Goal: Task Accomplishment & Management: Manage account settings

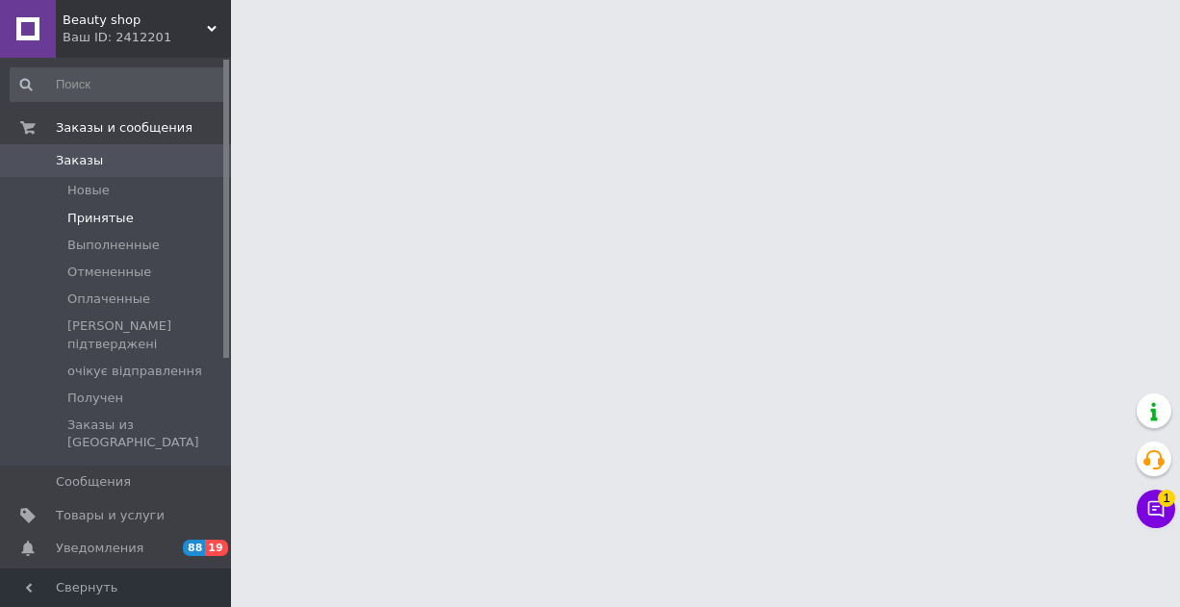
click at [113, 217] on span "Принятые" at bounding box center [100, 218] width 66 height 17
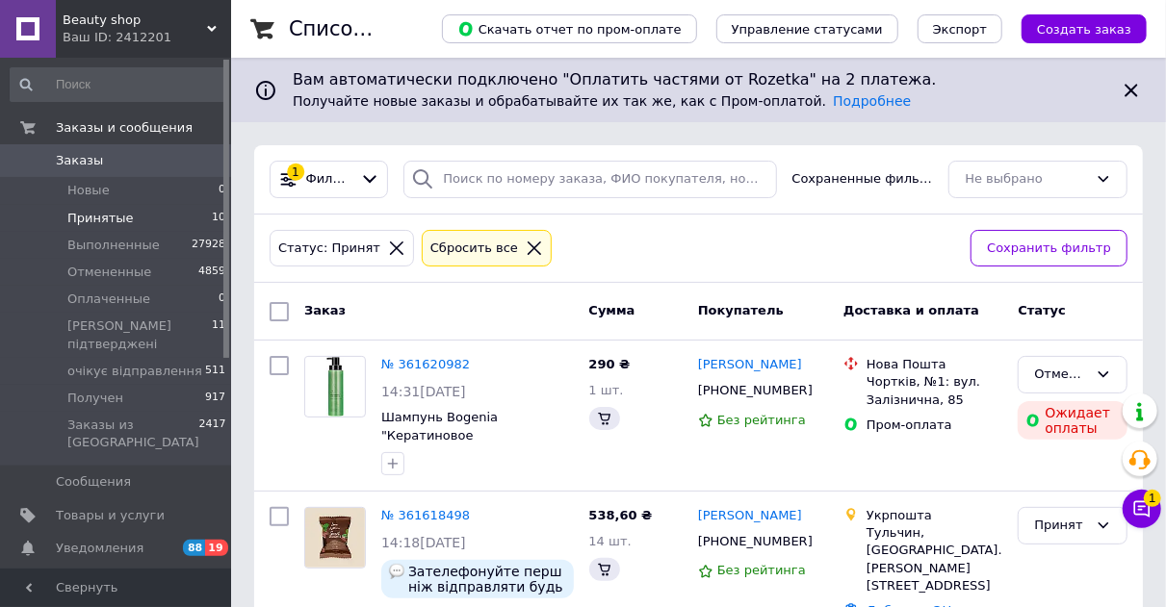
click at [120, 227] on li "Принятые 10" at bounding box center [118, 218] width 237 height 27
click at [118, 217] on span "Принятые" at bounding box center [100, 218] width 66 height 17
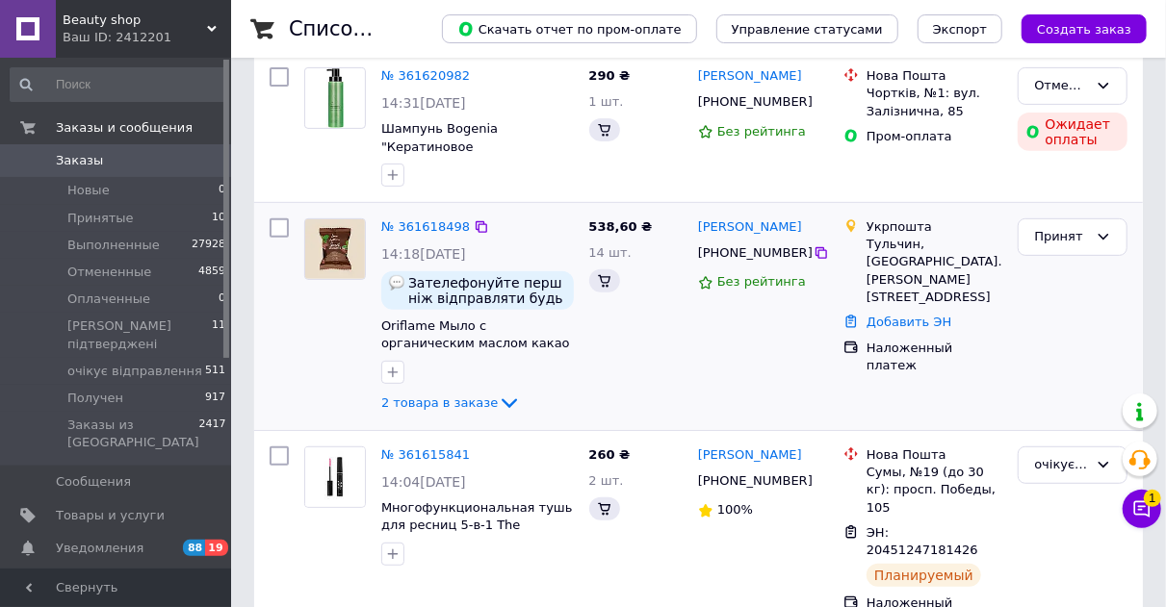
click at [508, 402] on div "2 товара в заказе" at bounding box center [477, 403] width 193 height 23
click at [502, 400] on icon at bounding box center [509, 405] width 15 height 10
click at [498, 408] on icon at bounding box center [509, 403] width 23 height 23
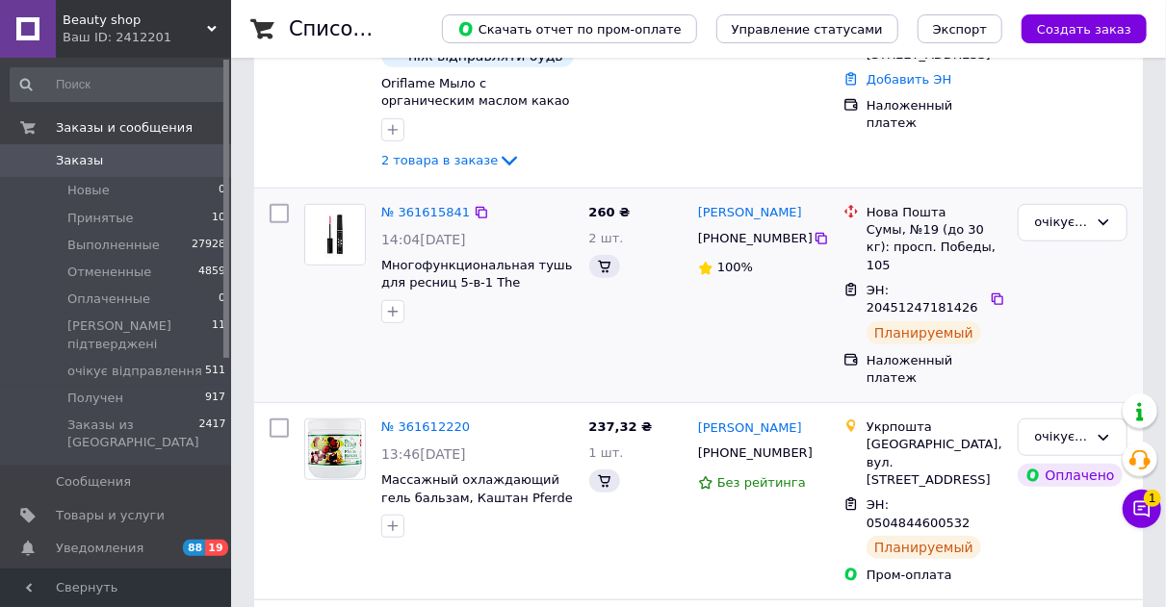
scroll to position [385, 0]
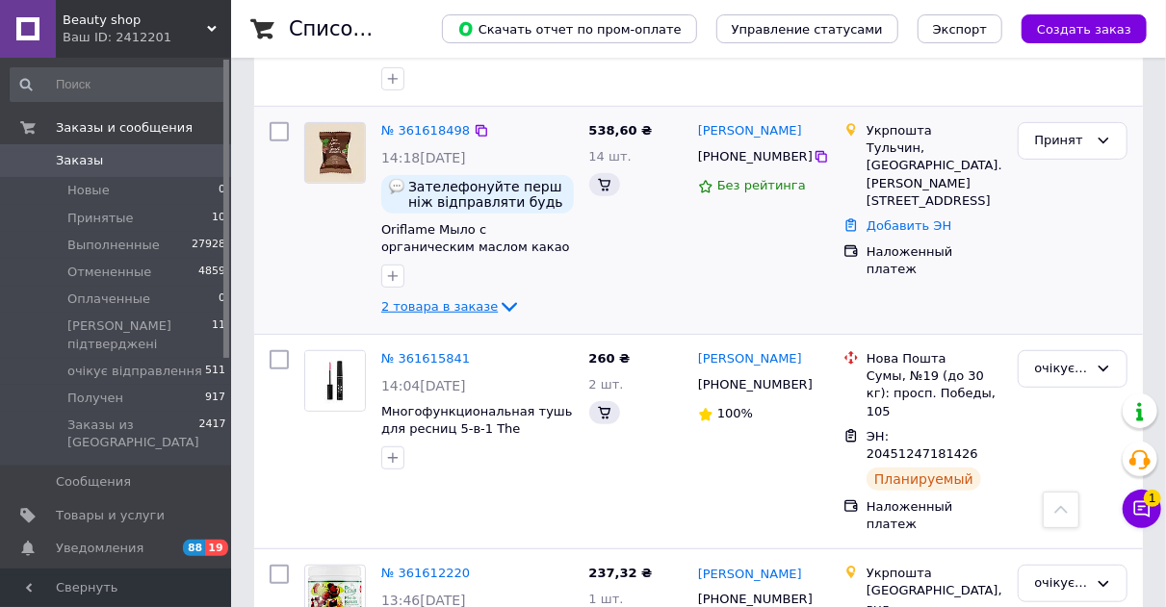
click at [502, 304] on icon at bounding box center [509, 308] width 15 height 10
click at [142, 210] on li "Принятые 10" at bounding box center [118, 218] width 237 height 27
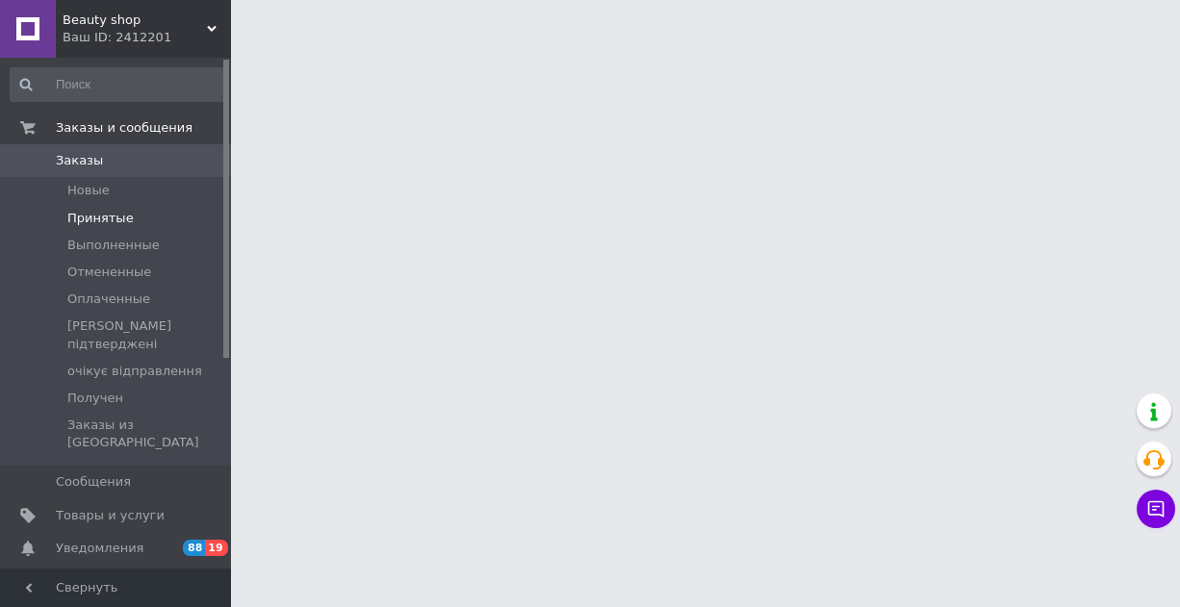
click at [120, 215] on span "Принятые" at bounding box center [100, 218] width 66 height 17
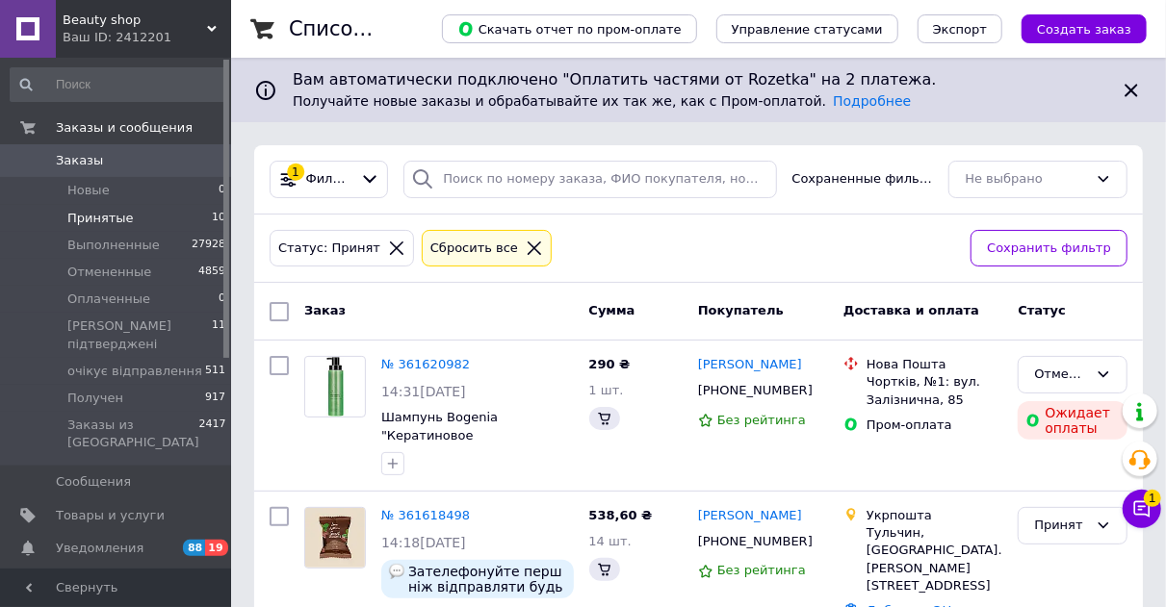
click at [109, 212] on span "Принятые" at bounding box center [100, 218] width 66 height 17
click at [110, 212] on span "Принятые" at bounding box center [100, 218] width 66 height 17
click at [125, 216] on li "Принятые 10" at bounding box center [118, 218] width 237 height 27
click at [105, 325] on span "[PERSON_NAME] підтверджені" at bounding box center [139, 335] width 144 height 35
click at [88, 320] on span "[PERSON_NAME] підтверджені" at bounding box center [139, 335] width 144 height 35
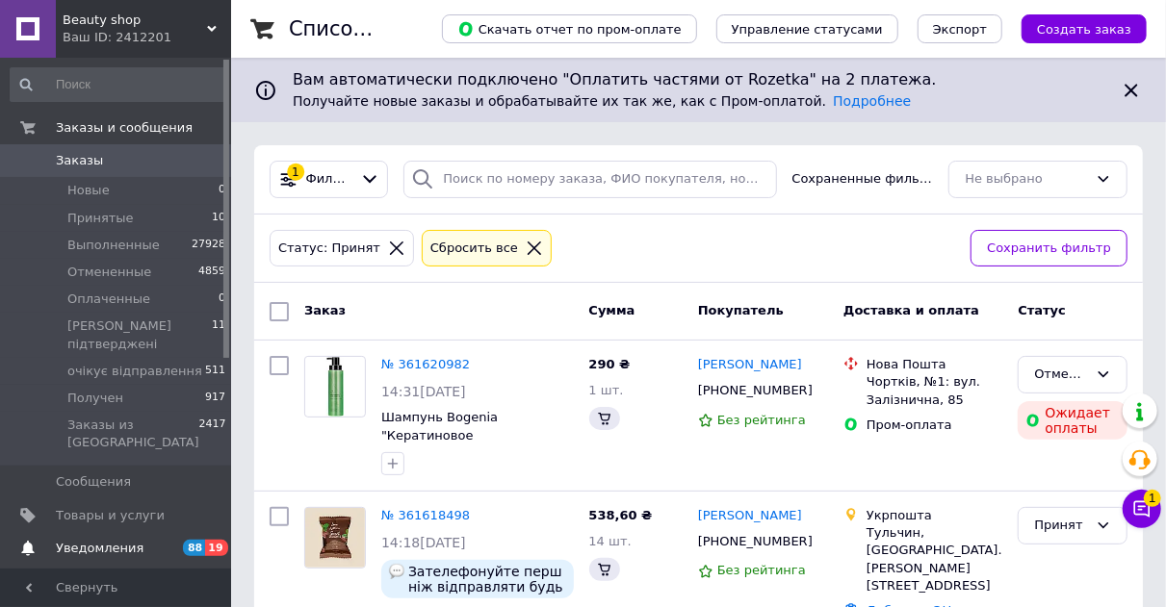
click at [89, 540] on span "Уведомления" at bounding box center [100, 548] width 88 height 17
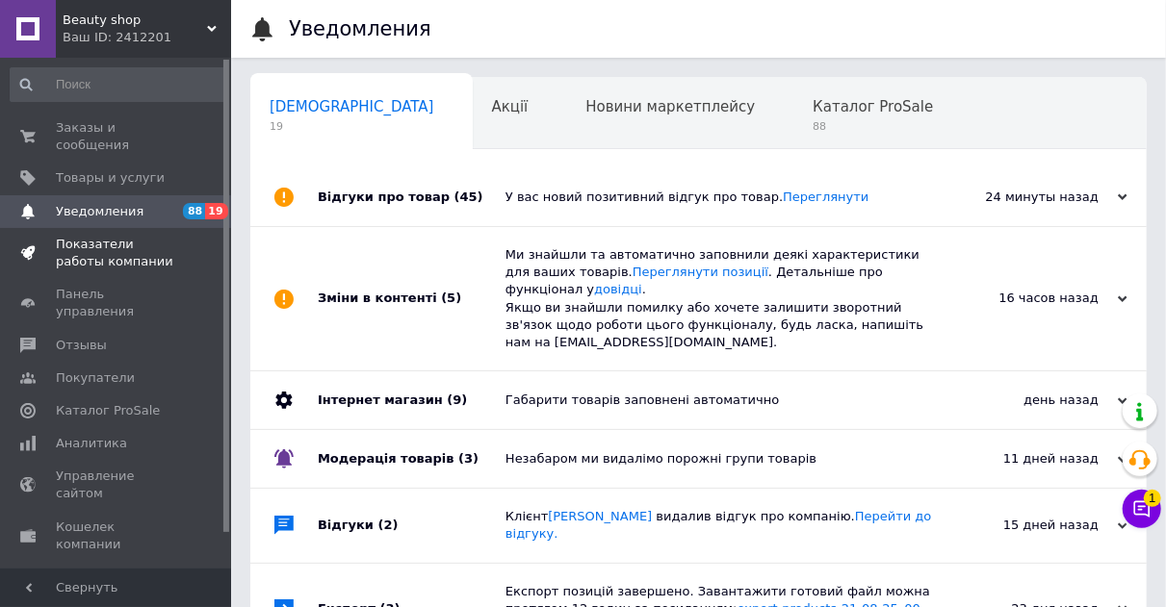
scroll to position [0, 10]
click at [137, 127] on span "Заказы и сообщения" at bounding box center [117, 136] width 122 height 35
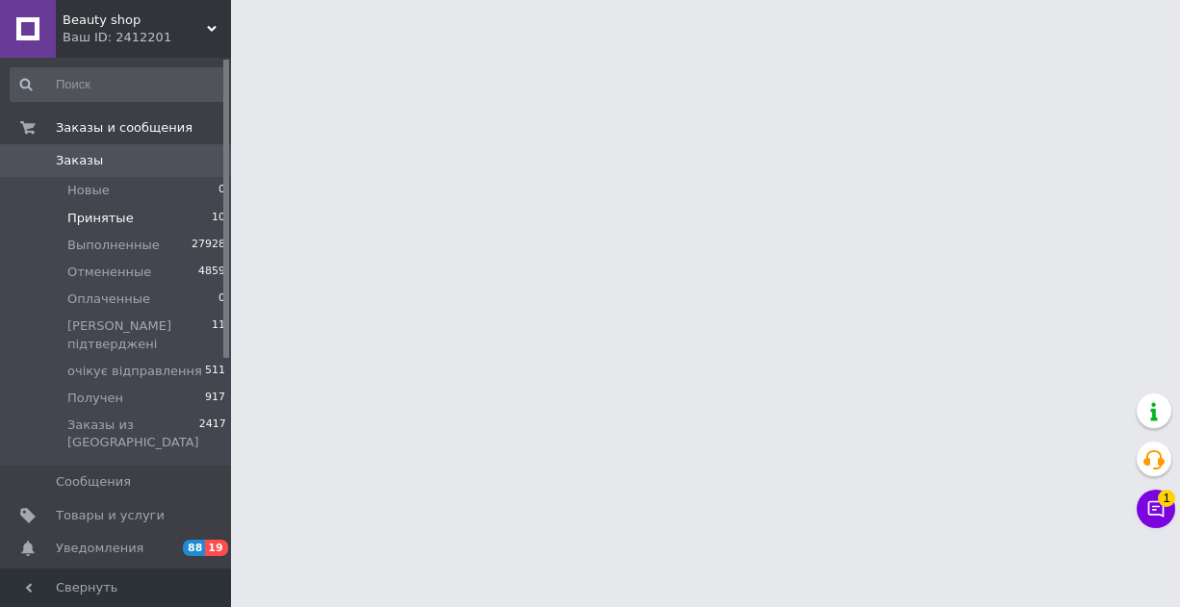
click at [140, 214] on li "Принятые 10" at bounding box center [118, 218] width 237 height 27
click at [130, 217] on li "Принятые 10" at bounding box center [118, 218] width 237 height 27
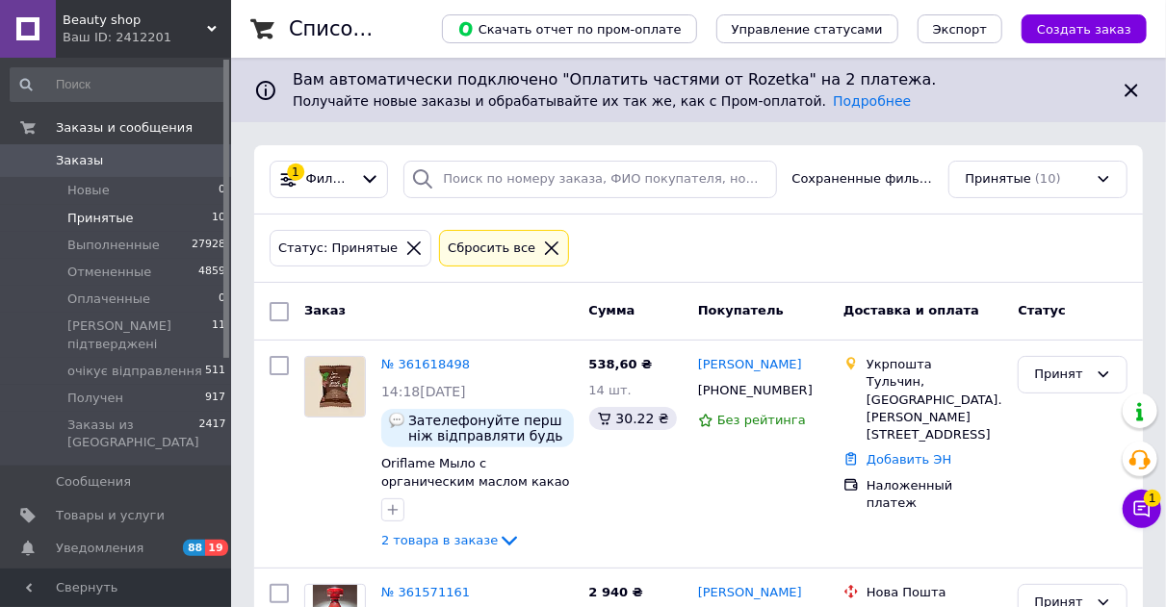
click at [130, 216] on li "Принятые 10" at bounding box center [118, 218] width 237 height 27
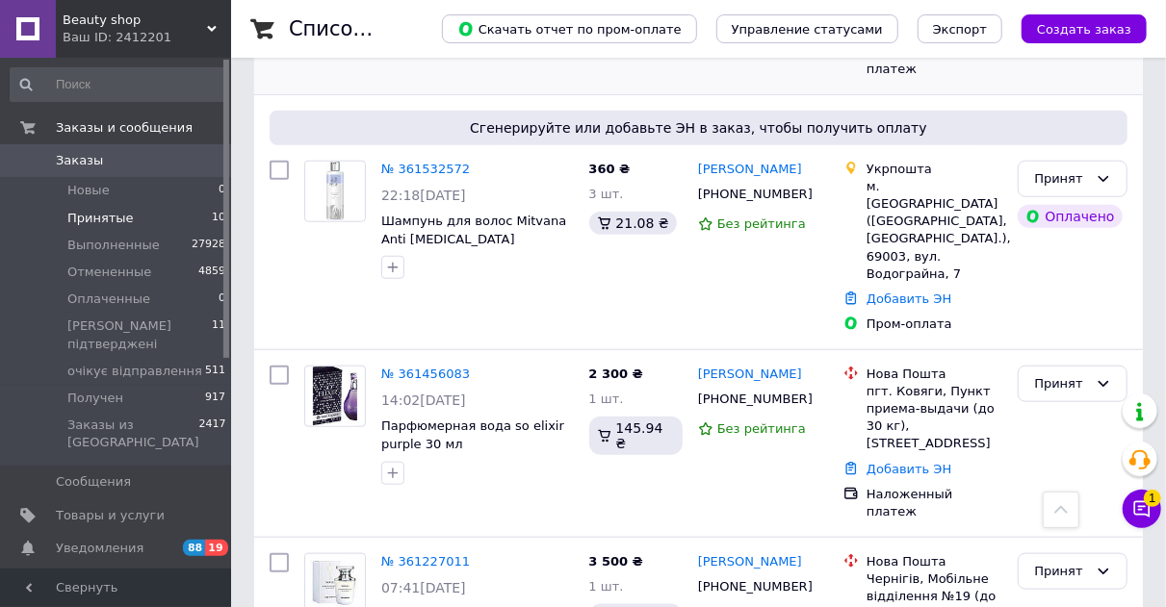
scroll to position [431, 0]
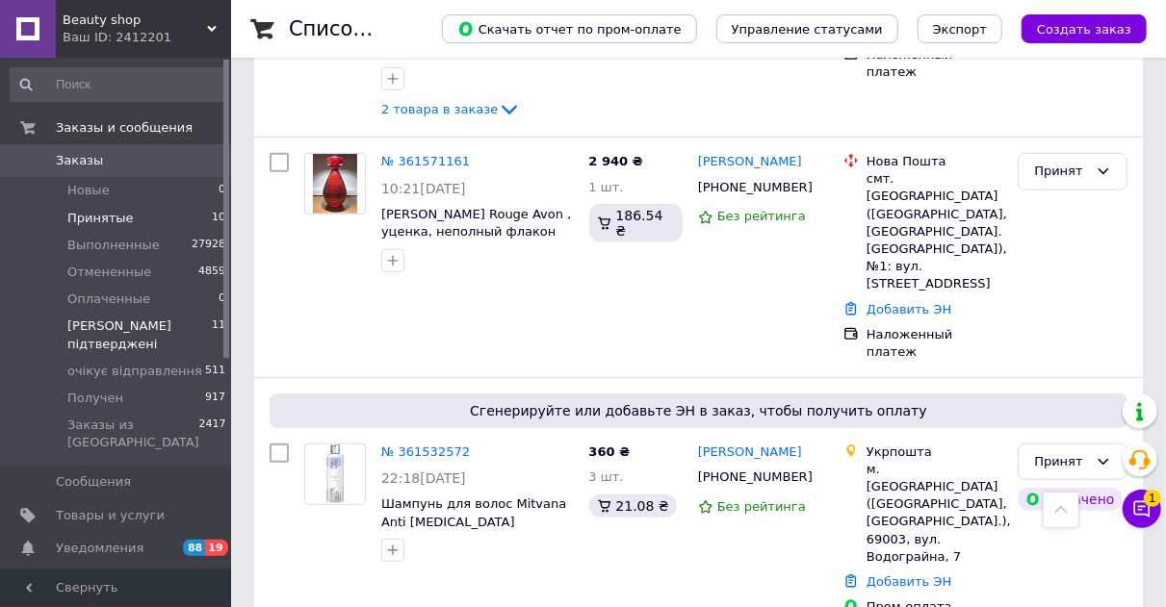
click at [184, 333] on li "Дані підтверджені 11" at bounding box center [118, 335] width 237 height 44
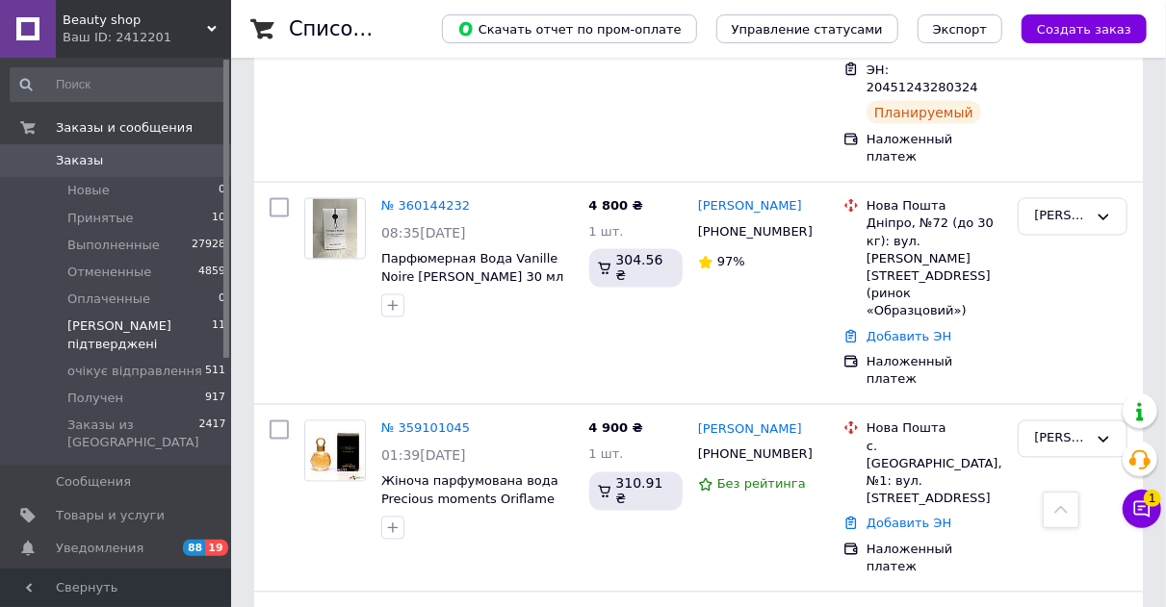
scroll to position [1735, 0]
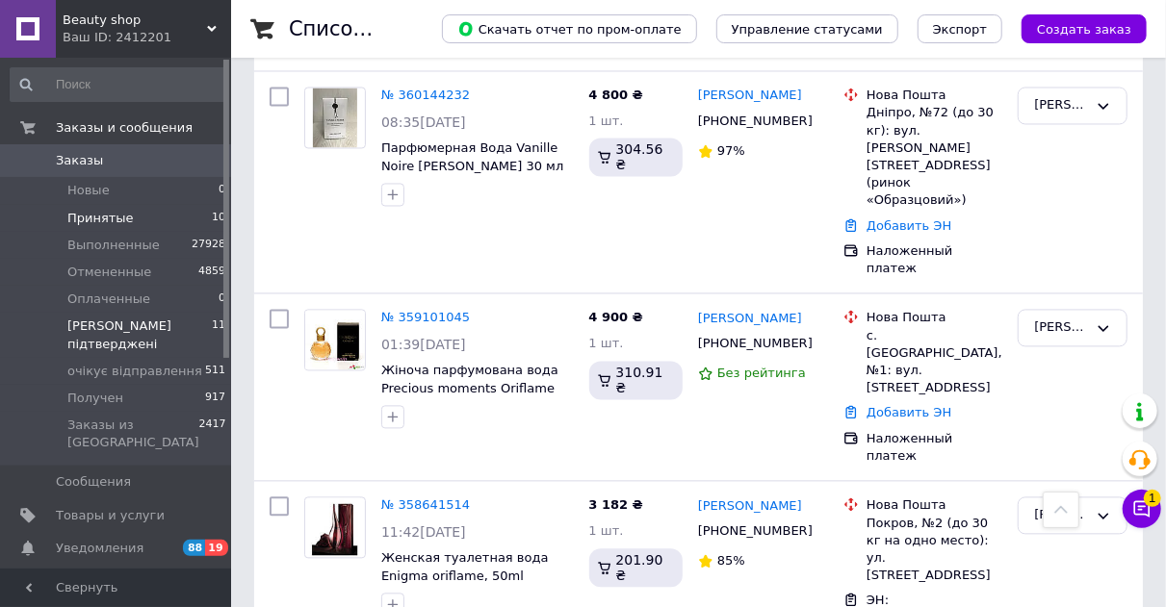
click at [141, 223] on li "Принятые 10" at bounding box center [118, 218] width 237 height 27
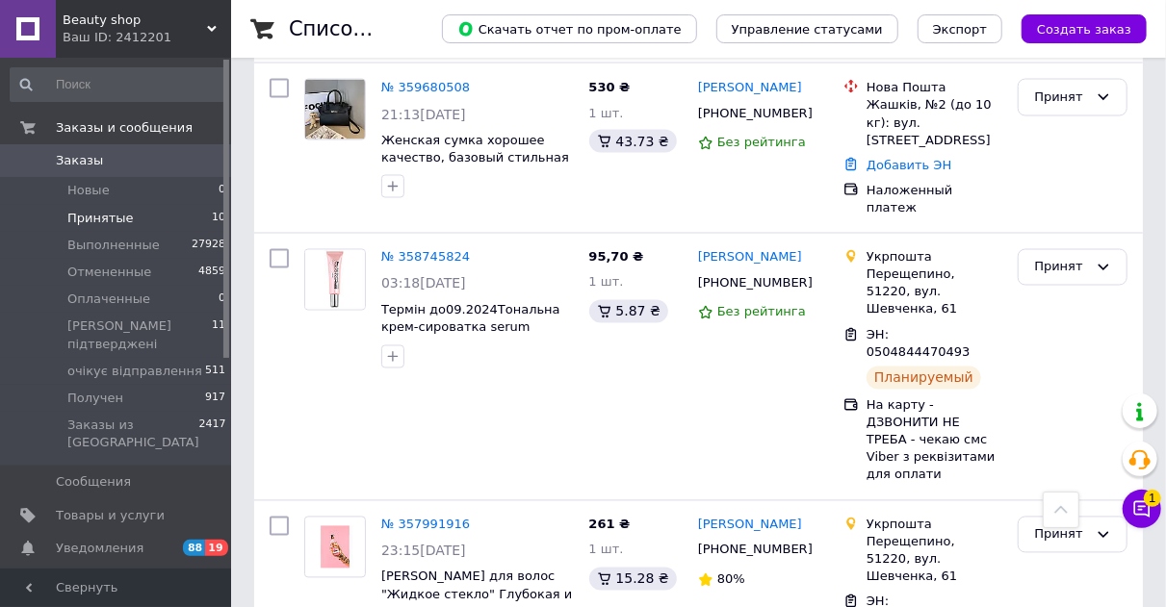
scroll to position [1587, 0]
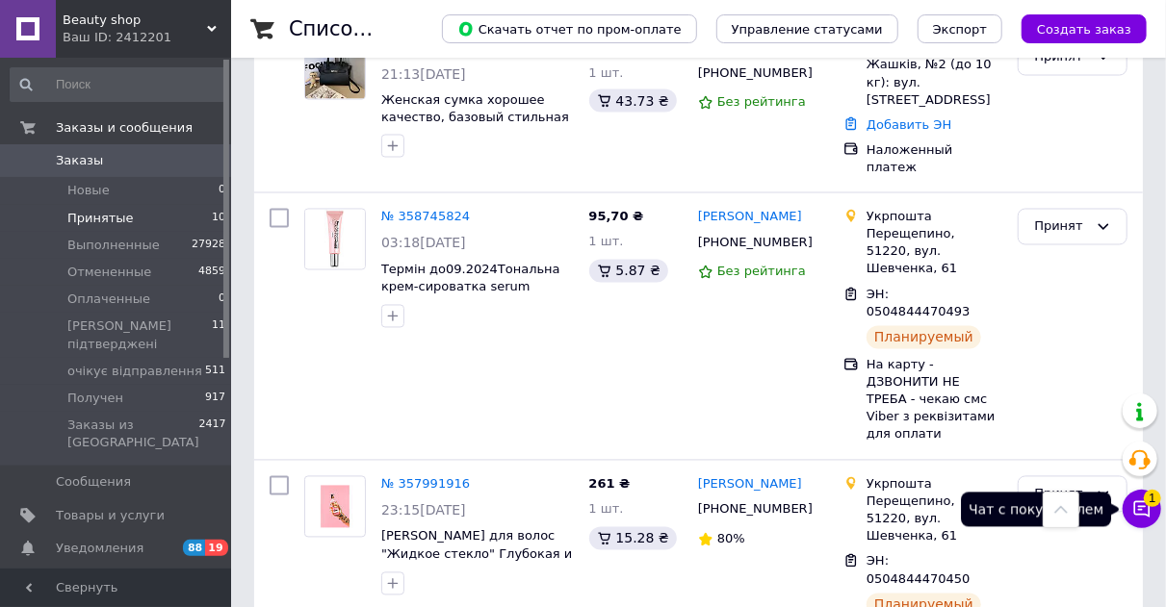
click at [1150, 508] on icon at bounding box center [1141, 509] width 19 height 19
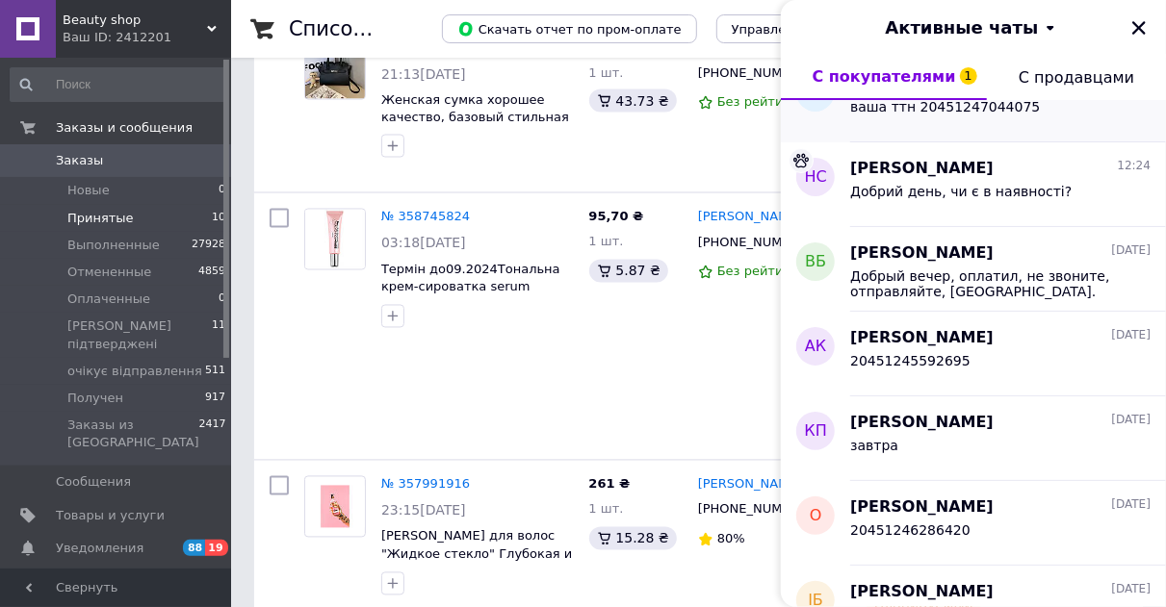
scroll to position [193, 0]
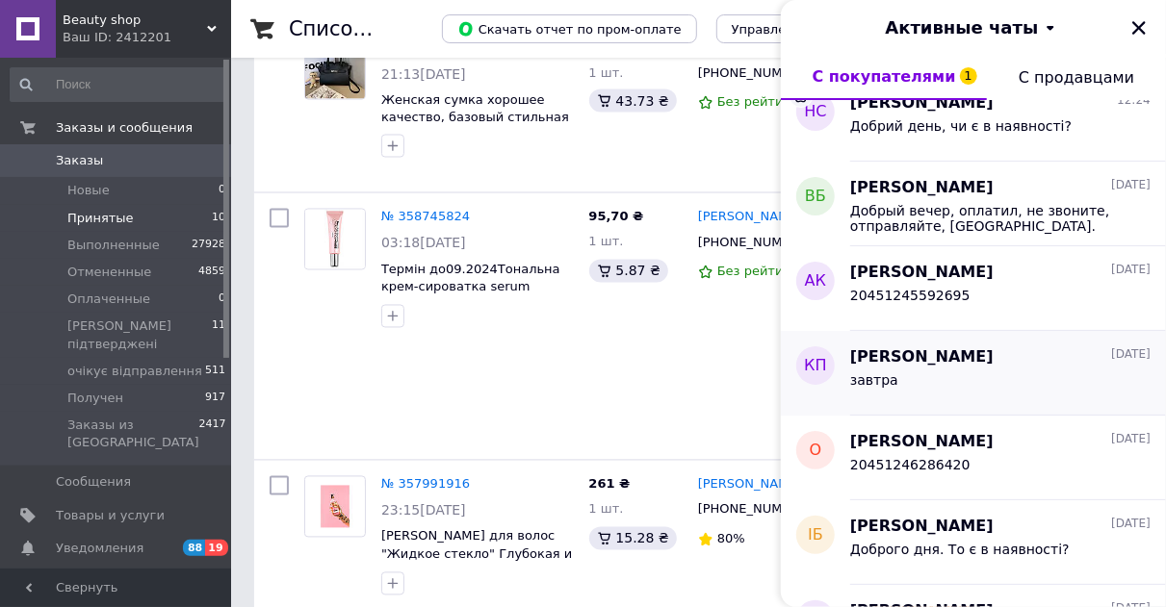
click at [985, 385] on div "завтра" at bounding box center [1000, 384] width 300 height 31
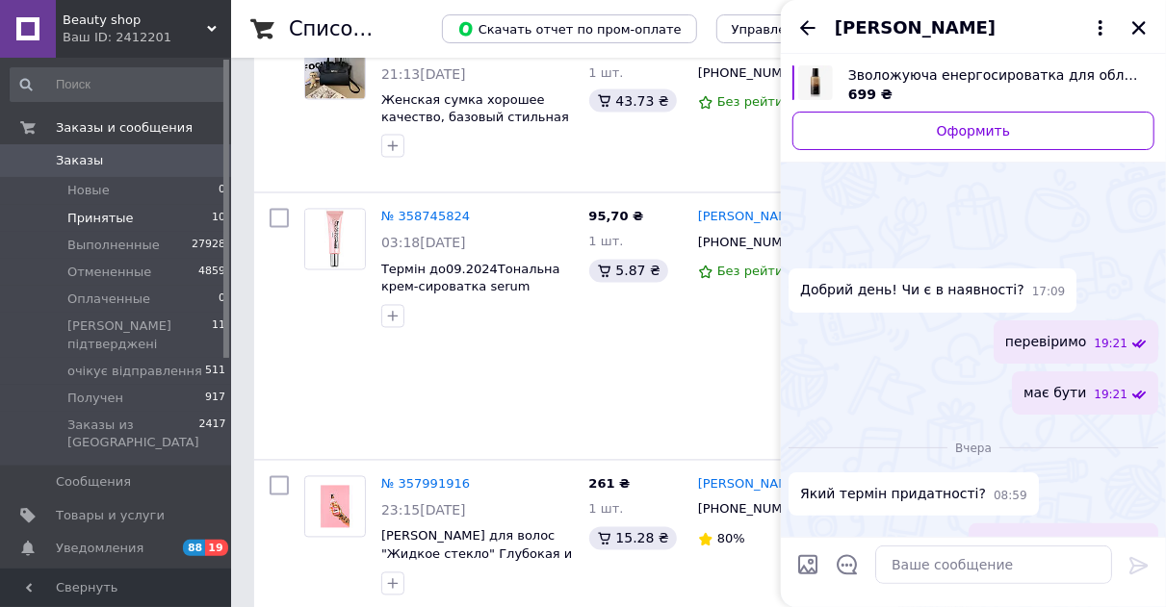
scroll to position [243, 0]
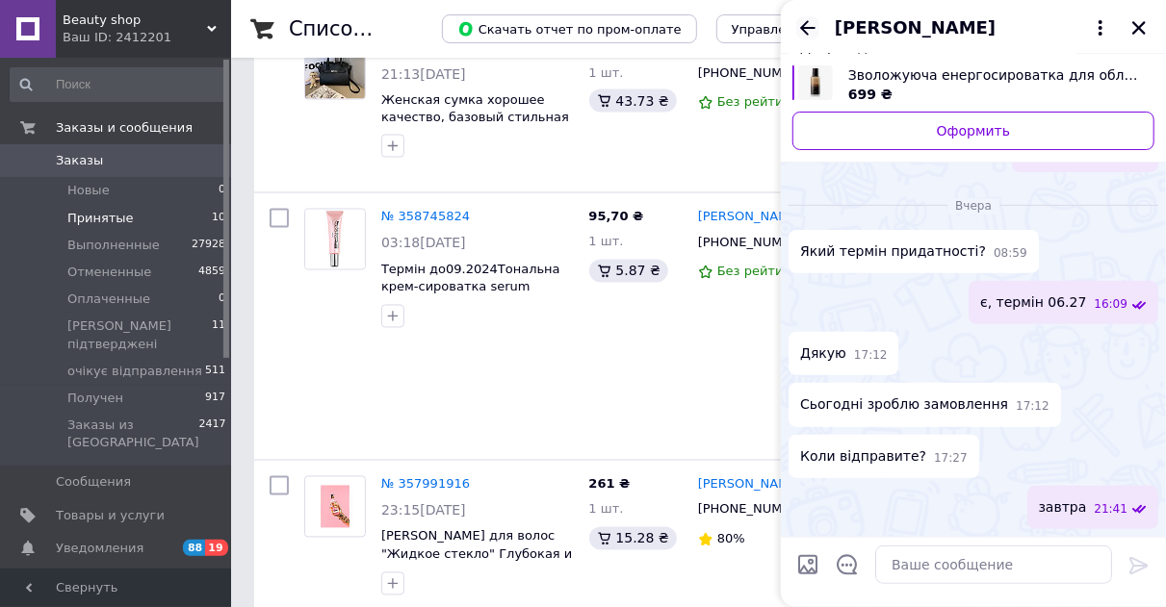
click at [800, 24] on icon "Назад" at bounding box center [807, 27] width 23 height 23
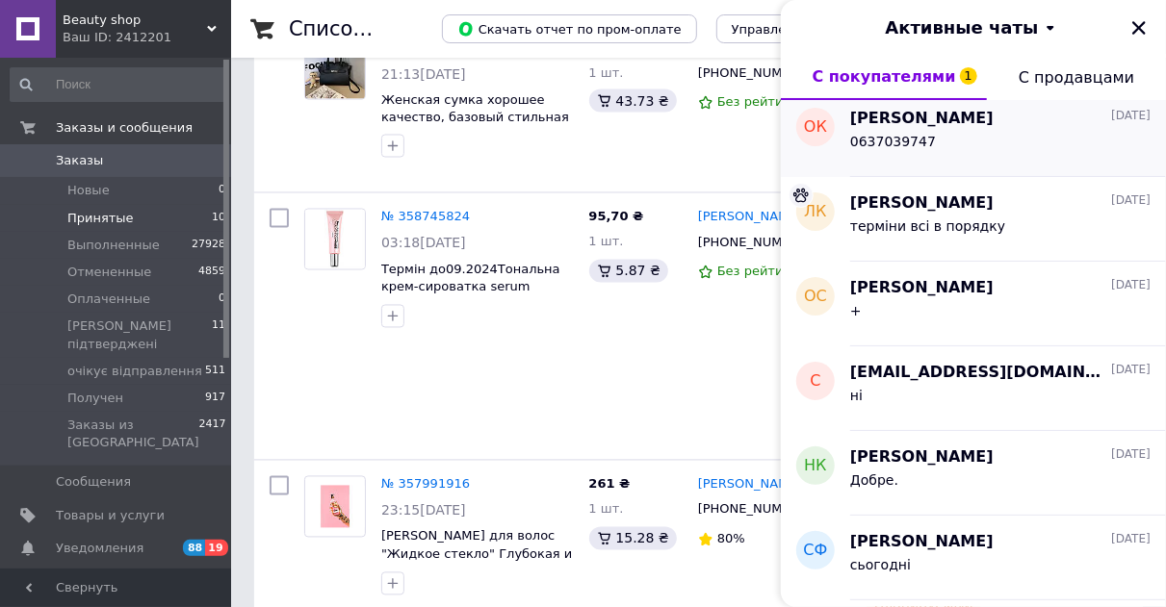
scroll to position [866, 0]
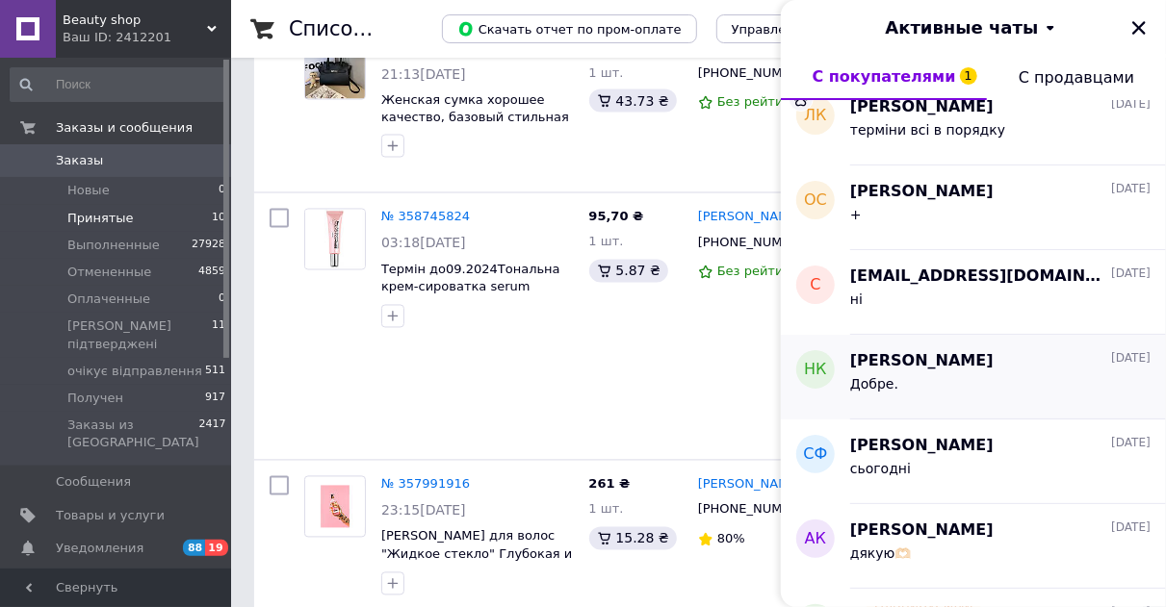
click at [923, 399] on div "Добре." at bounding box center [1000, 388] width 300 height 31
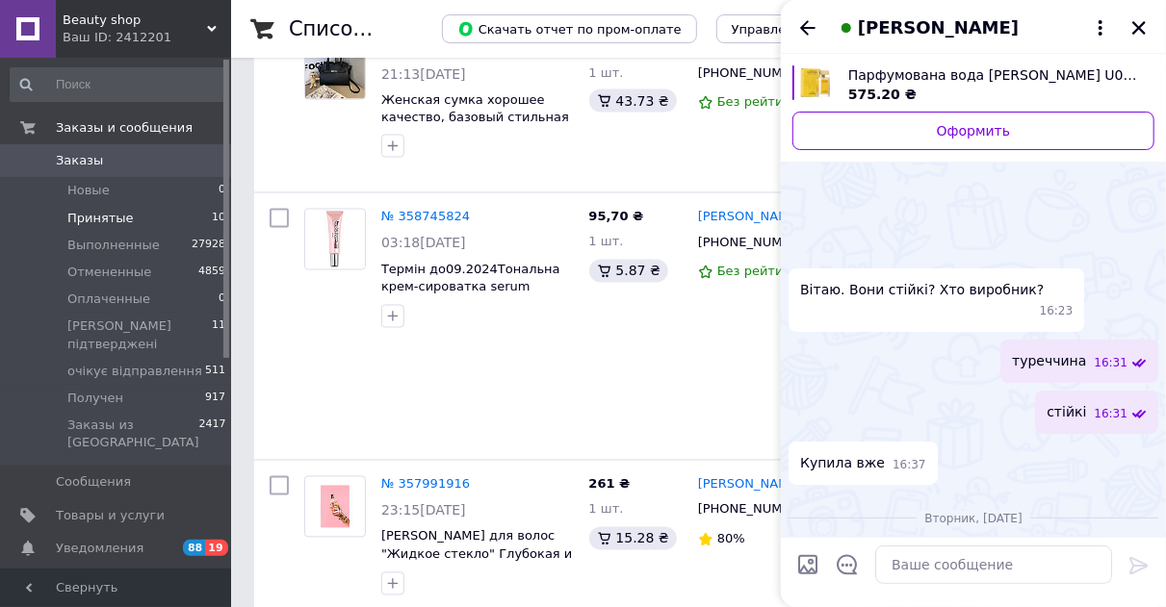
scroll to position [431, 0]
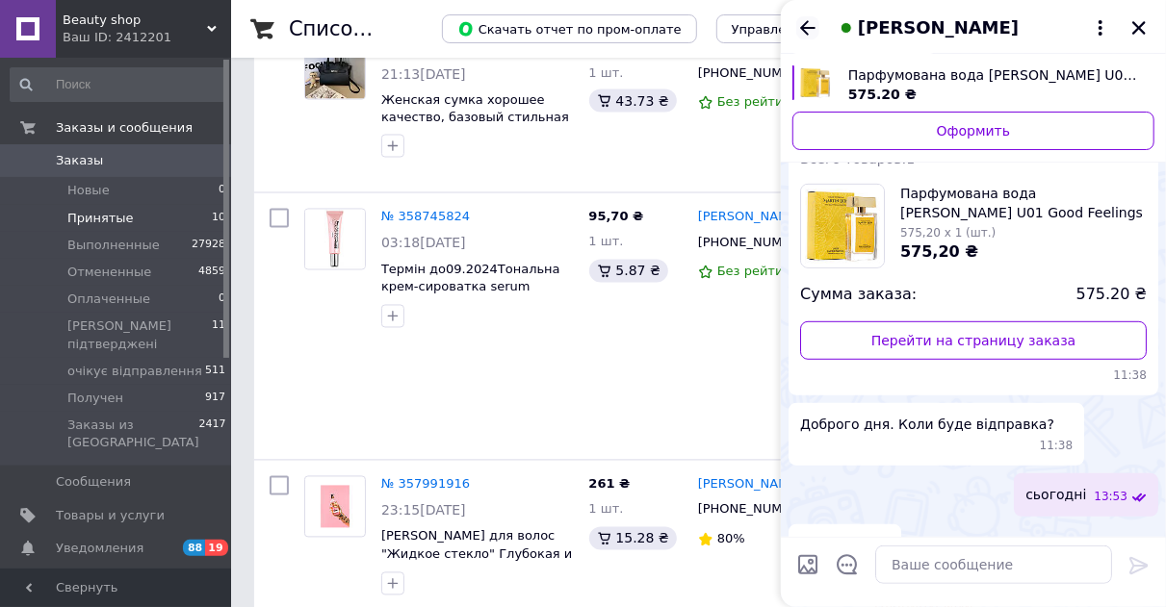
click at [811, 17] on icon "Назад" at bounding box center [807, 27] width 23 height 23
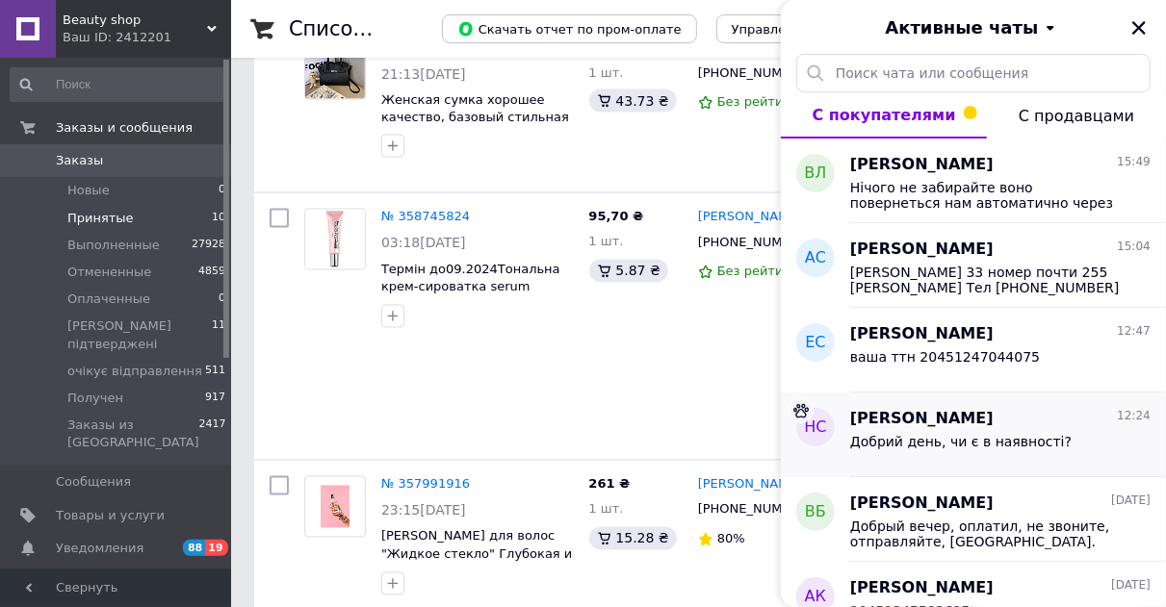
scroll to position [193, 0]
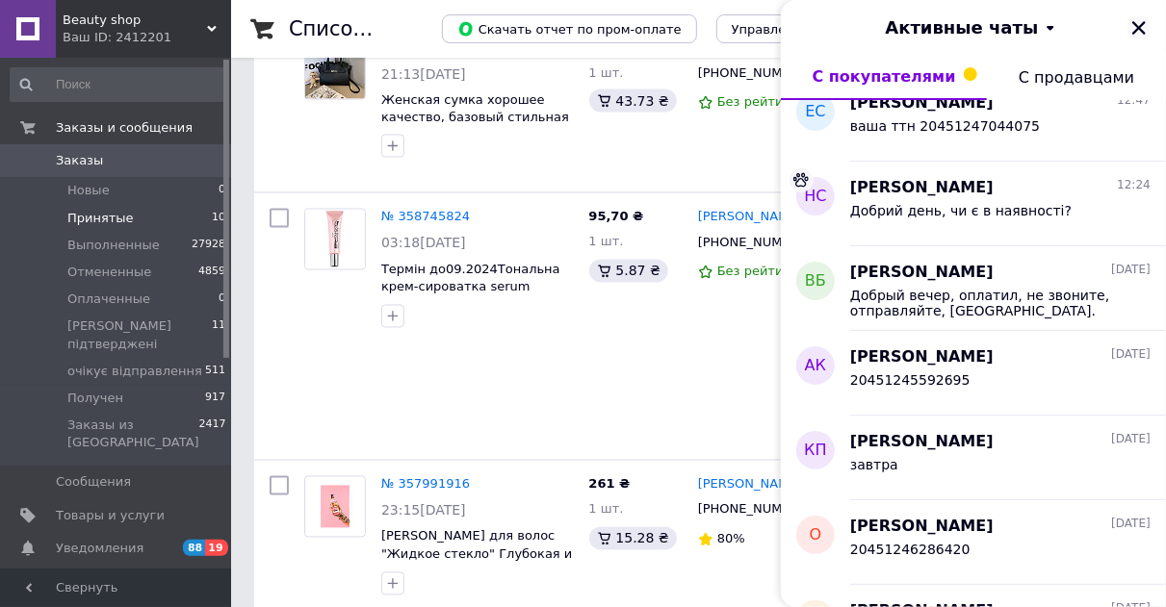
click at [1140, 20] on icon "Закрыть" at bounding box center [1138, 27] width 17 height 17
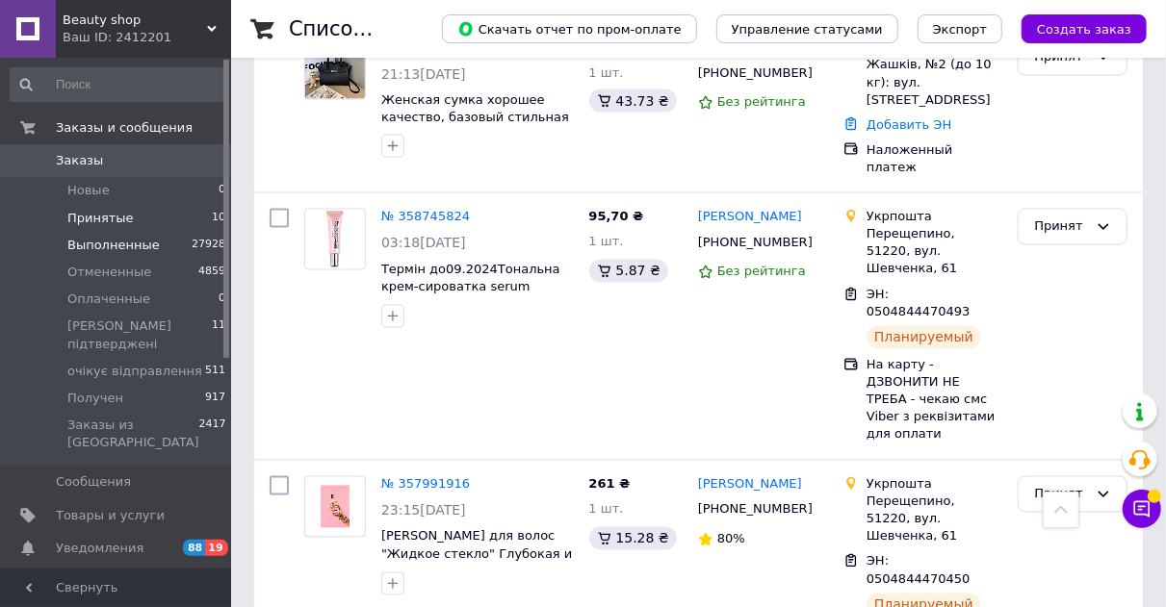
click at [136, 246] on span "Выполненные" at bounding box center [113, 245] width 92 height 17
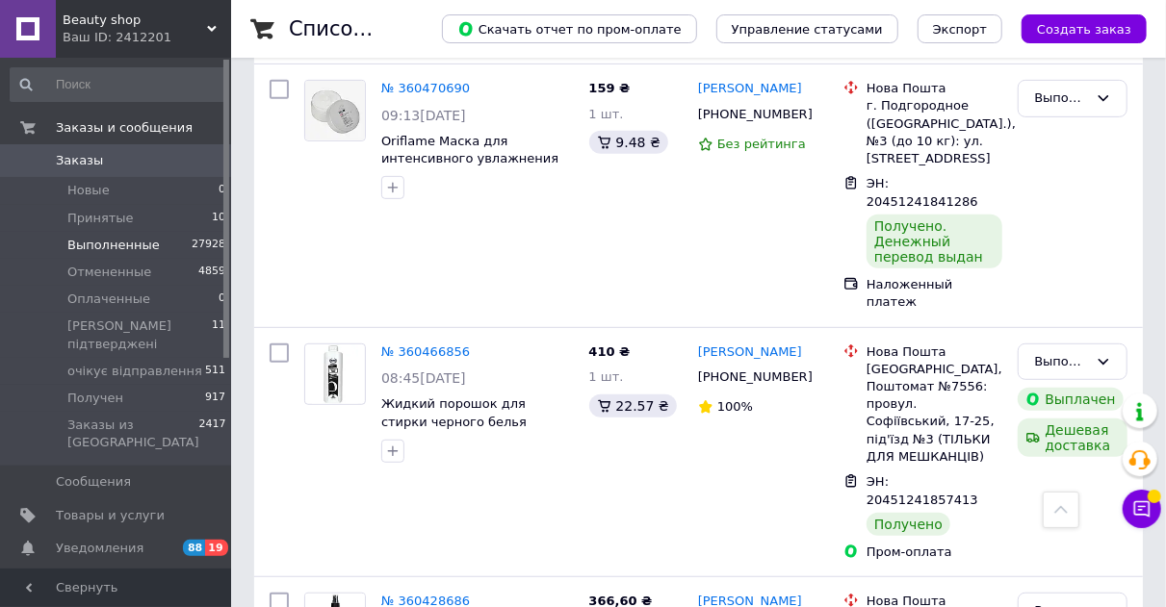
scroll to position [21476, 0]
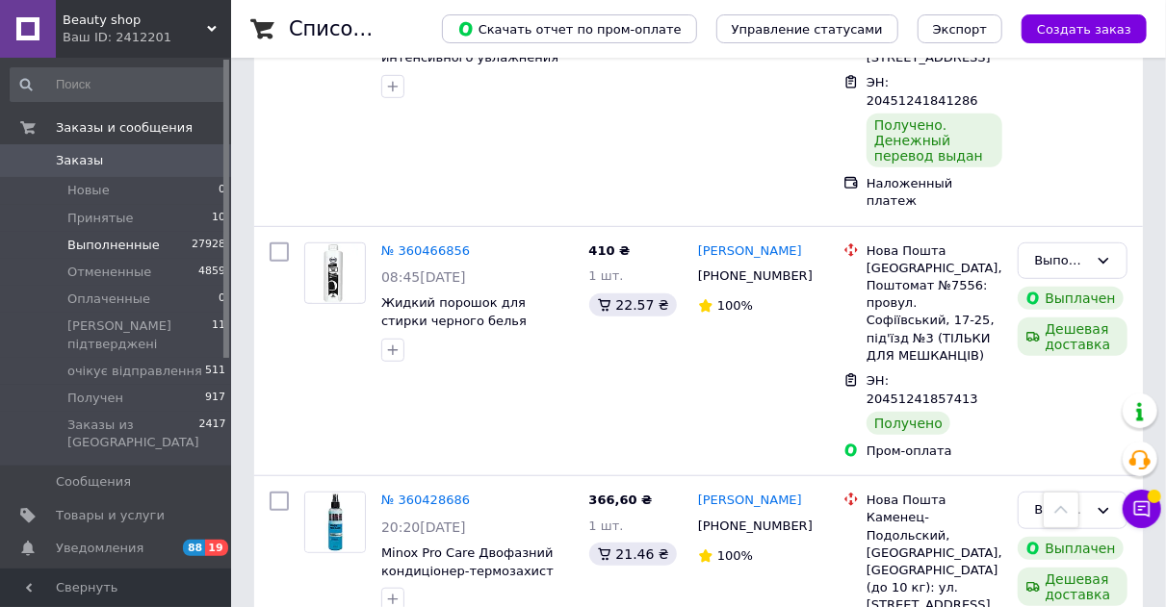
drag, startPoint x: 462, startPoint y: 473, endPoint x: 508, endPoint y: 485, distance: 47.9
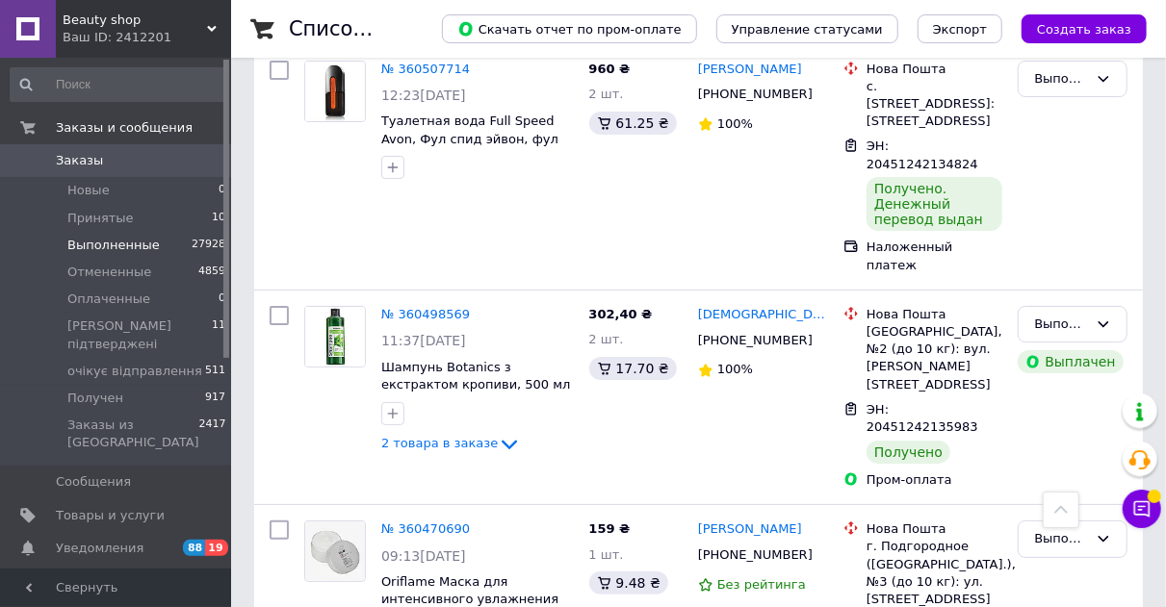
scroll to position [20802, 0]
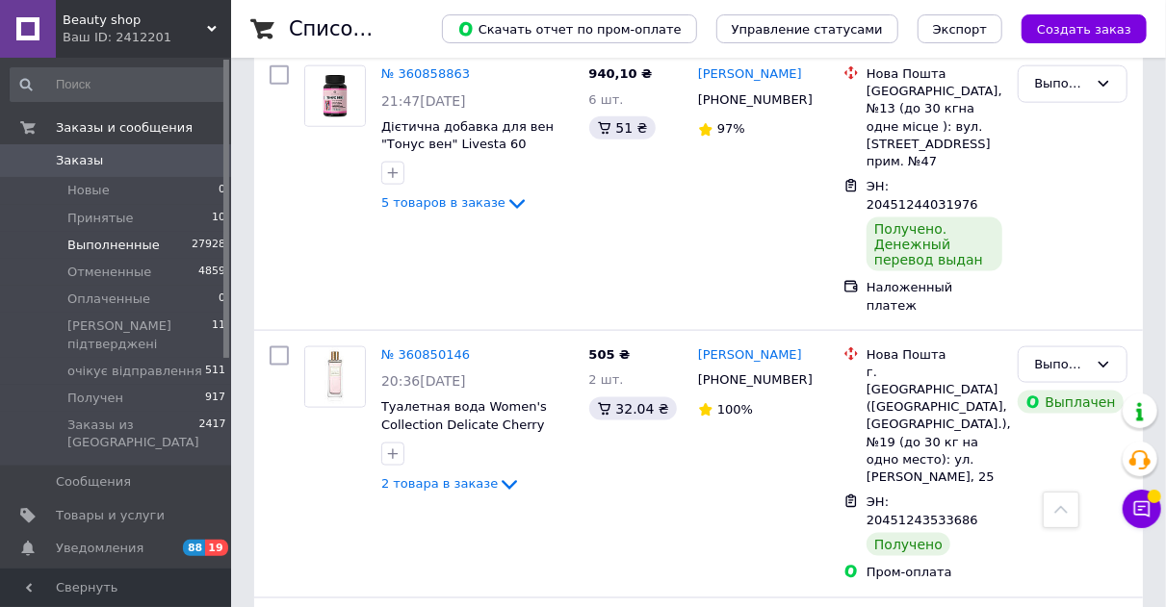
scroll to position [0, 0]
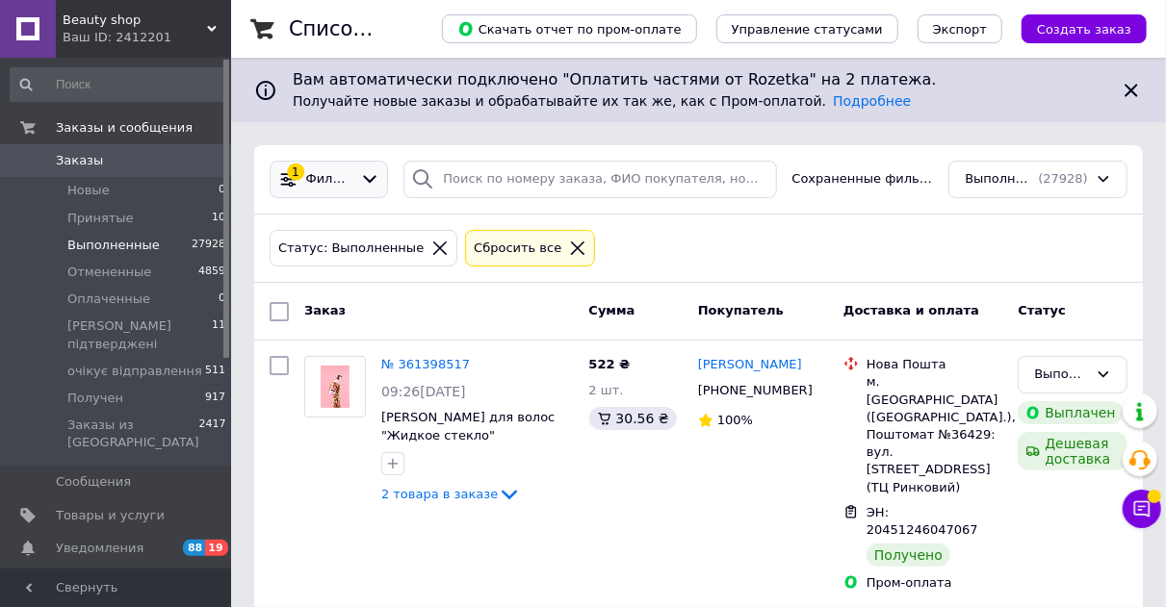
click at [342, 184] on span "Фильтры" at bounding box center [329, 179] width 46 height 18
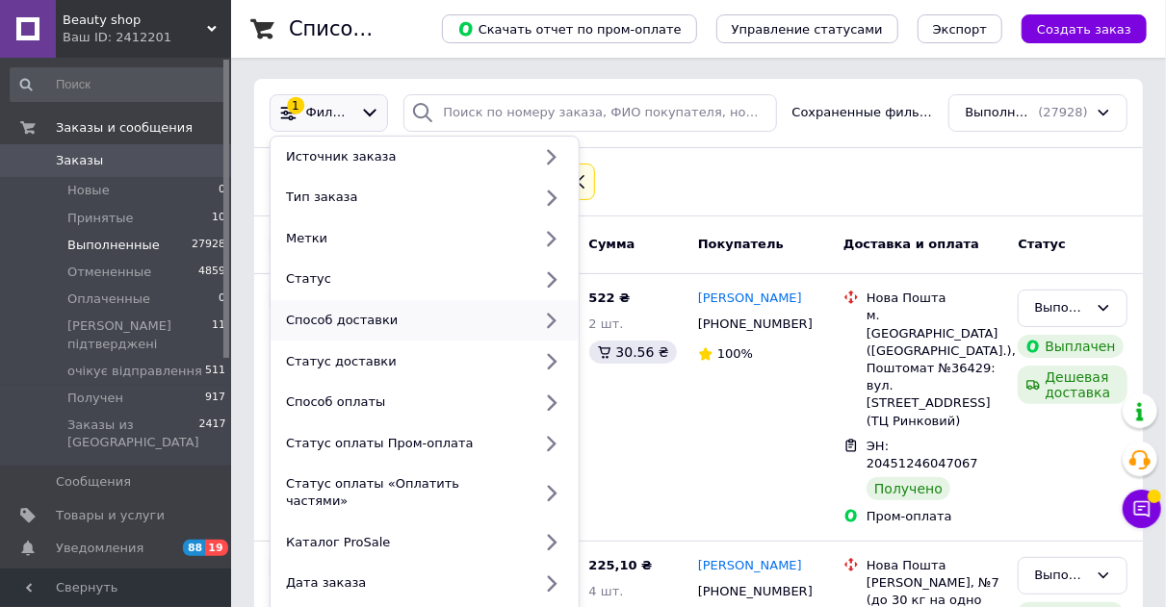
scroll to position [96, 0]
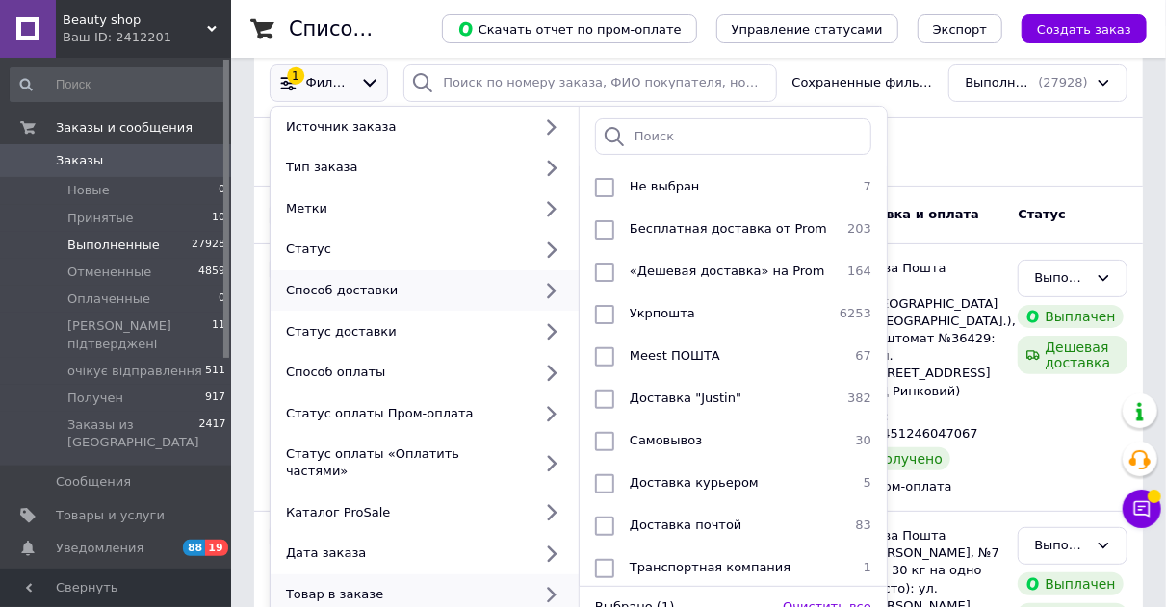
click at [332, 586] on div "Товар в заказе" at bounding box center [404, 594] width 253 height 17
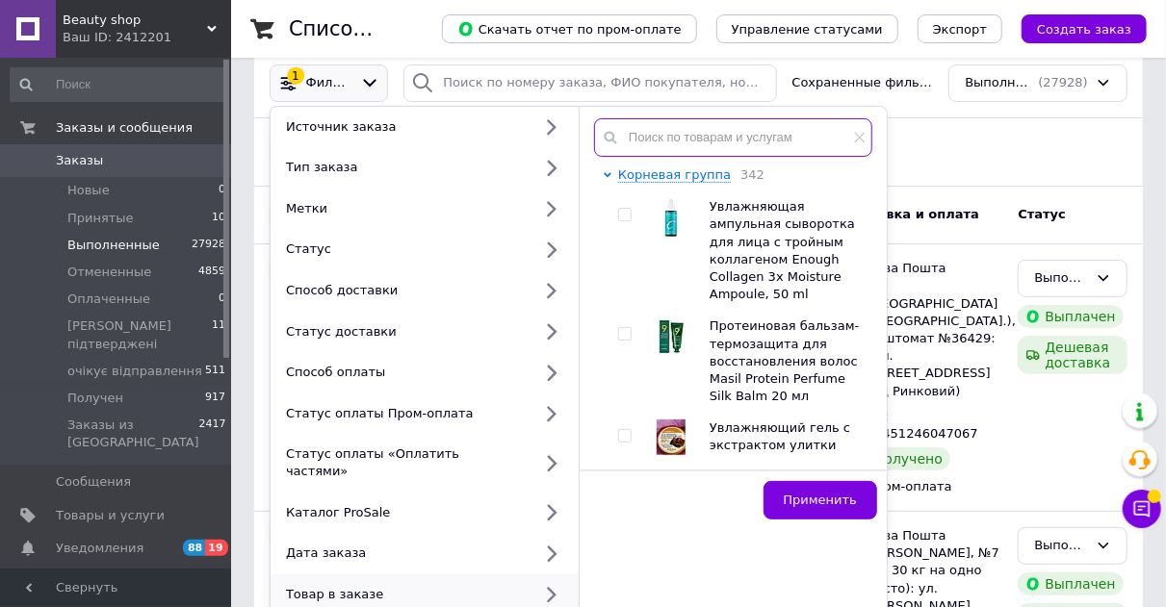
click at [654, 144] on input "text" at bounding box center [733, 137] width 278 height 39
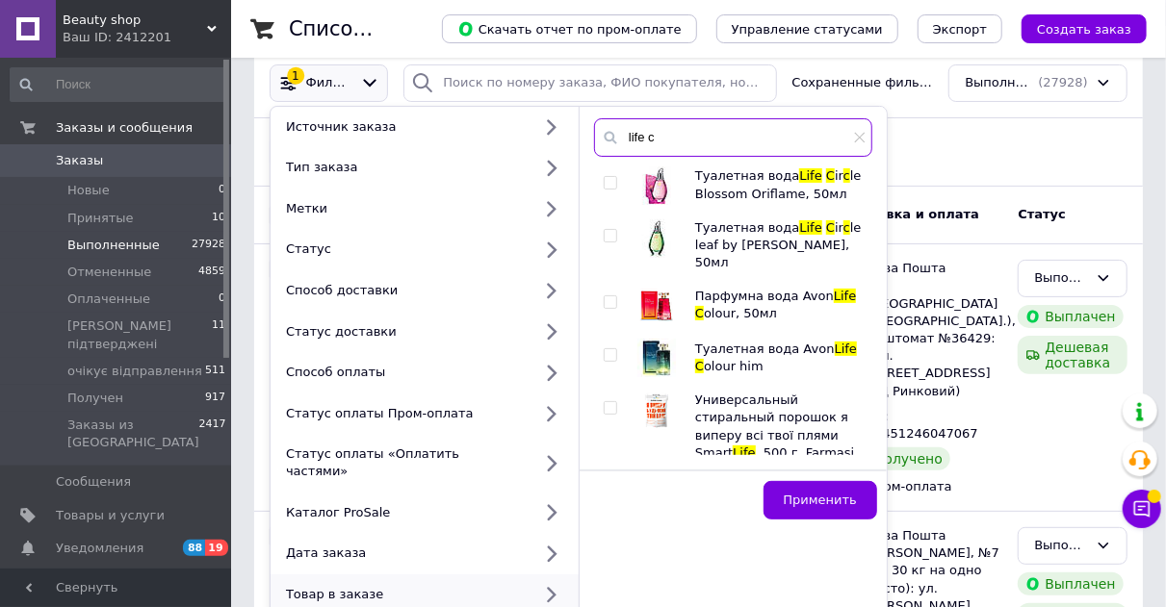
type input "life c"
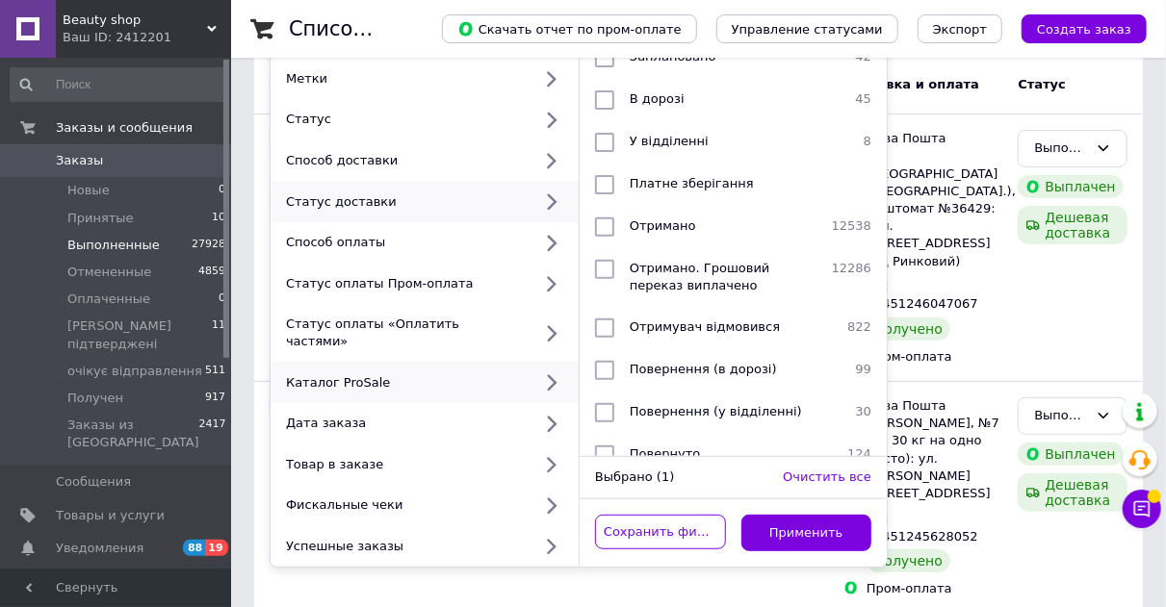
scroll to position [289, 0]
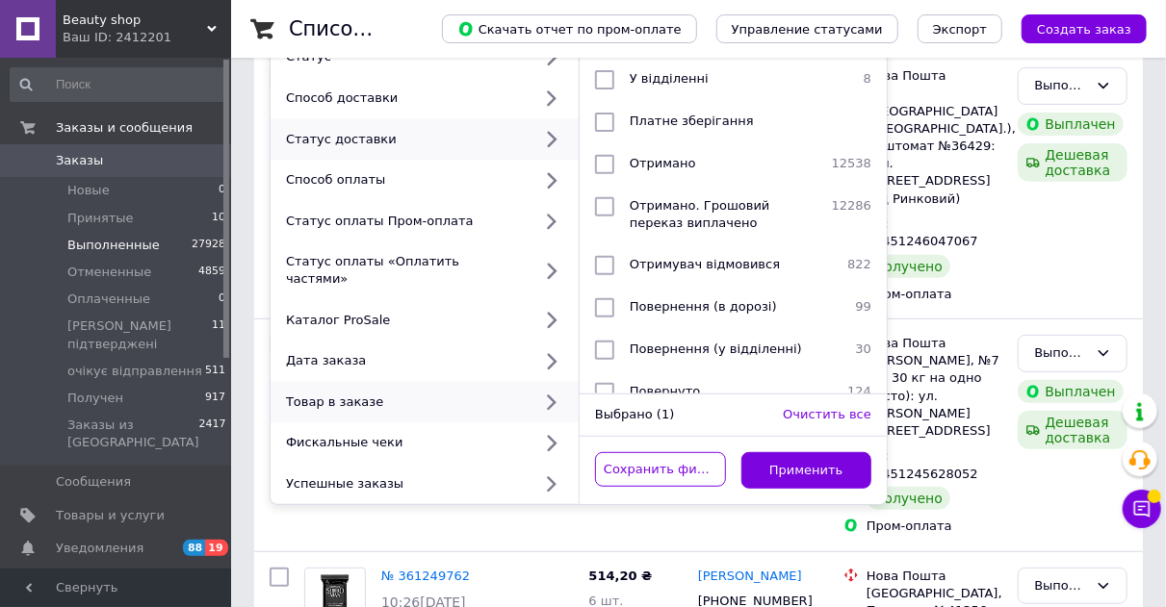
click at [333, 394] on div "Товар в заказе" at bounding box center [404, 402] width 253 height 17
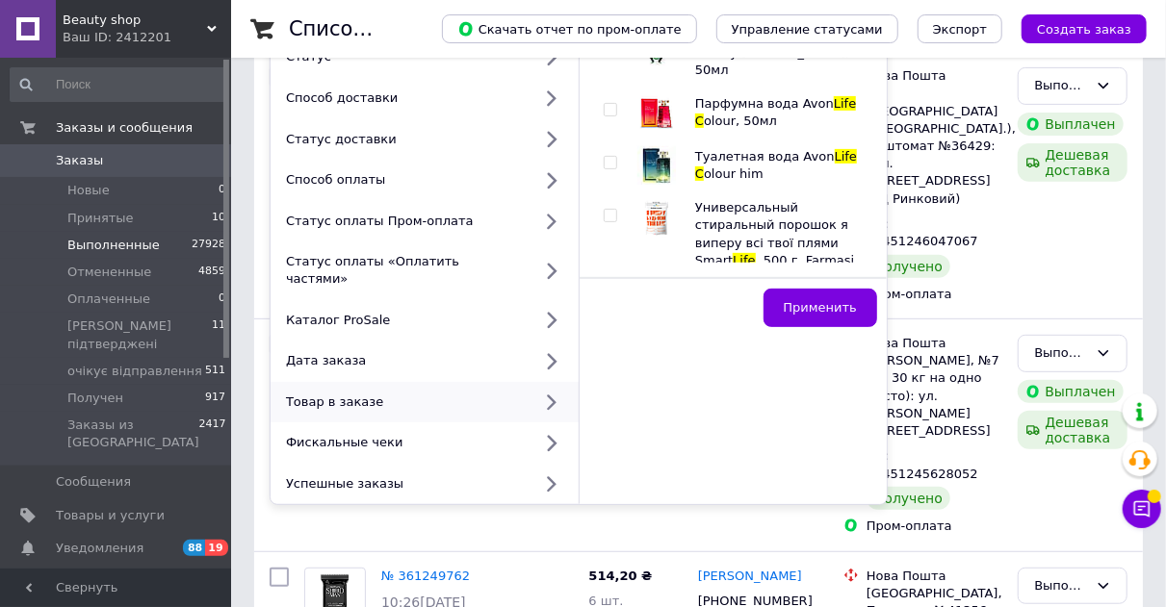
click at [319, 394] on div "Товар в заказе" at bounding box center [404, 402] width 253 height 17
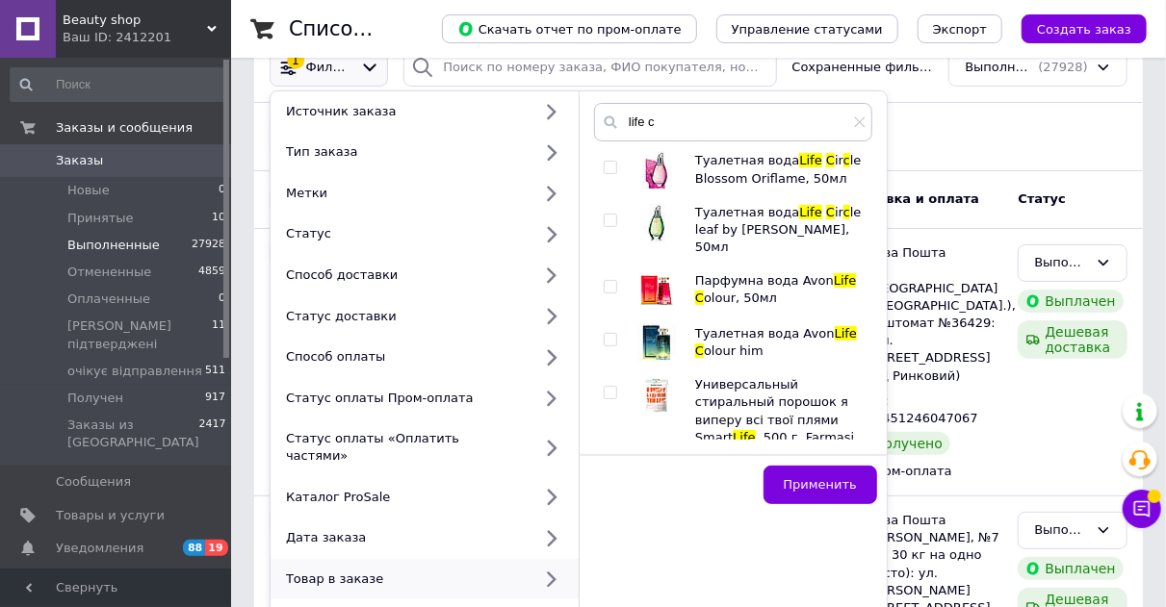
scroll to position [96, 0]
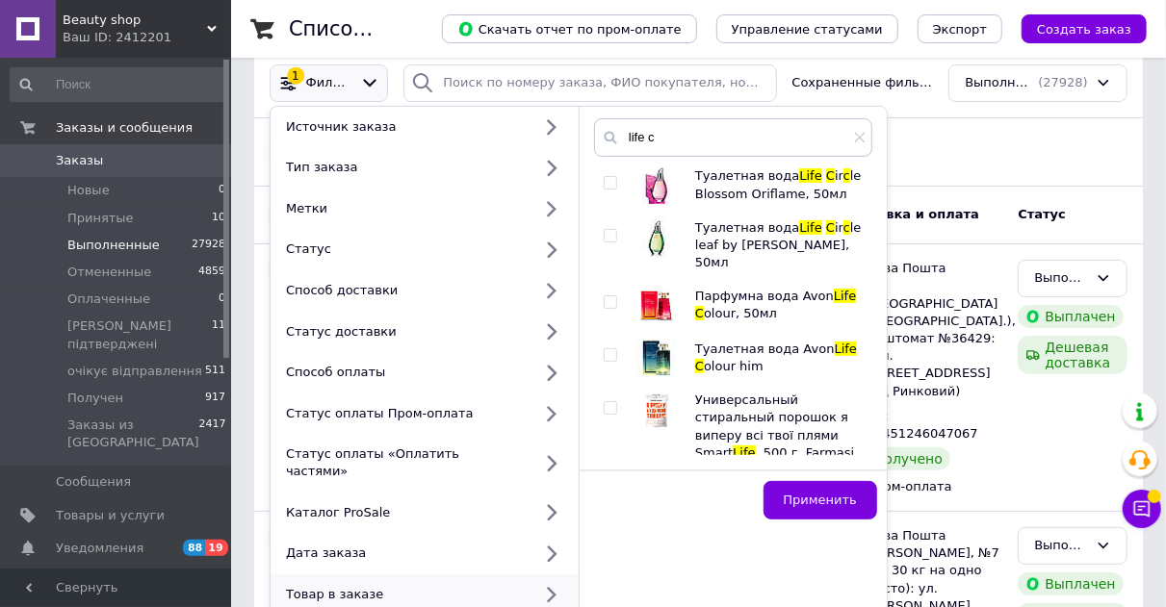
click at [611, 297] on input "checkbox" at bounding box center [610, 303] width 13 height 13
checkbox input "true"
click at [844, 504] on span "Применить" at bounding box center [820, 500] width 73 height 14
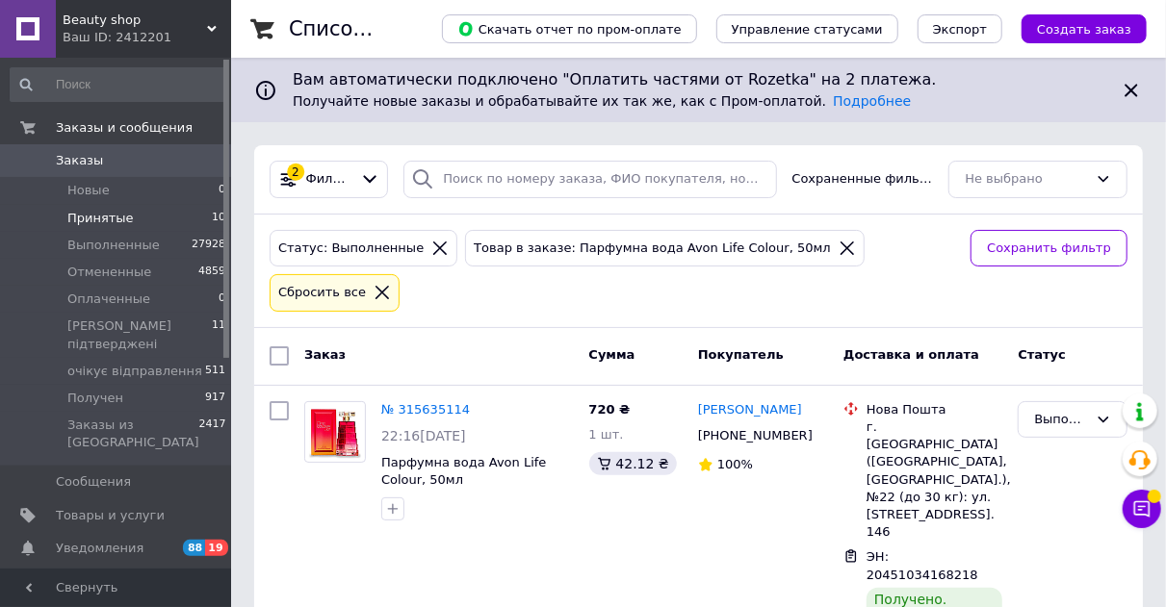
click at [120, 216] on span "Принятые" at bounding box center [100, 218] width 66 height 17
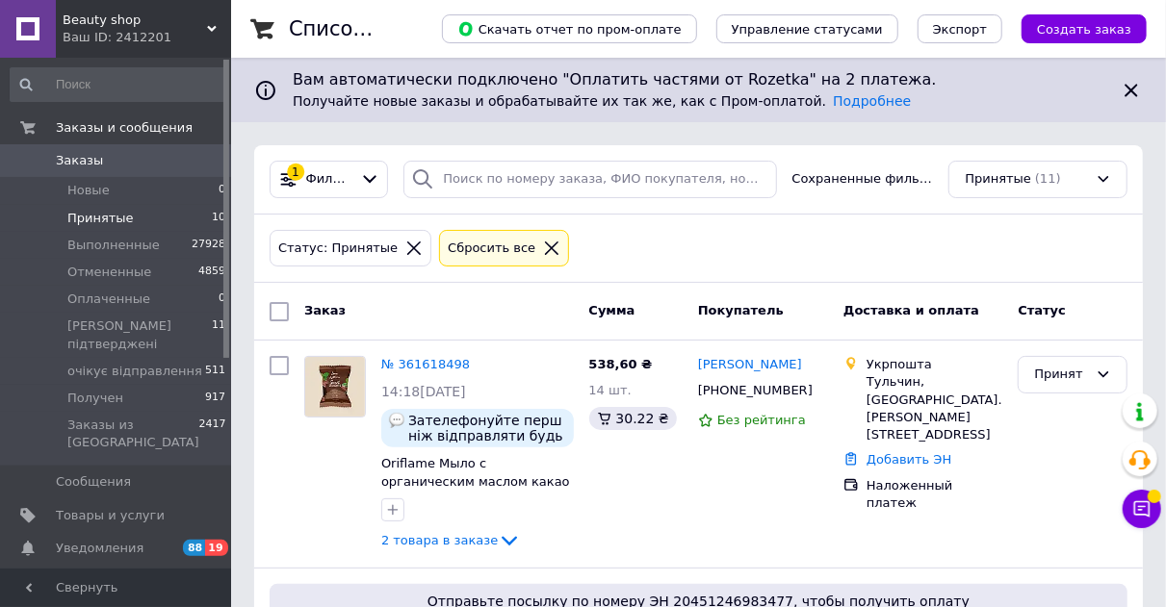
scroll to position [193, 0]
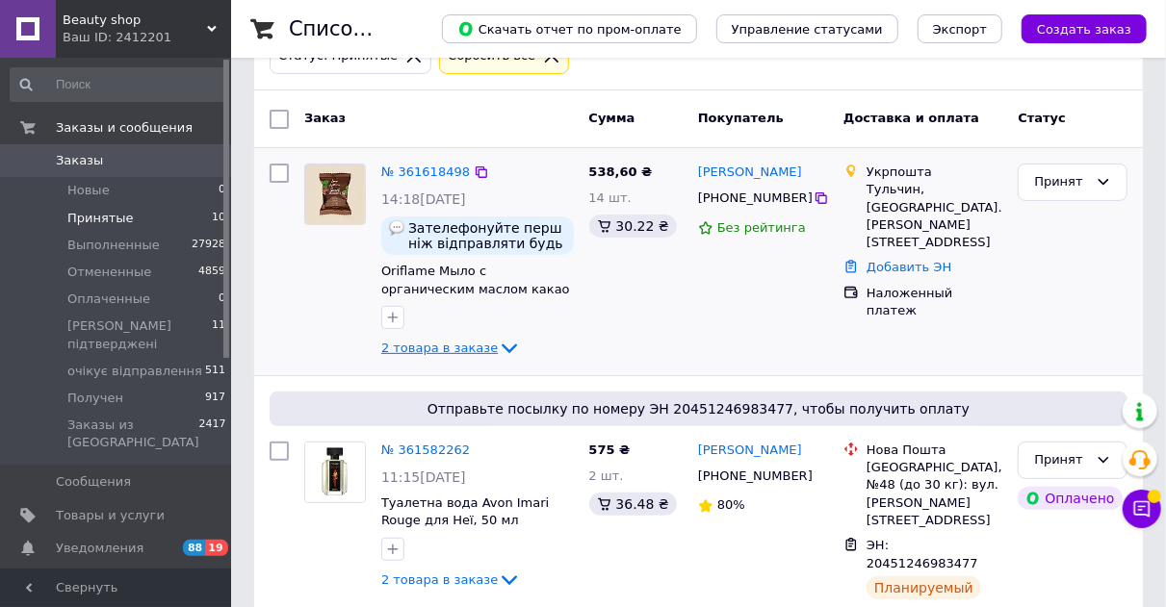
click at [475, 342] on span "2 товара в заказе" at bounding box center [439, 348] width 116 height 14
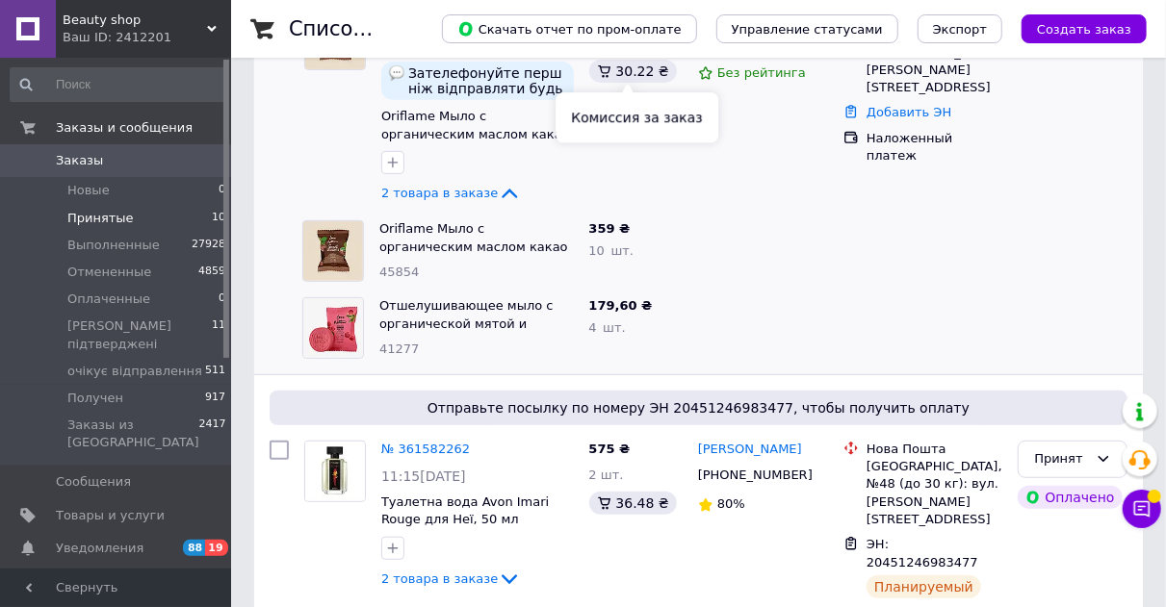
scroll to position [481, 0]
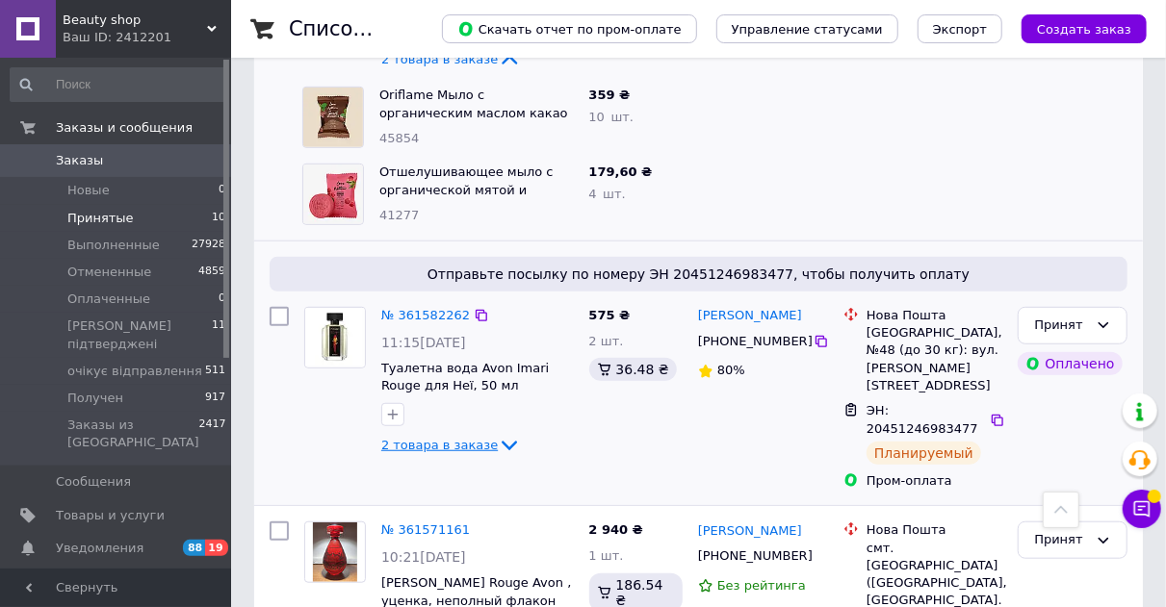
click at [502, 442] on icon at bounding box center [509, 447] width 15 height 10
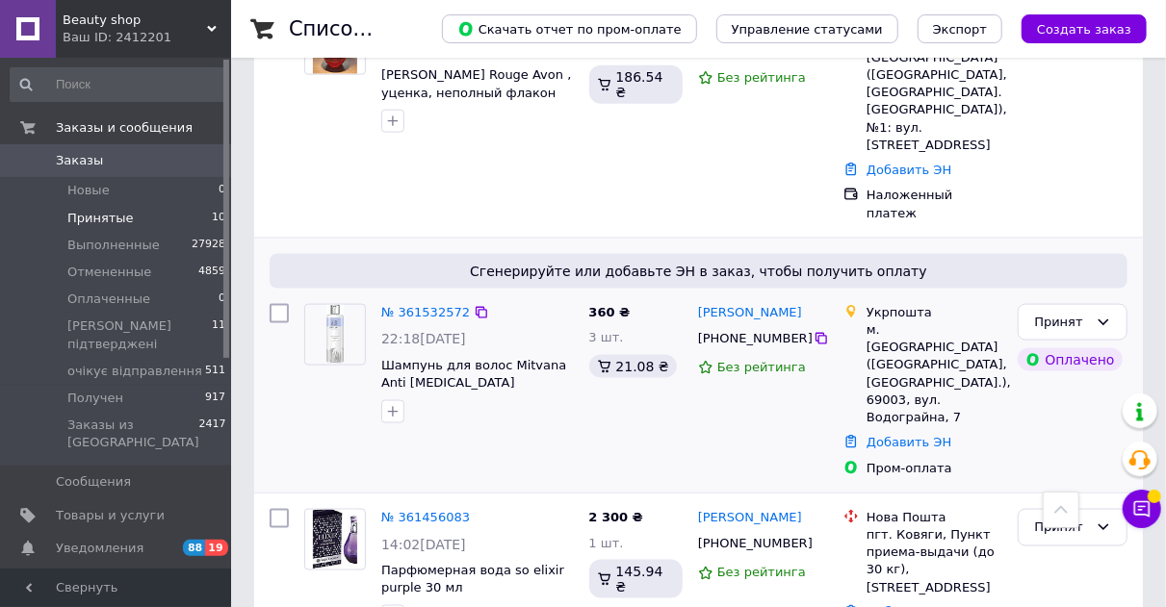
scroll to position [1252, 0]
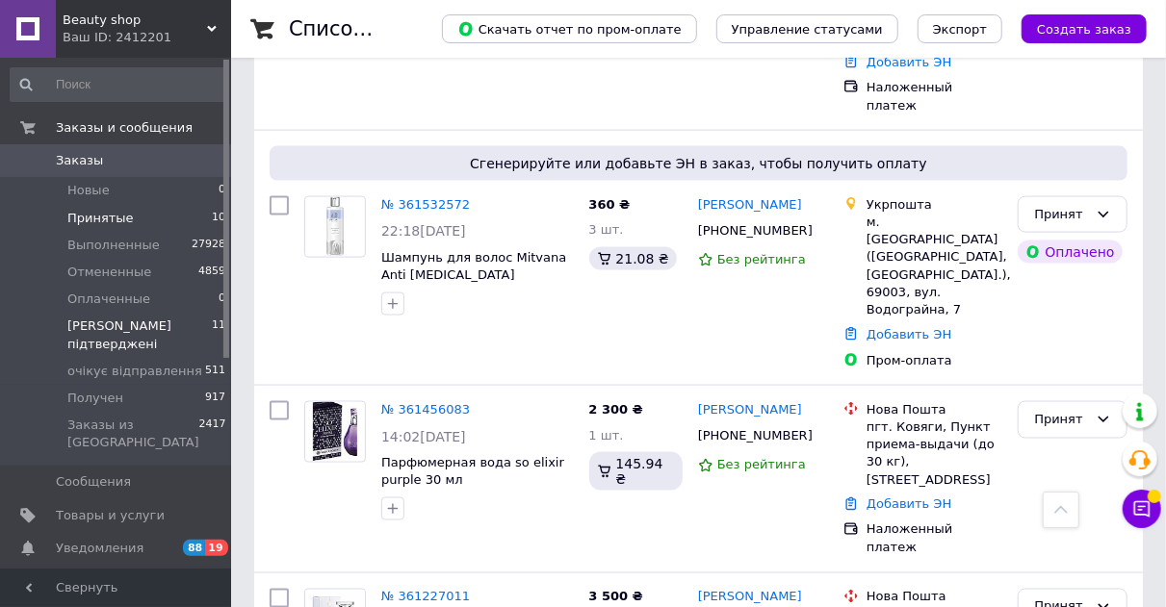
click at [146, 329] on span "[PERSON_NAME] підтверджені" at bounding box center [139, 335] width 144 height 35
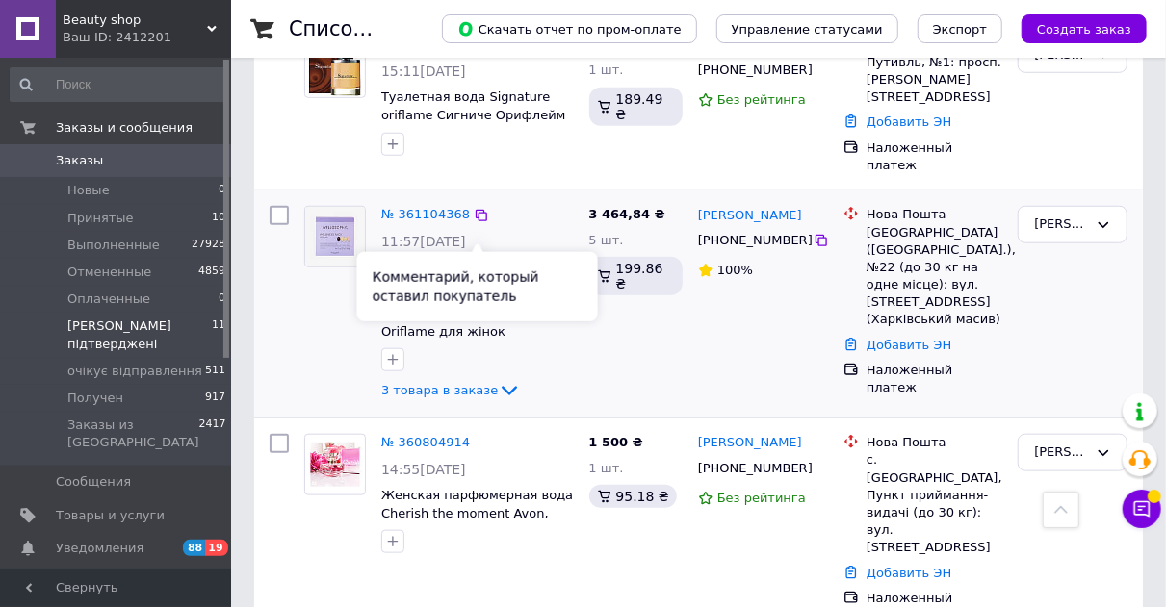
scroll to position [770, 0]
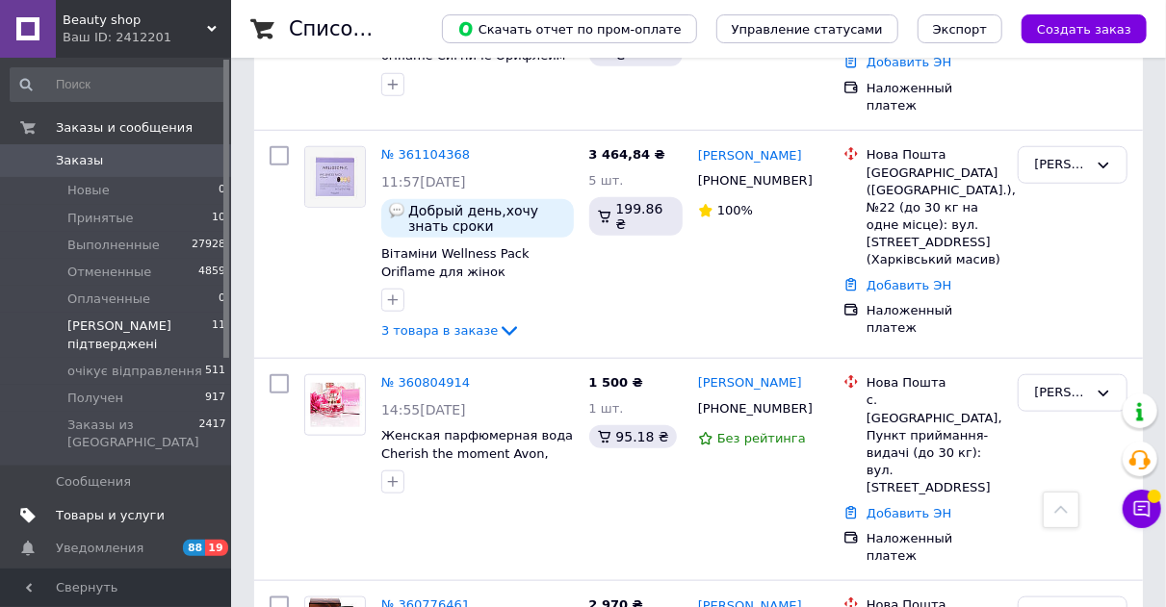
click at [116, 507] on span "Товары и услуги" at bounding box center [110, 515] width 109 height 17
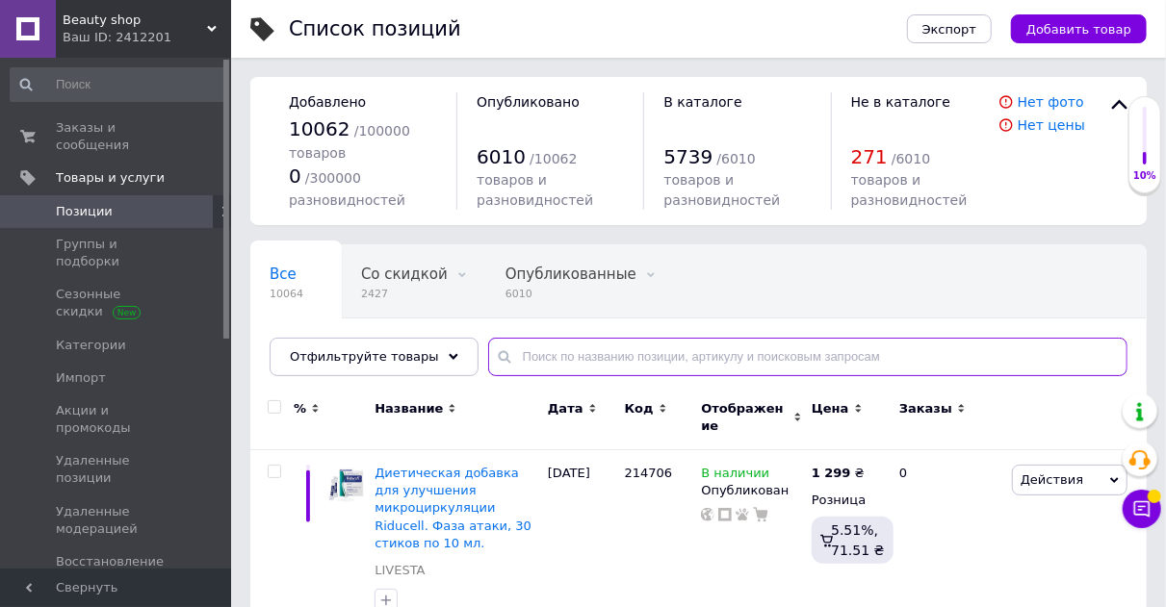
paste input "254340"
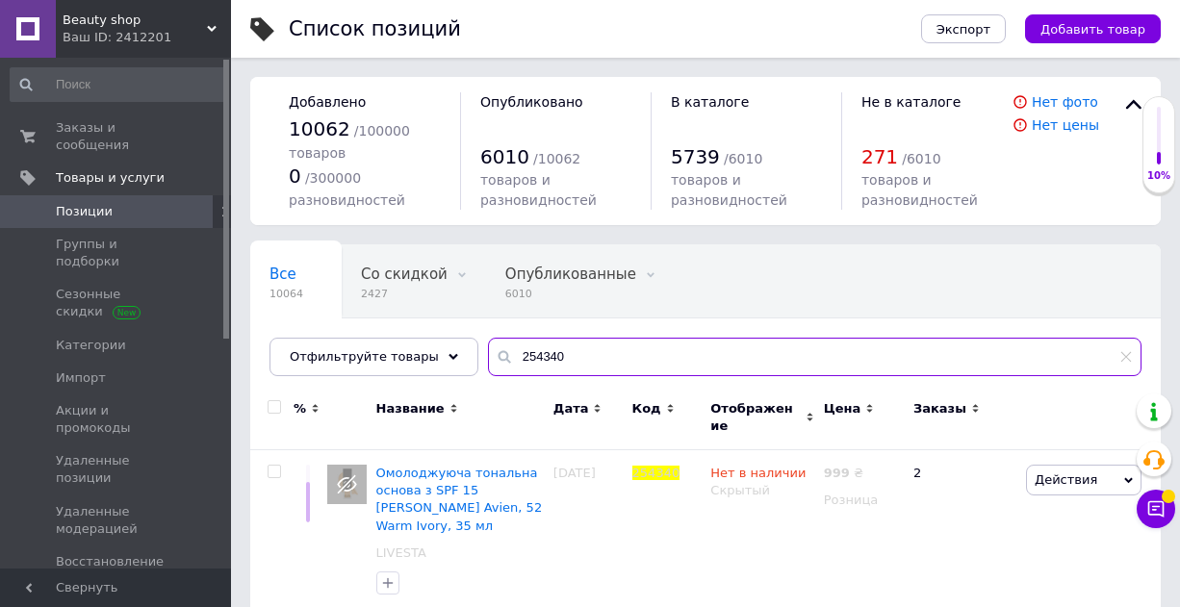
type input "254340"
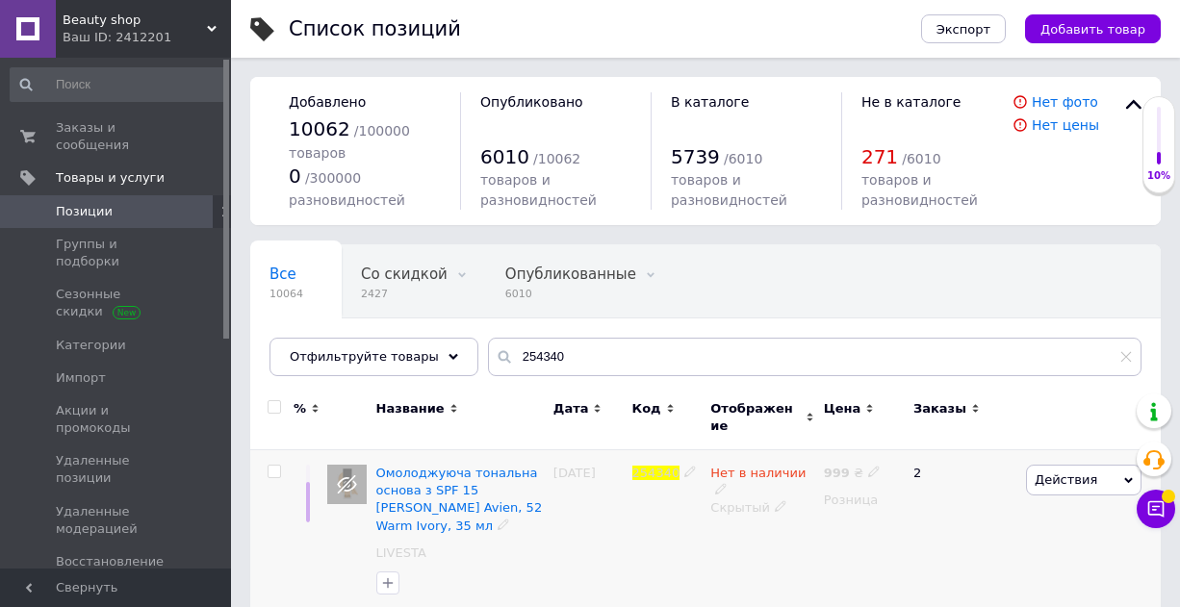
click at [775, 501] on icon at bounding box center [781, 507] width 12 height 12
click at [769, 532] on li "Опубликован" at bounding box center [758, 545] width 110 height 27
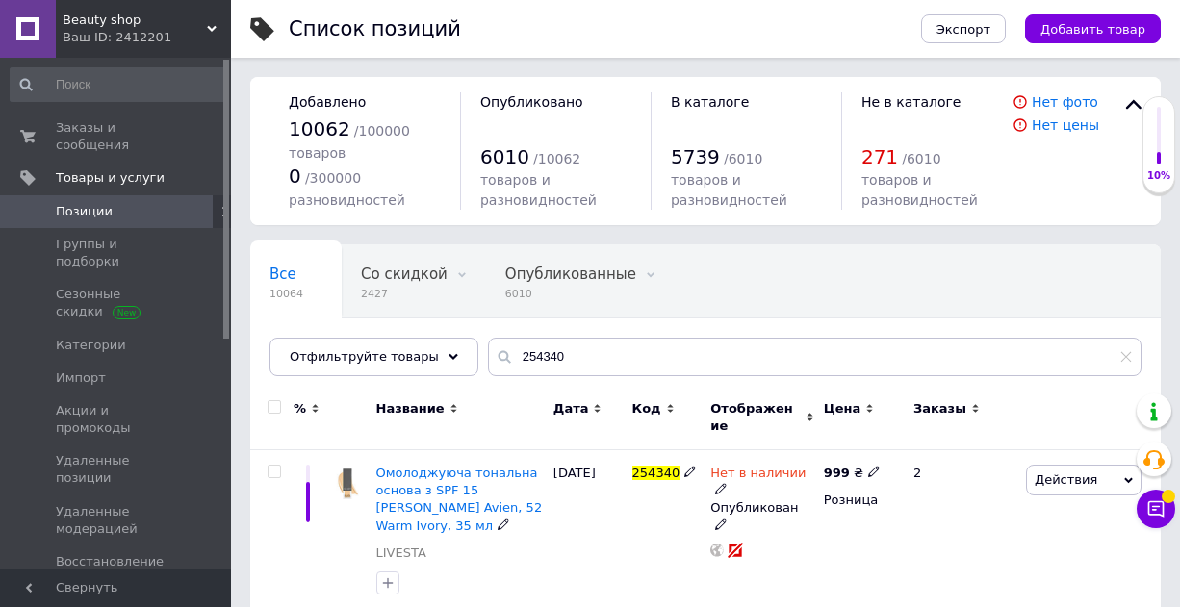
click at [727, 483] on icon at bounding box center [721, 489] width 12 height 12
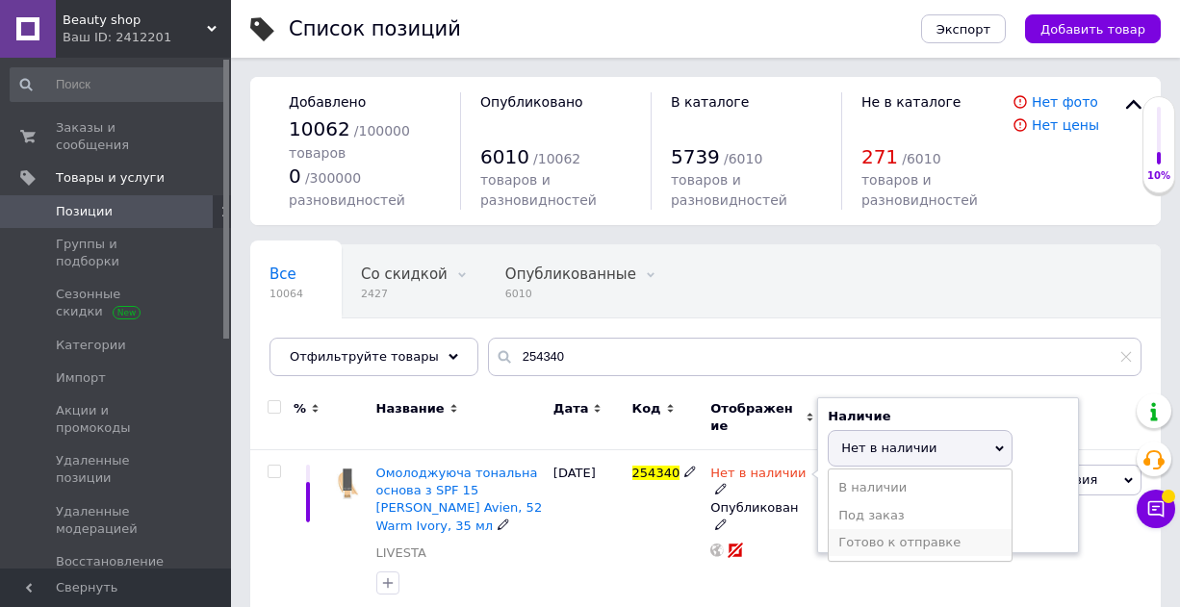
click at [871, 530] on li "Готово к отправке" at bounding box center [920, 543] width 183 height 27
click at [846, 506] on input at bounding box center [901, 523] width 146 height 39
type input "1"
click at [648, 499] on div "254340" at bounding box center [667, 535] width 79 height 168
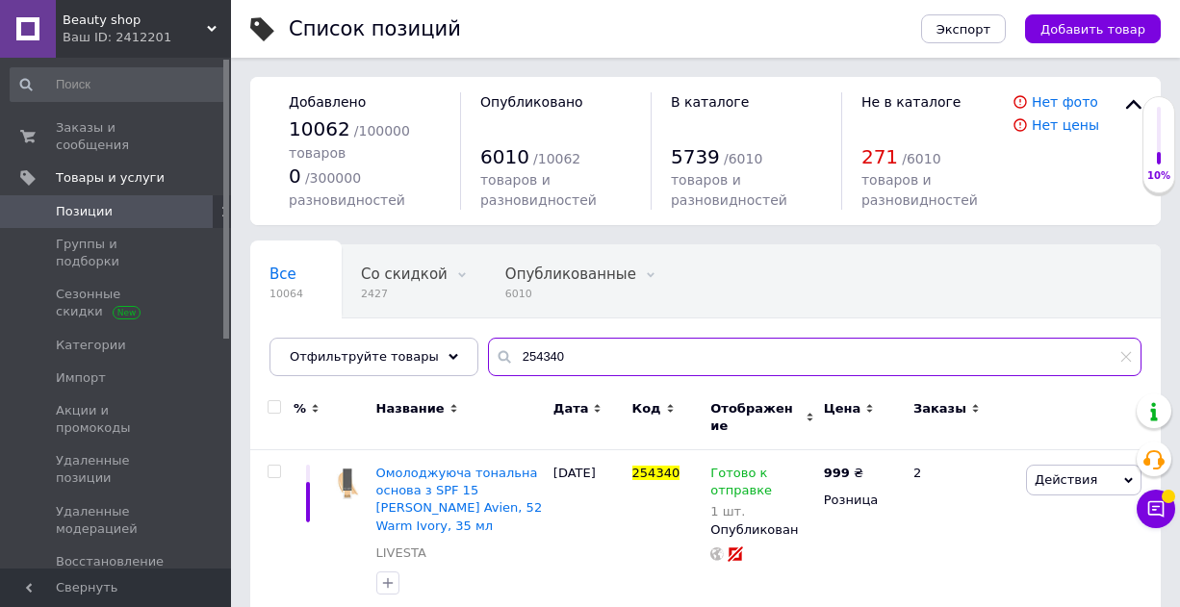
click at [515, 346] on input "254340" at bounding box center [815, 357] width 654 height 39
paste input "08"
type input "254308"
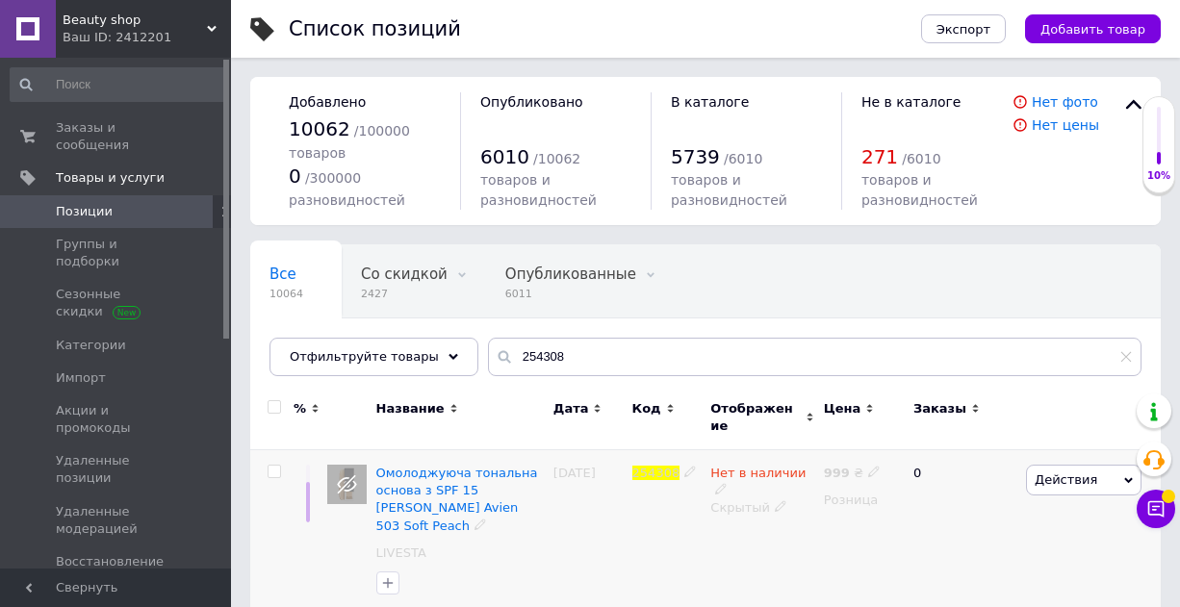
click at [777, 501] on icon at bounding box center [781, 507] width 12 height 12
click at [783, 532] on li "Опубликован" at bounding box center [758, 545] width 110 height 27
click at [727, 483] on icon at bounding box center [721, 489] width 12 height 12
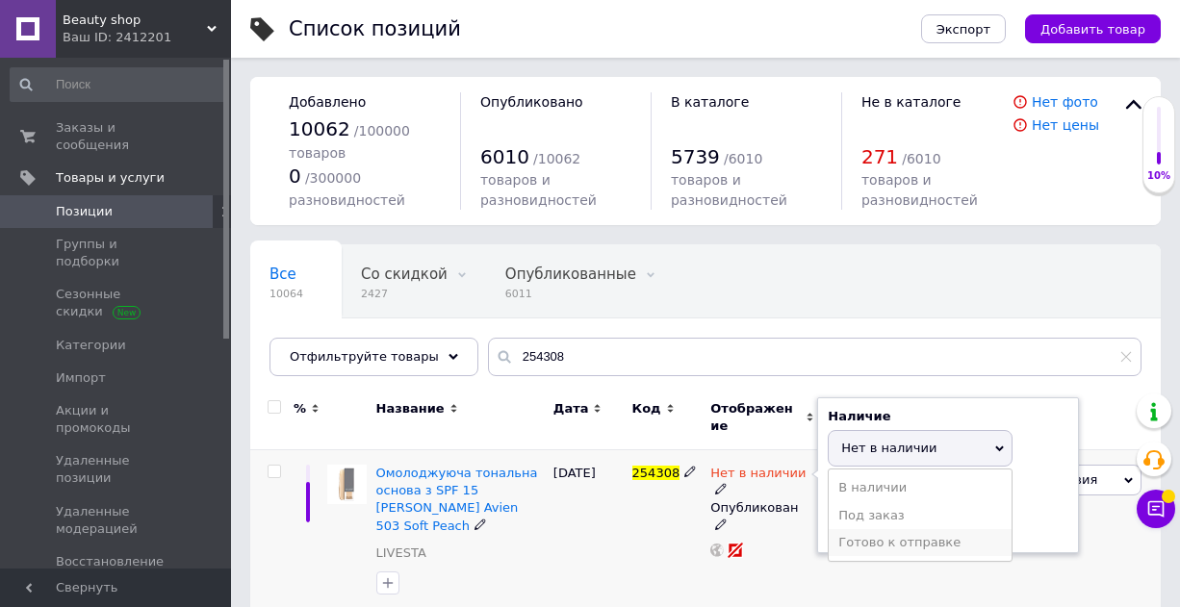
click at [887, 533] on li "Готово к отправке" at bounding box center [920, 543] width 183 height 27
click at [867, 504] on input at bounding box center [901, 523] width 146 height 39
type input "1"
click at [747, 534] on div "Нет в наличии Наличие Готово к отправке В наличии Нет в наличии Под заказ Остат…" at bounding box center [762, 535] width 113 height 168
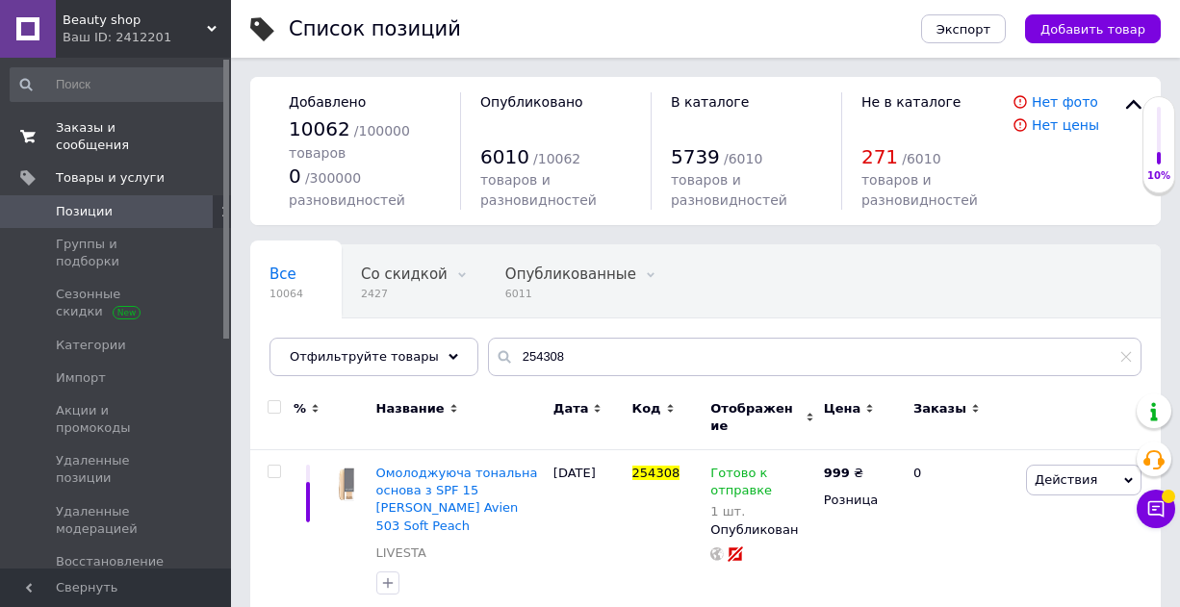
click at [111, 135] on span "Заказы и сообщения" at bounding box center [117, 136] width 122 height 35
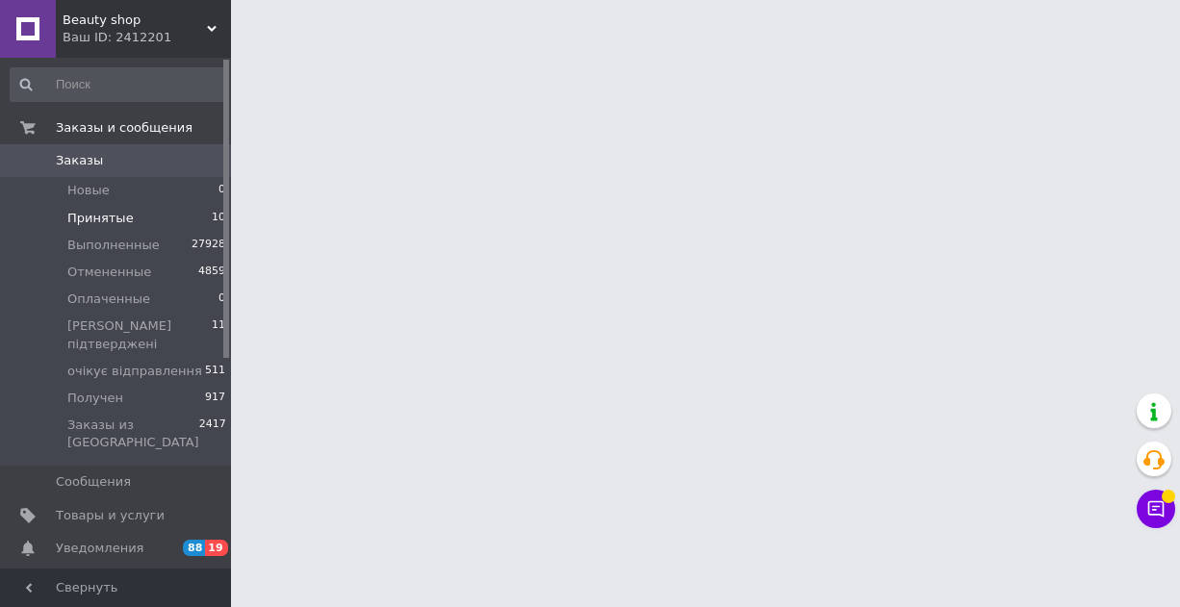
click at [95, 213] on span "Принятые" at bounding box center [100, 218] width 66 height 17
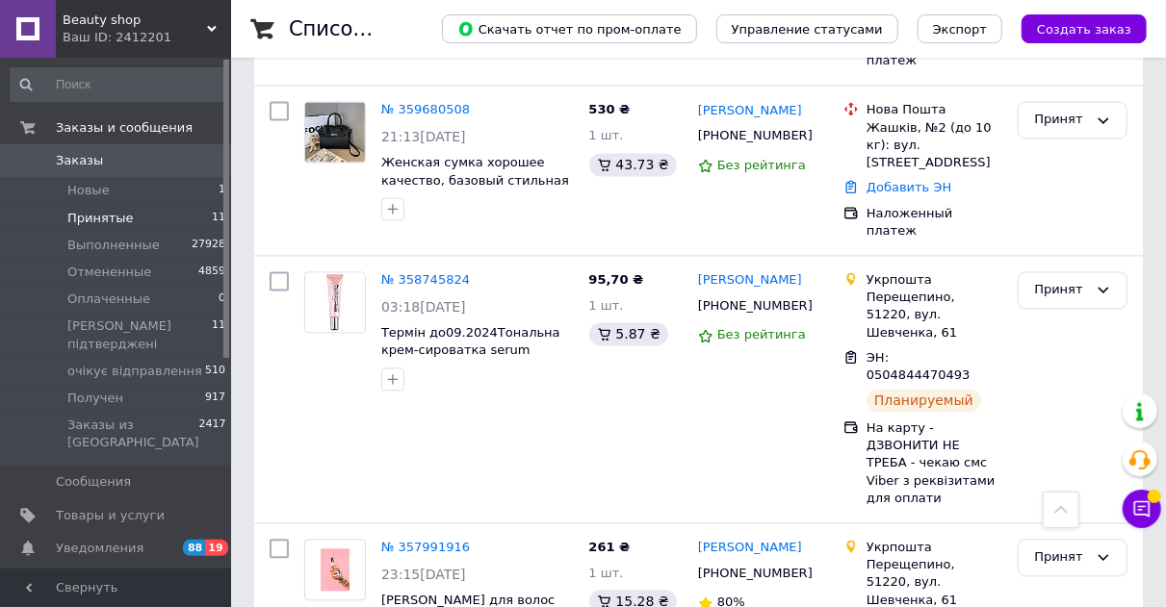
scroll to position [1829, 0]
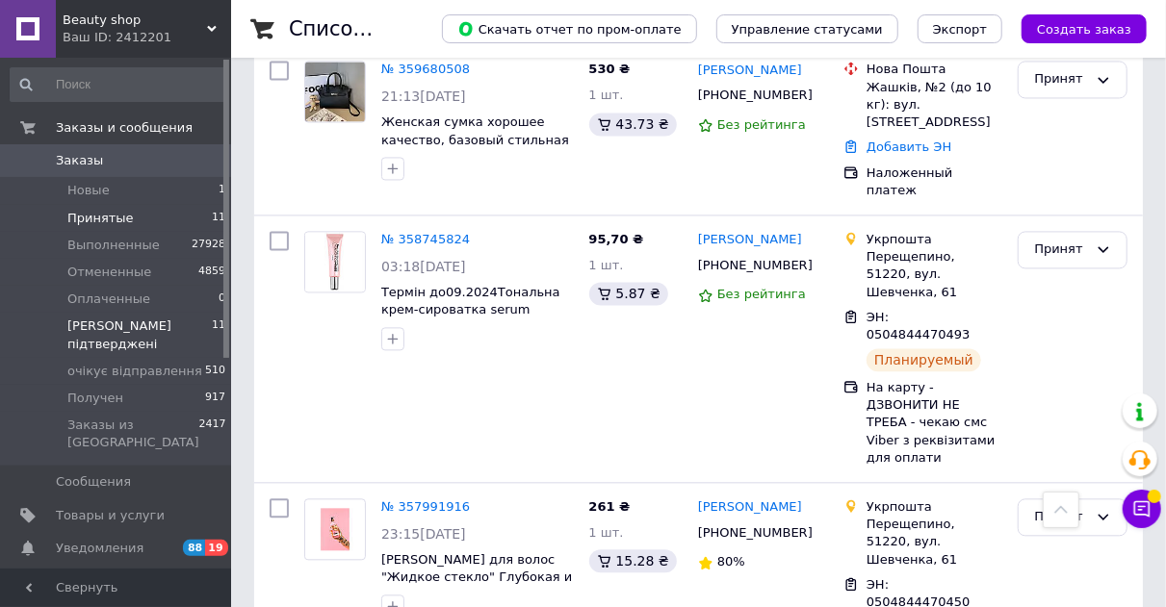
click at [122, 331] on span "[PERSON_NAME] підтверджені" at bounding box center [139, 335] width 144 height 35
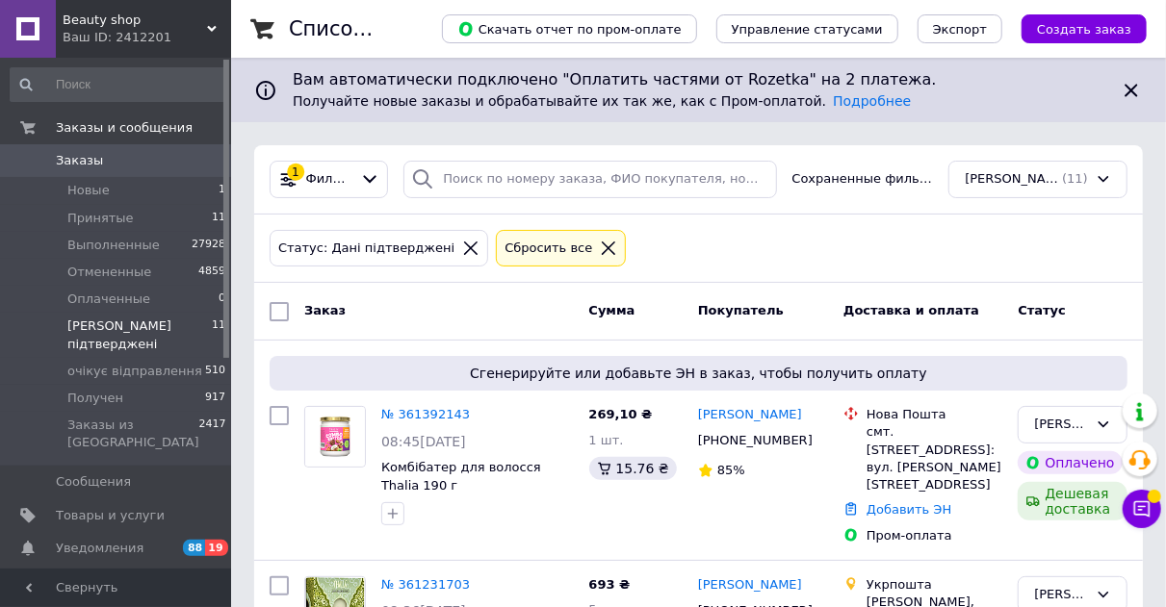
click at [109, 160] on span "Заказы" at bounding box center [117, 160] width 122 height 17
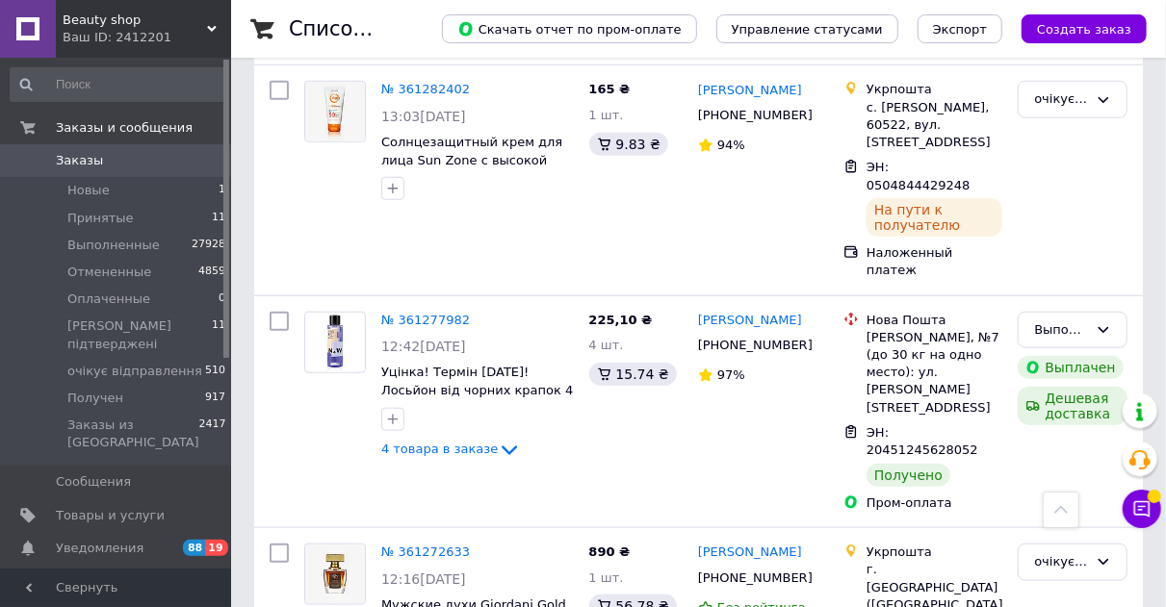
scroll to position [14746, 0]
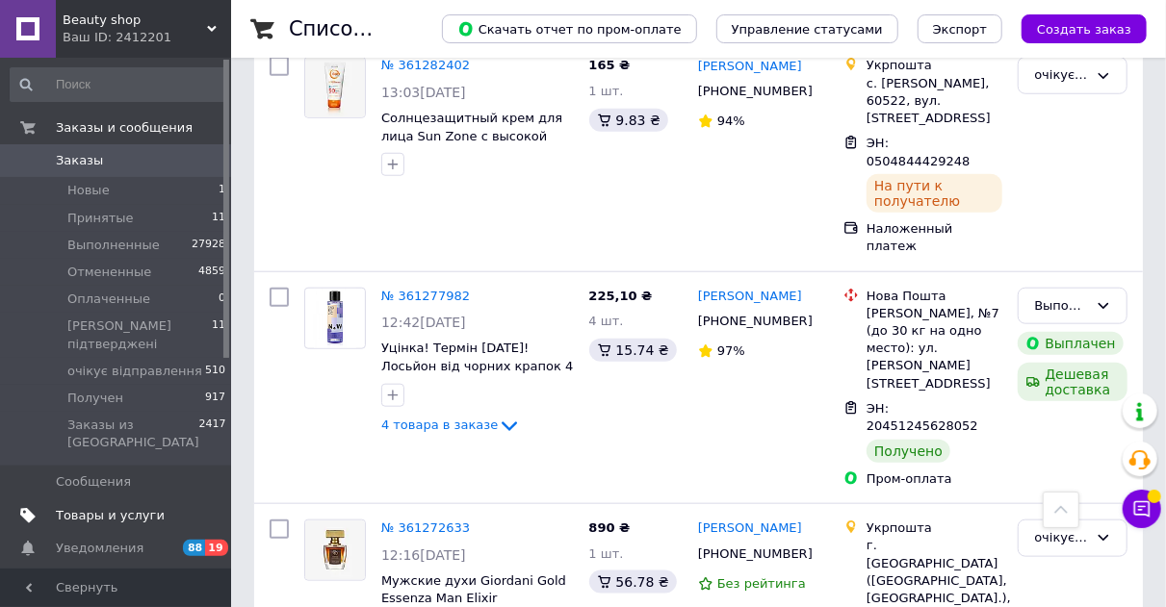
click at [121, 500] on link "Товары и услуги" at bounding box center [118, 516] width 237 height 33
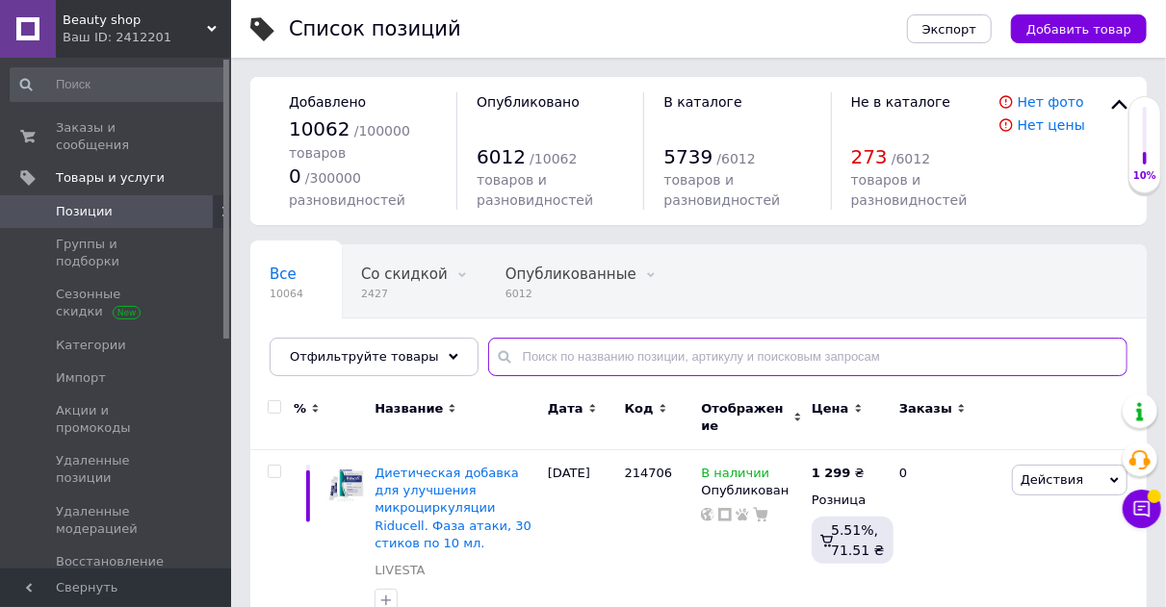
paste input "224542"
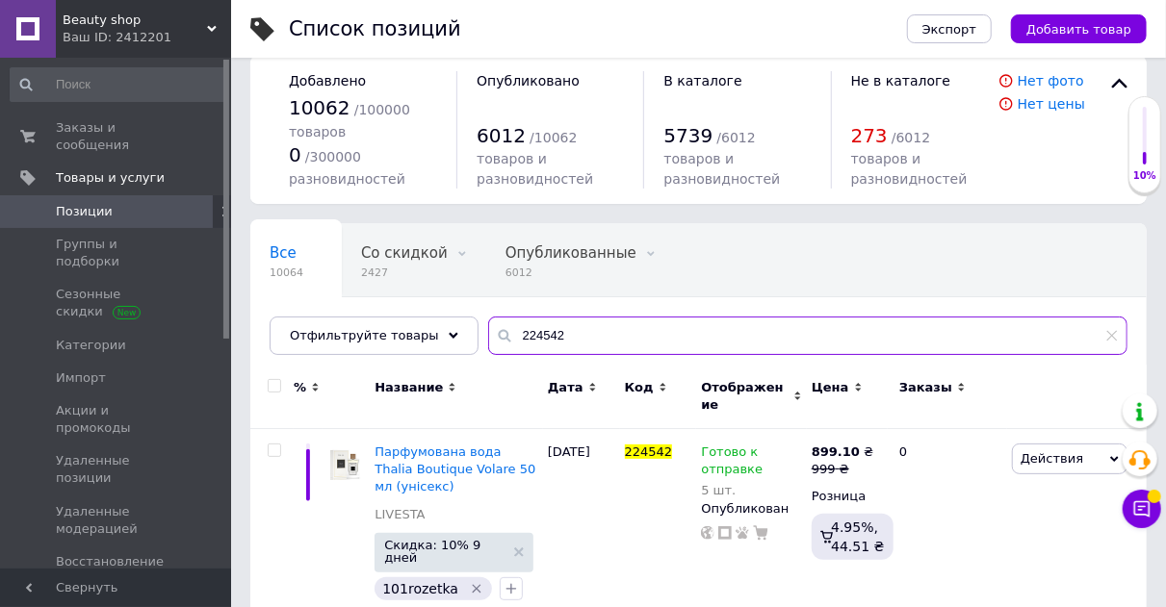
scroll to position [34, 0]
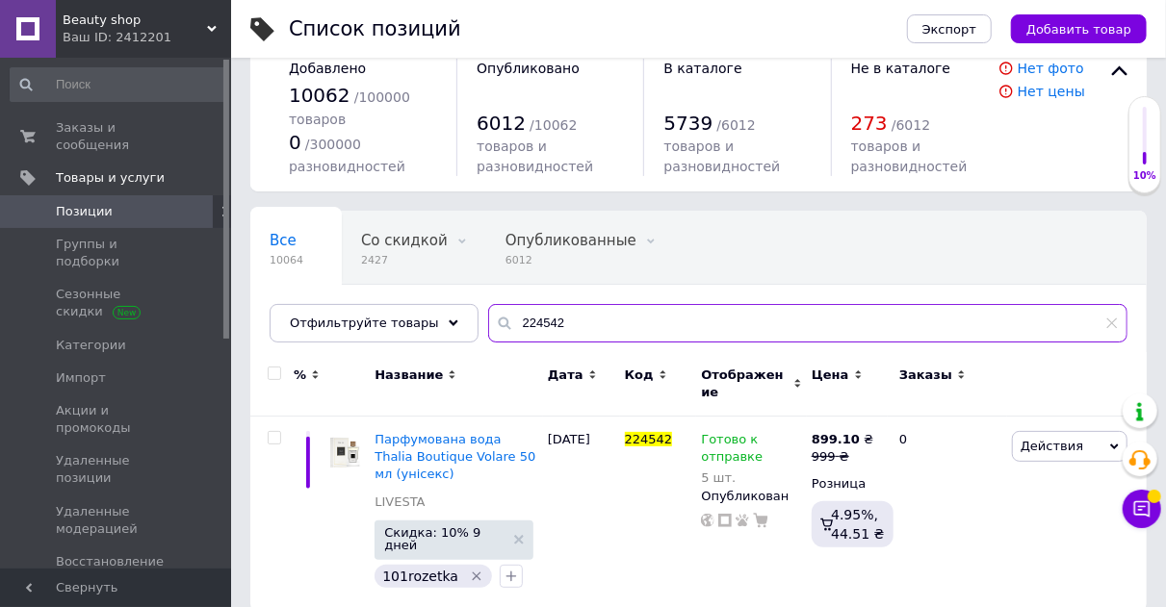
drag, startPoint x: 558, startPoint y: 327, endPoint x: 464, endPoint y: 308, distance: 96.3
click at [488, 308] on input "224542" at bounding box center [807, 323] width 639 height 39
paste input "Дезодорант Bogenia Passionfruit & Citrus Natural Deodorant BG429 №001, 65 г"
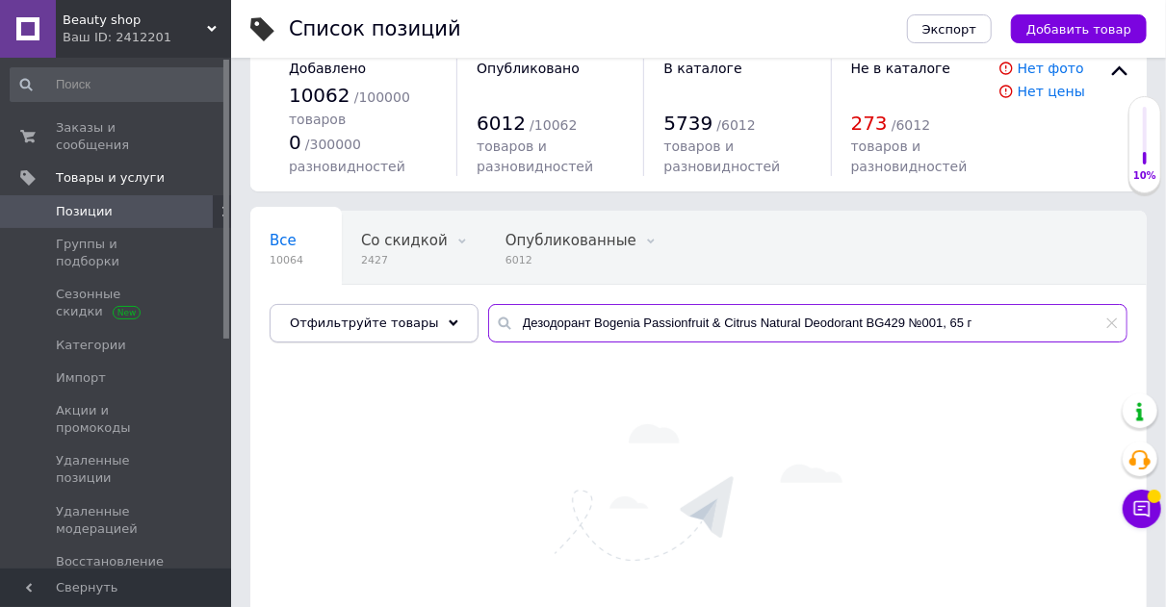
drag, startPoint x: 842, startPoint y: 322, endPoint x: 449, endPoint y: 328, distance: 393.8
click at [449, 328] on div "Отфильтруйте товары Дезодорант Bogenia Passionfruit & Citrus Natural Deodorant …" at bounding box center [699, 323] width 858 height 39
drag, startPoint x: 546, startPoint y: 320, endPoint x: 666, endPoint y: 327, distance: 120.6
click at [666, 327] on input "BG429 №001, 65 г" at bounding box center [807, 323] width 639 height 39
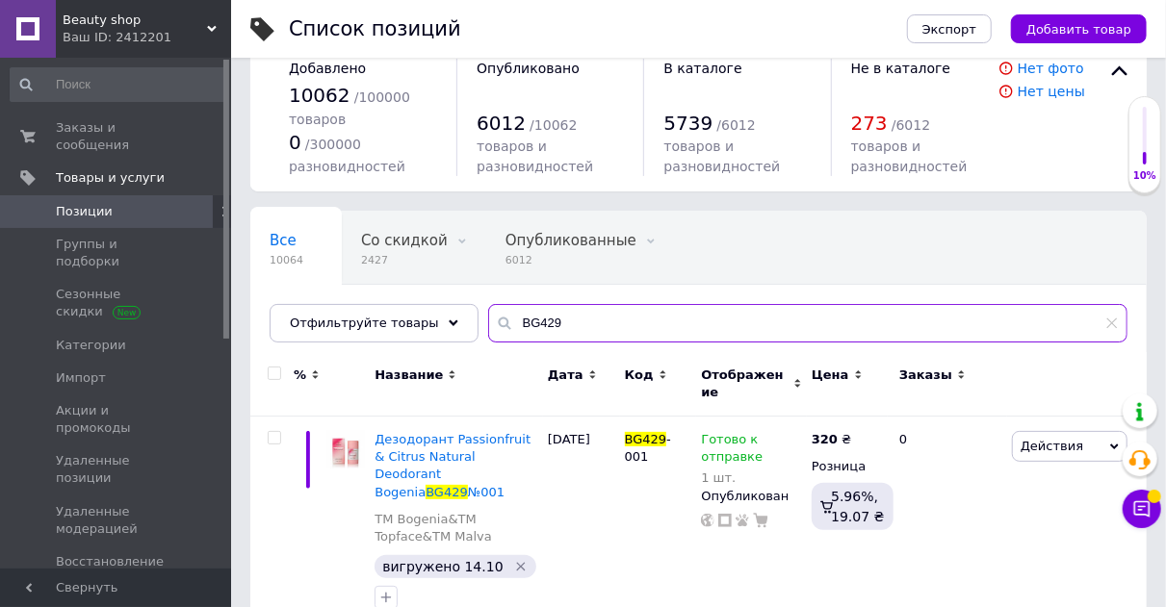
scroll to position [226, 0]
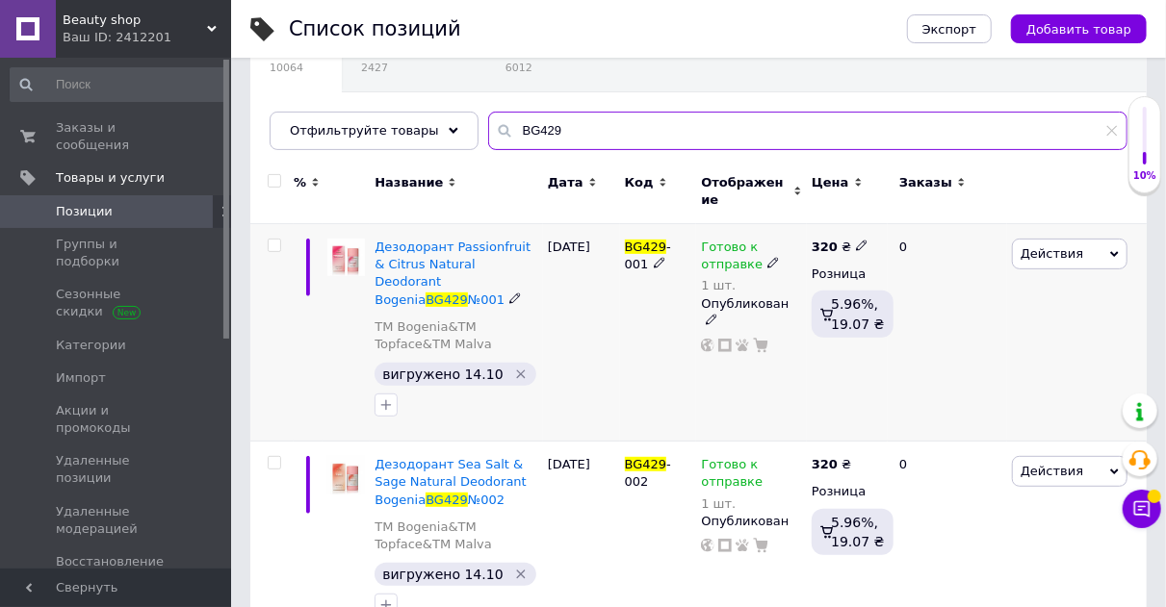
type input "BG429"
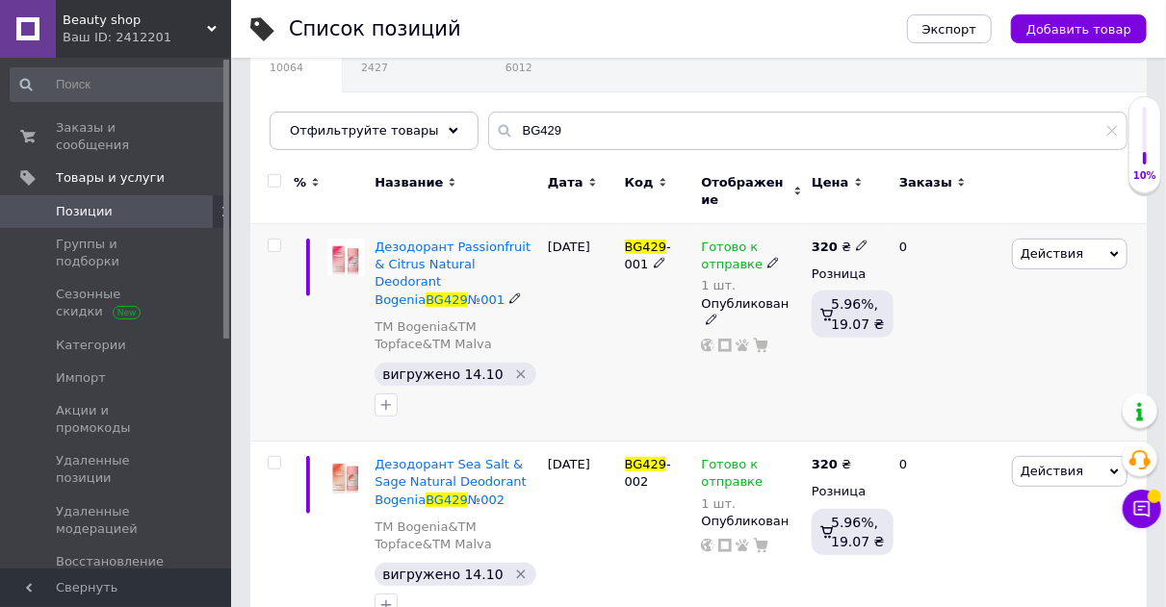
click at [767, 257] on icon at bounding box center [773, 263] width 12 height 12
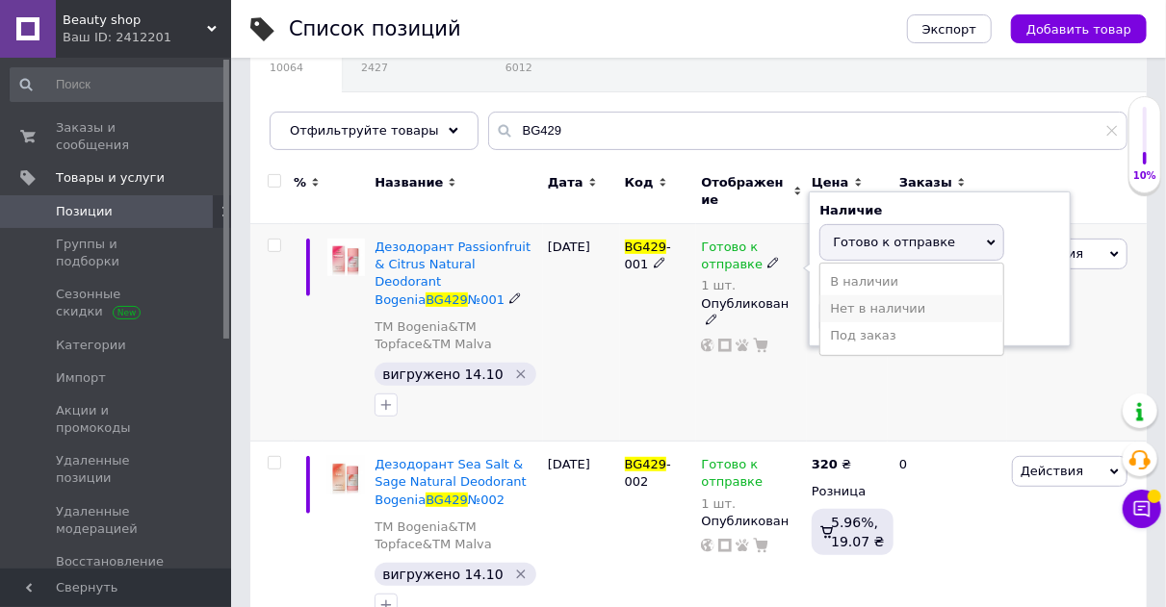
click at [833, 298] on li "Нет в наличии" at bounding box center [911, 309] width 183 height 27
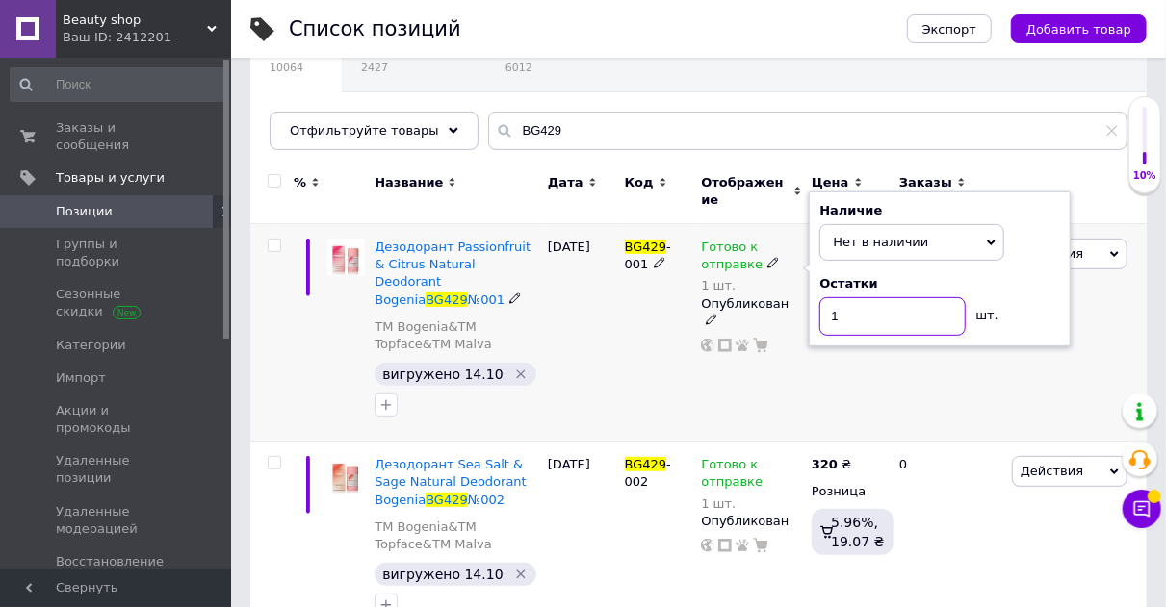
drag, startPoint x: 857, startPoint y: 299, endPoint x: 812, endPoint y: 294, distance: 45.6
click at [812, 294] on div "Наличие Нет в наличии В наличии Под заказ Готово к отправке Остатки 1 шт." at bounding box center [940, 270] width 262 height 156
type input "0"
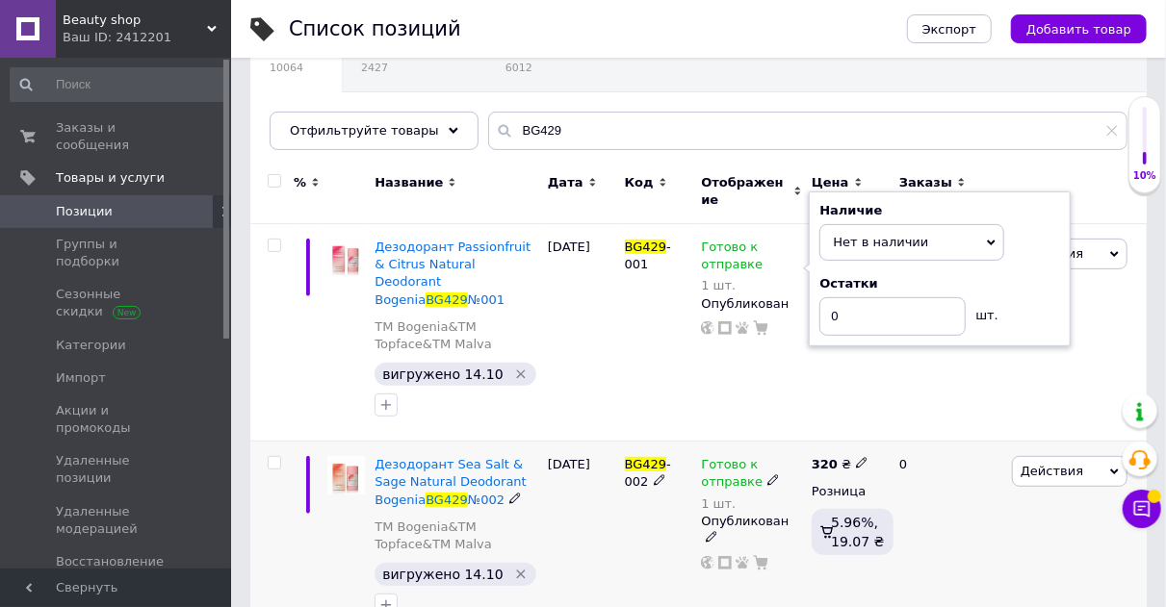
click at [767, 475] on icon at bounding box center [773, 481] width 12 height 12
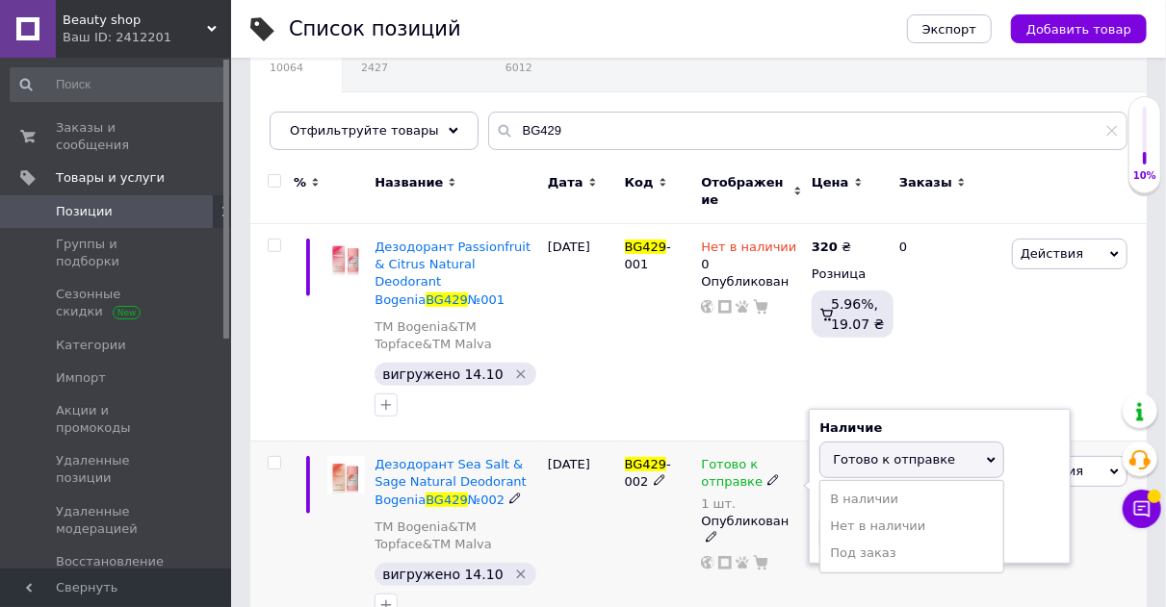
click at [859, 513] on li "Нет в наличии" at bounding box center [911, 526] width 183 height 27
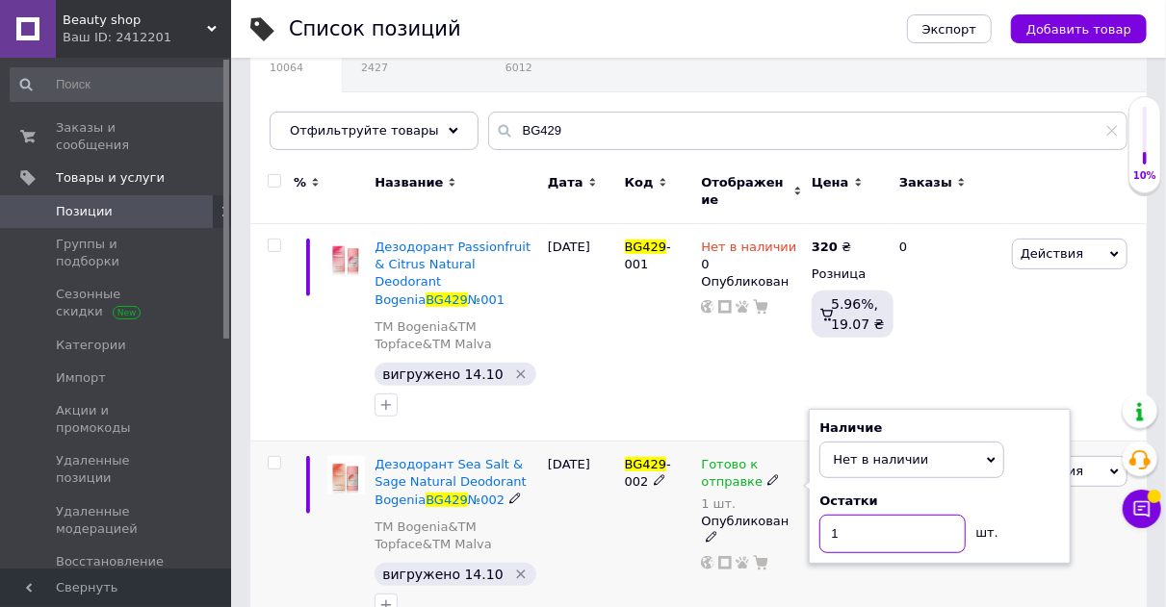
click at [859, 515] on input "1" at bounding box center [892, 534] width 146 height 39
type input "0"
click at [708, 374] on div "Нет в наличии 0 Опубликован" at bounding box center [751, 333] width 110 height 218
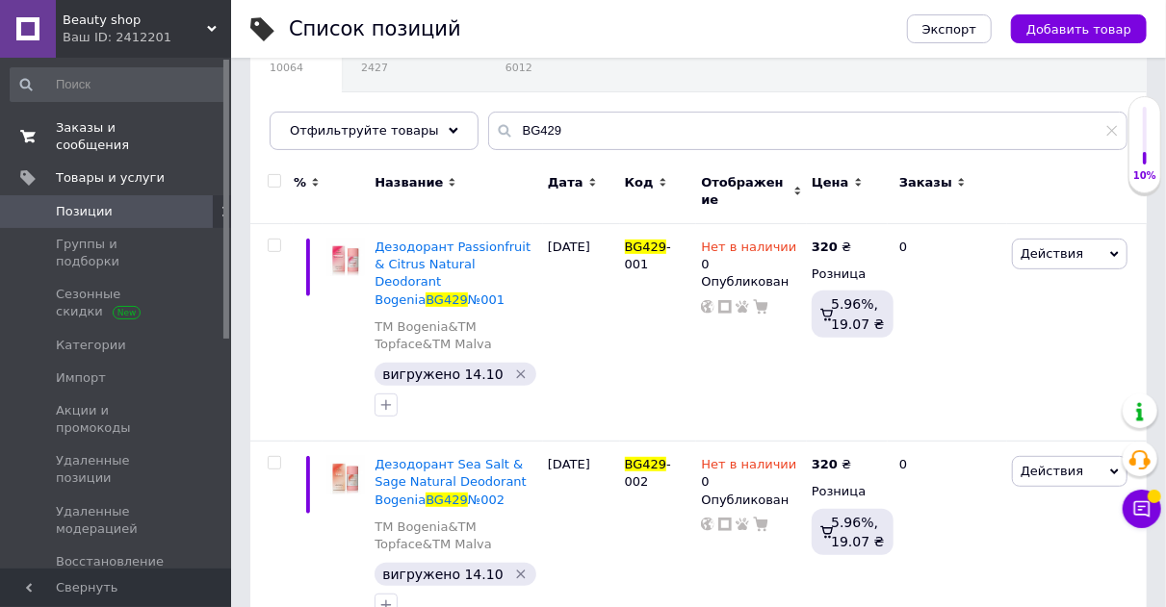
click at [118, 115] on link "Заказы и сообщения 0 0" at bounding box center [118, 137] width 237 height 50
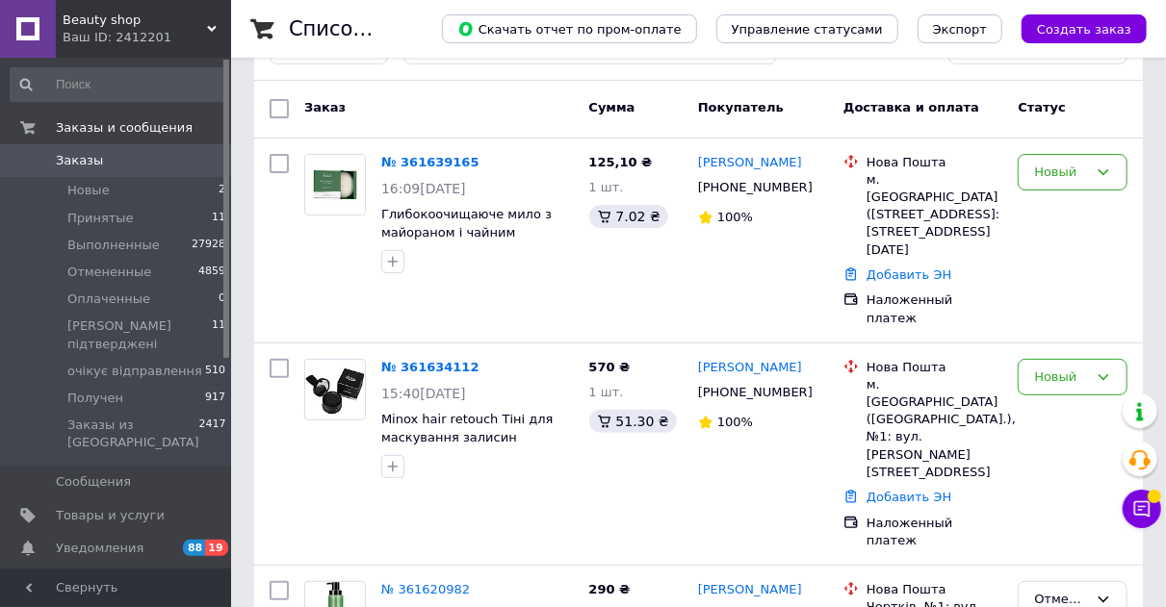
scroll to position [193, 0]
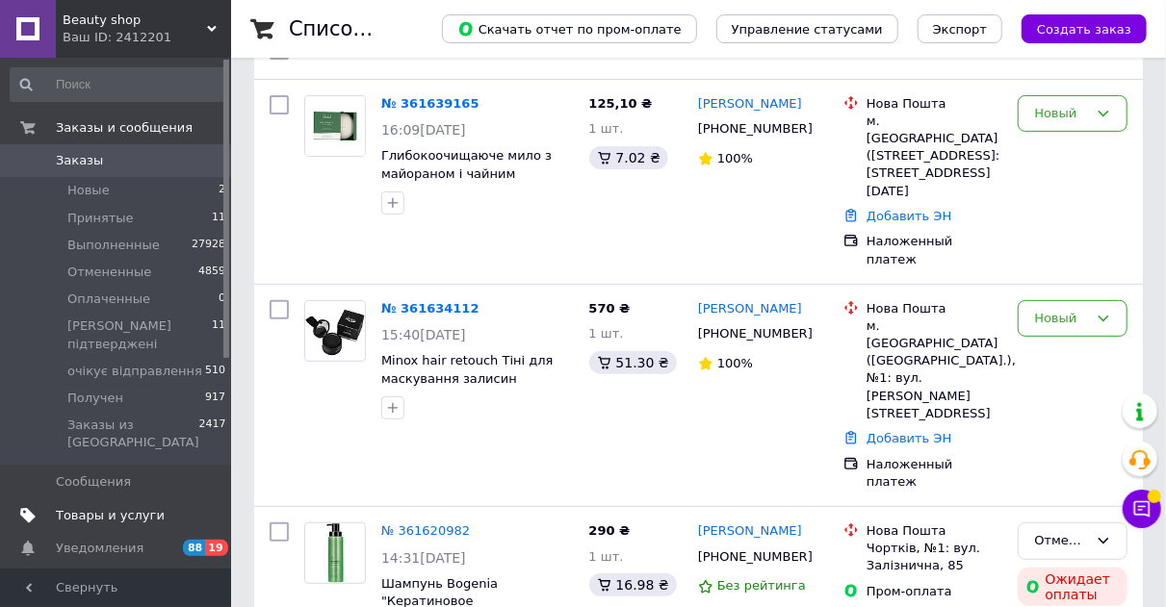
click at [107, 507] on span "Товары и услуги" at bounding box center [110, 515] width 109 height 17
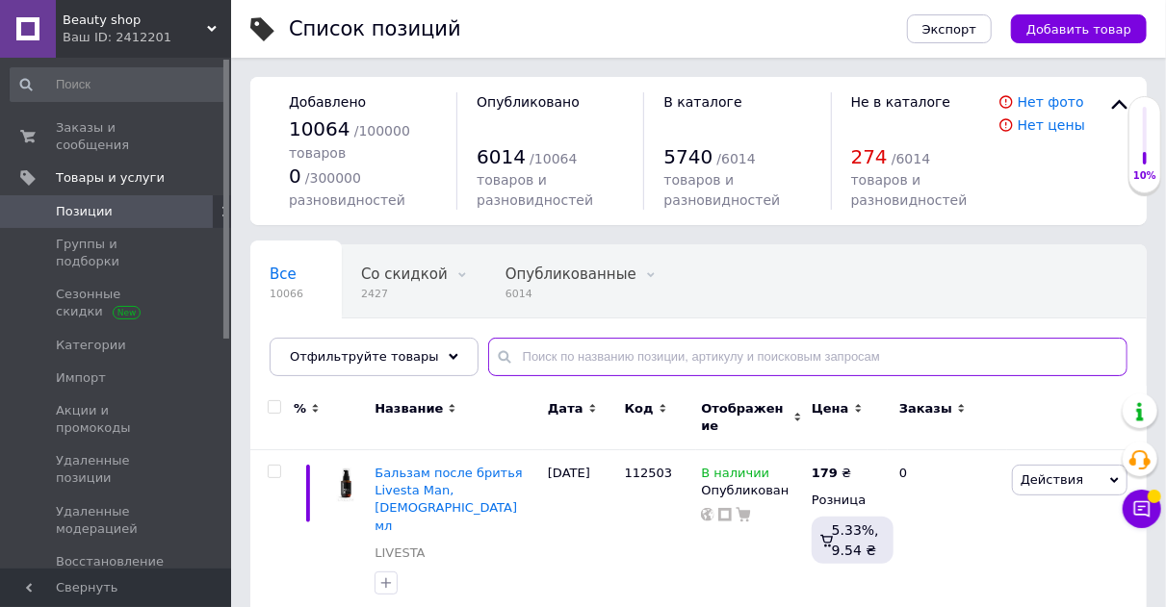
paste input "344709"
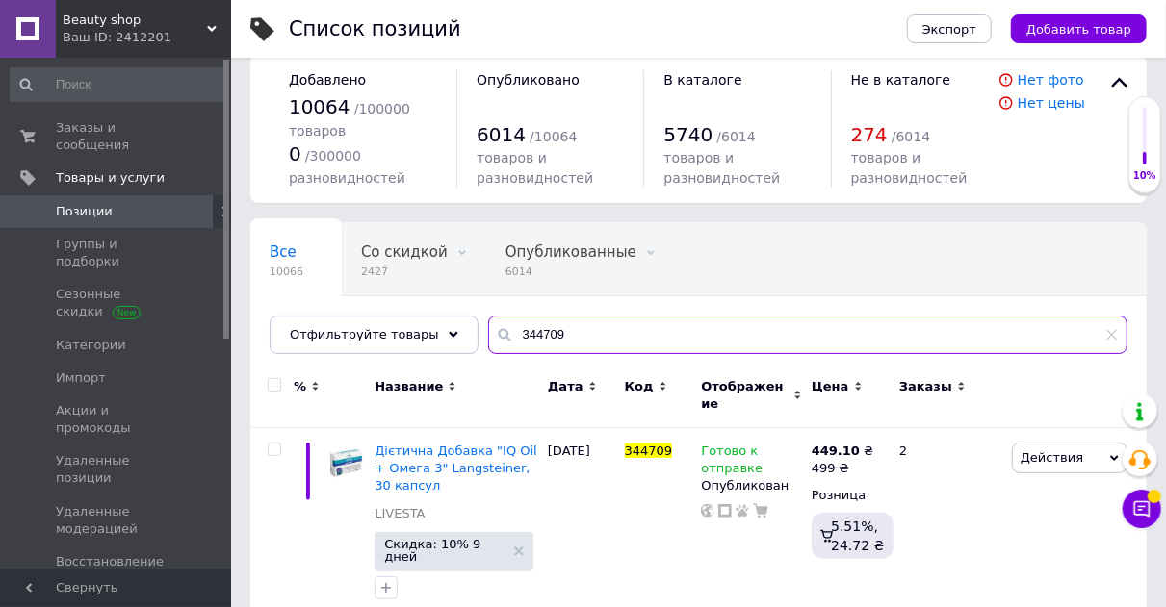
scroll to position [34, 0]
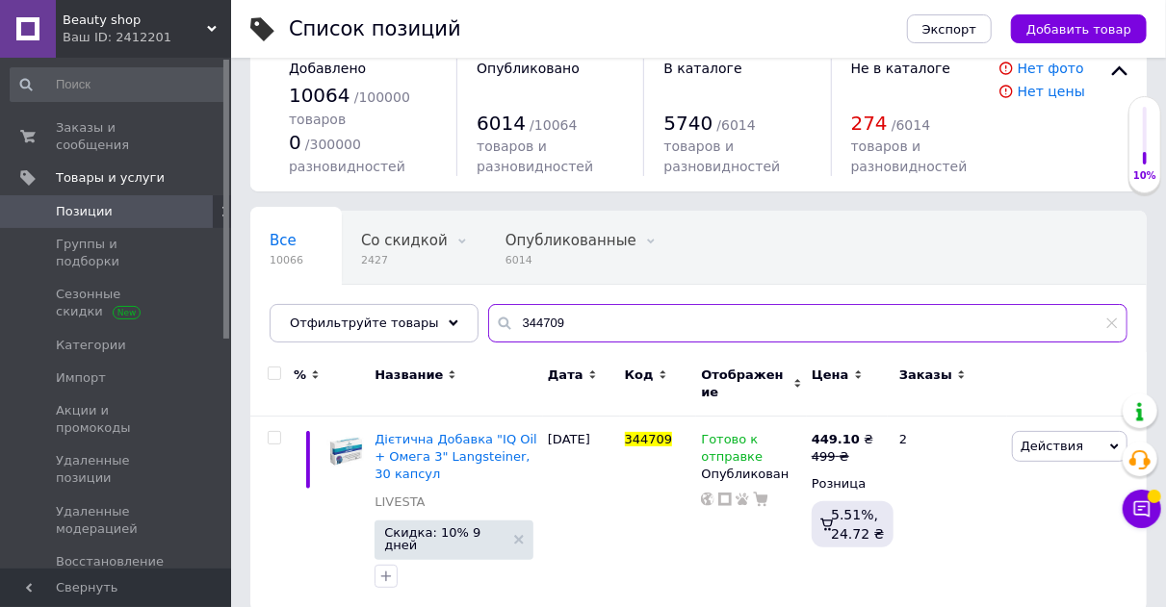
click at [529, 318] on input "344709" at bounding box center [807, 323] width 639 height 39
paste input "412203"
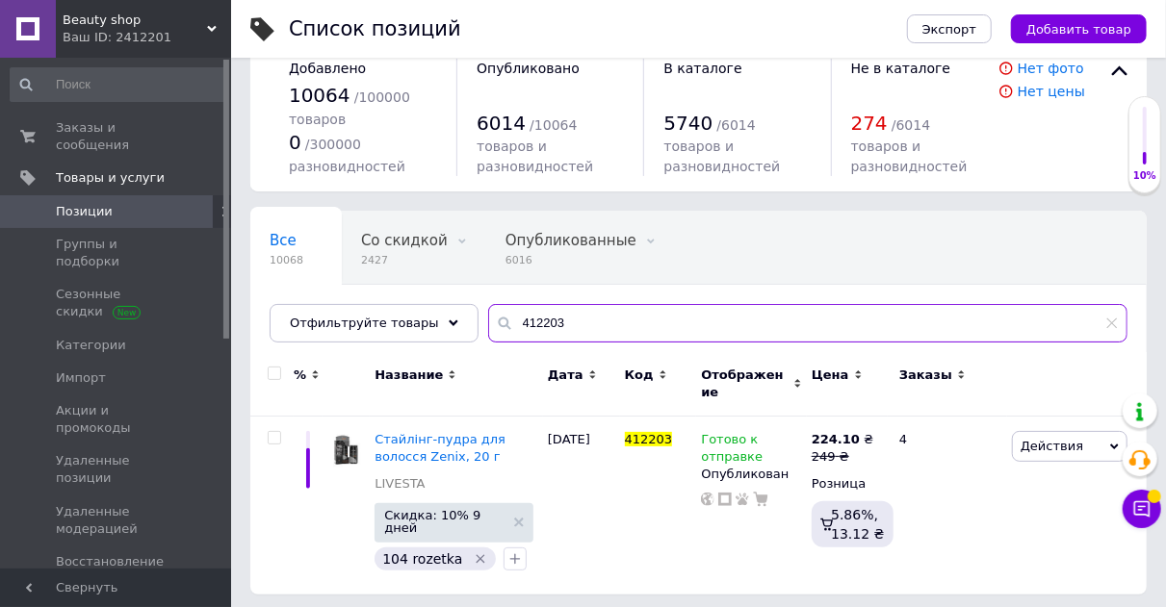
scroll to position [16, 0]
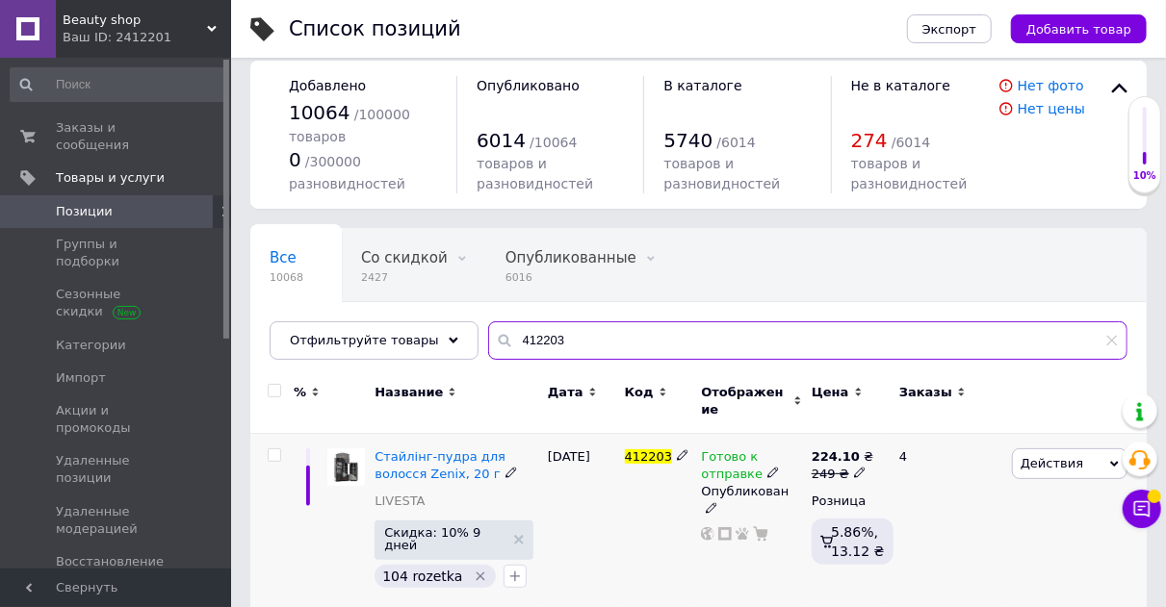
type input "412203"
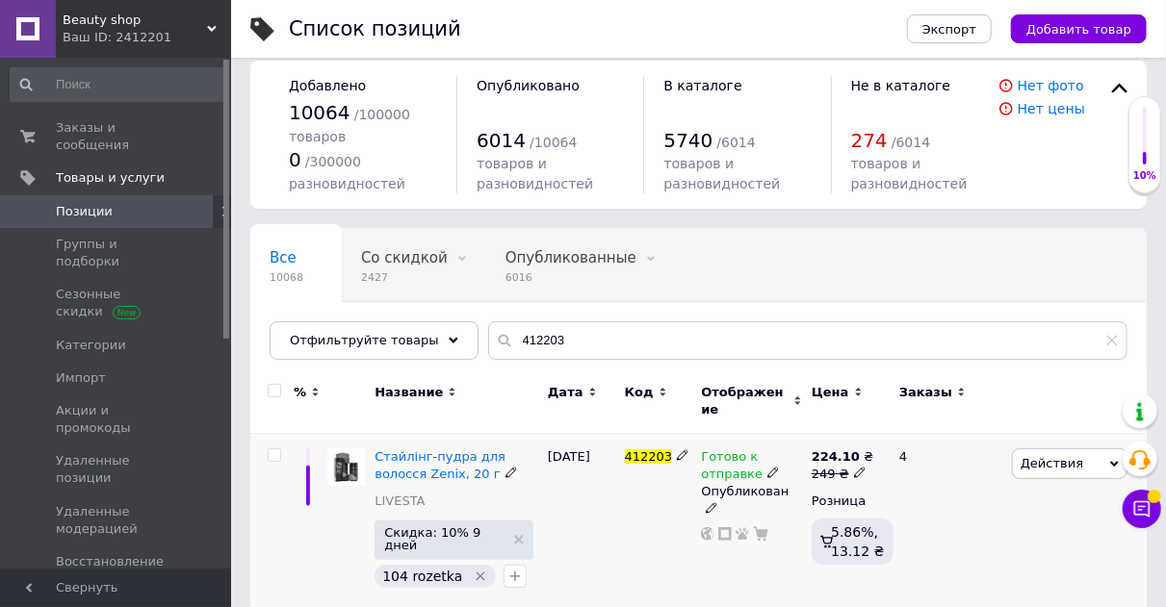
click at [854, 468] on use at bounding box center [859, 473] width 11 height 11
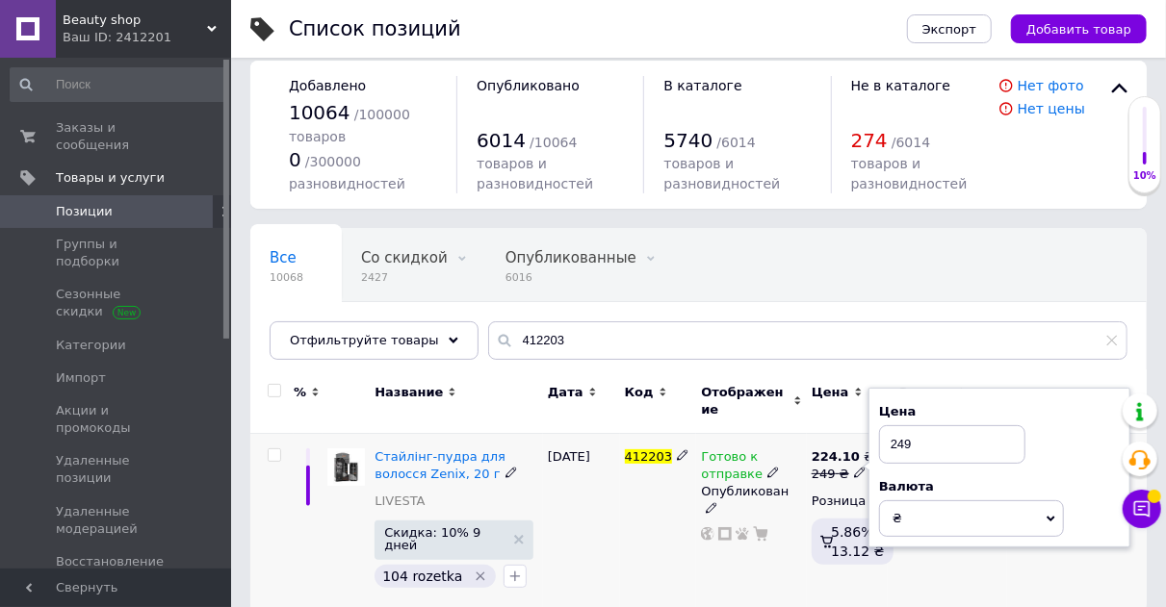
click at [902, 437] on input "249" at bounding box center [952, 445] width 146 height 39
type input "209"
click at [659, 539] on div "412203" at bounding box center [658, 523] width 77 height 178
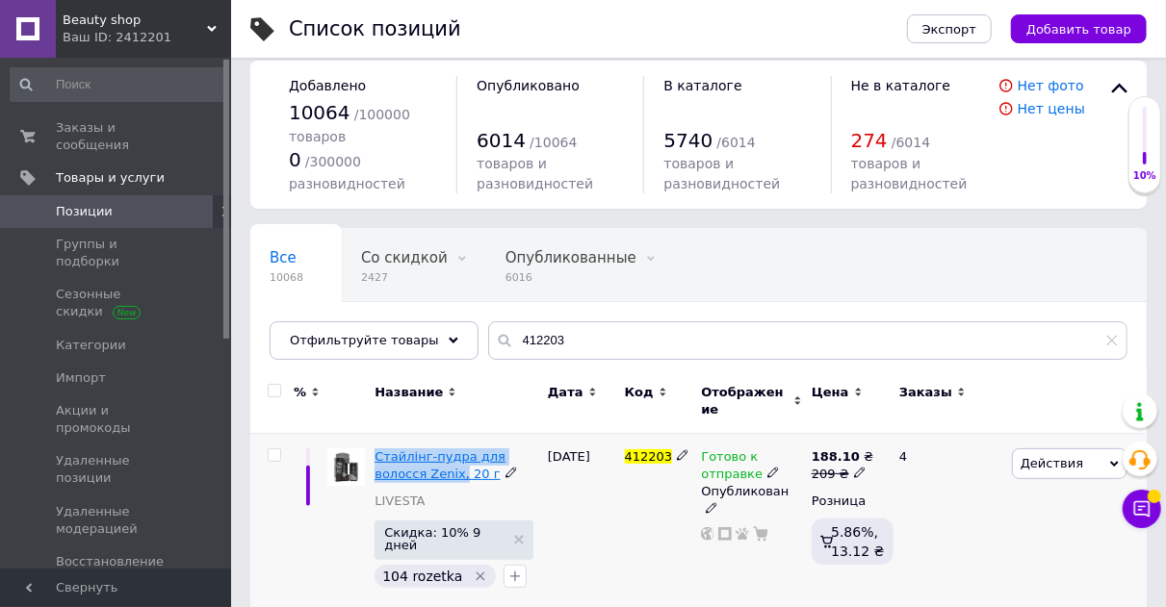
drag, startPoint x: 393, startPoint y: 454, endPoint x: 405, endPoint y: 462, distance: 14.7
copy span "Стайлінг-пудра для волосся Zenix,"
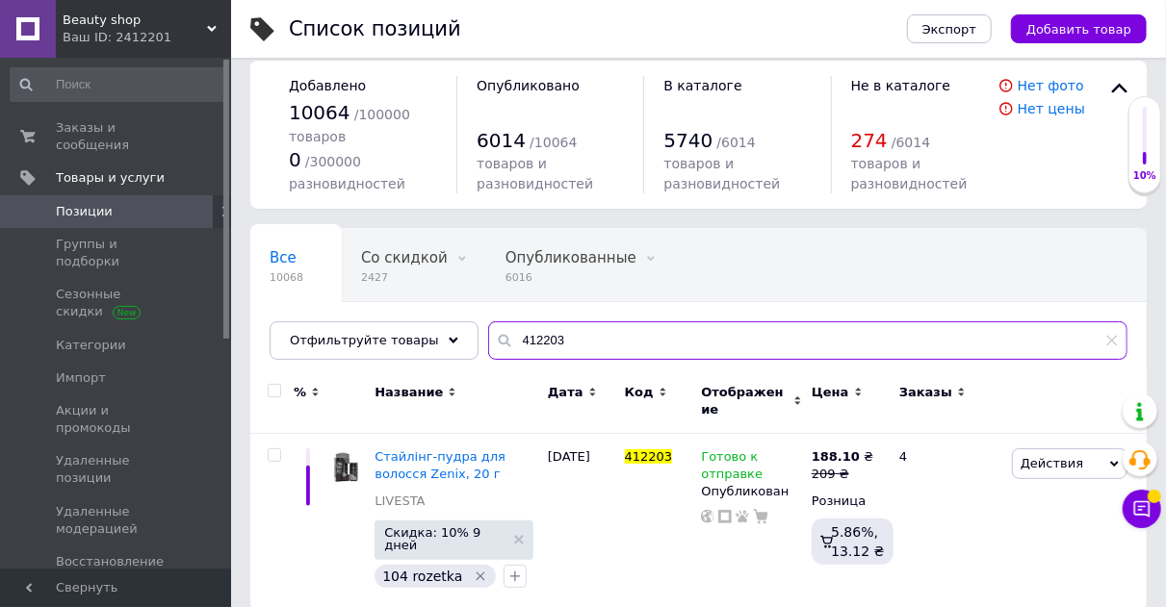
click at [526, 338] on input "412203" at bounding box center [807, 341] width 639 height 39
paste input "110208"
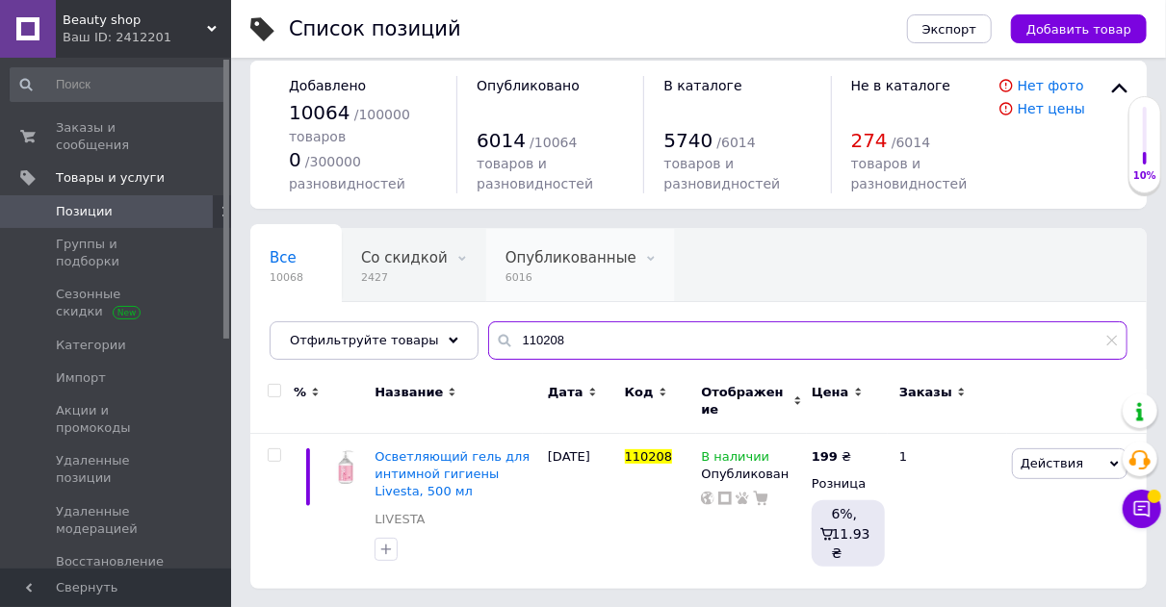
scroll to position [4, 0]
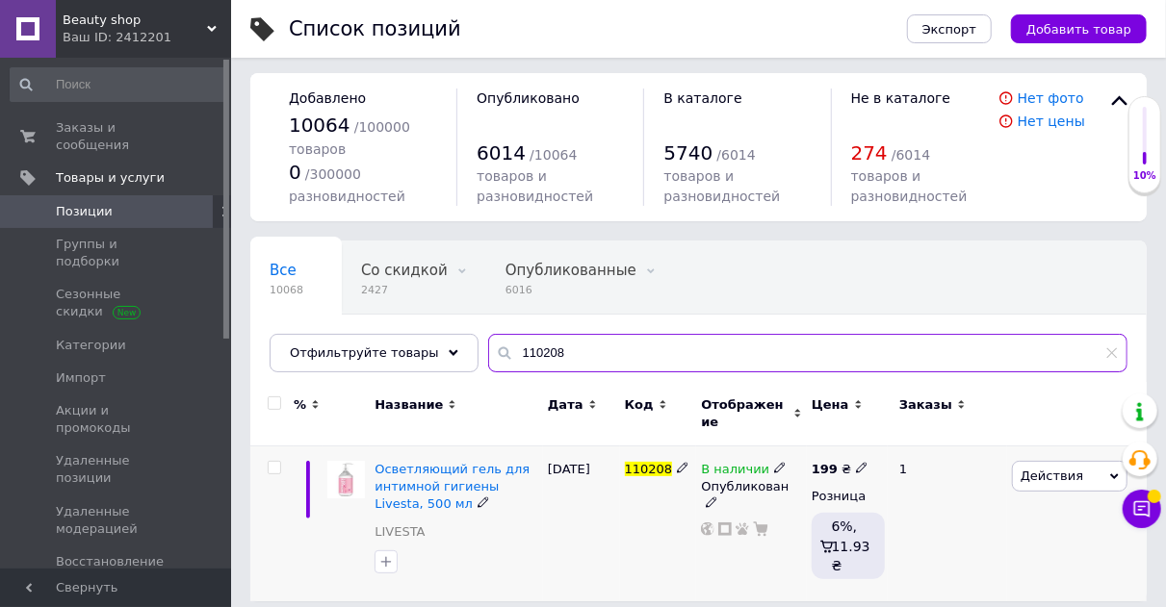
type input "110208"
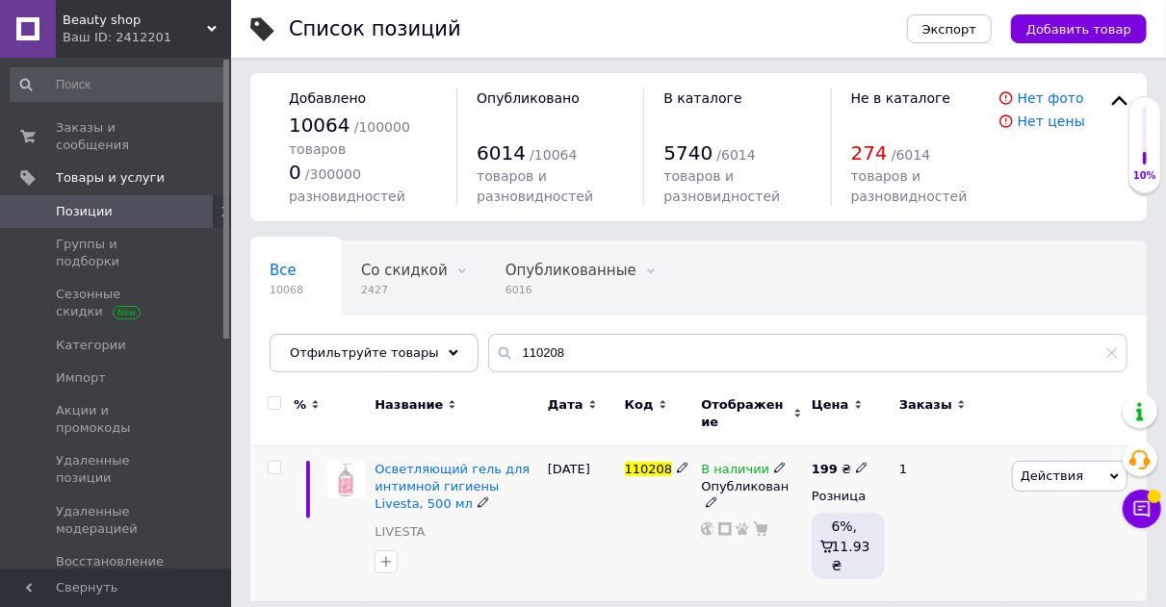
click at [774, 462] on icon at bounding box center [780, 468] width 12 height 12
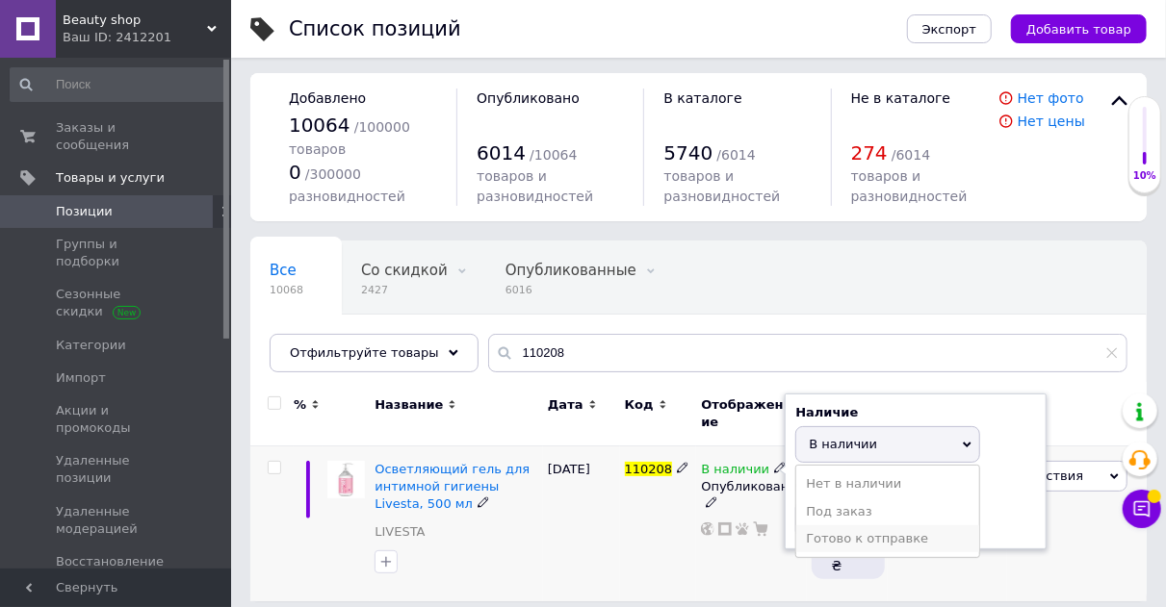
click at [864, 526] on li "Готово к отправке" at bounding box center [887, 539] width 183 height 27
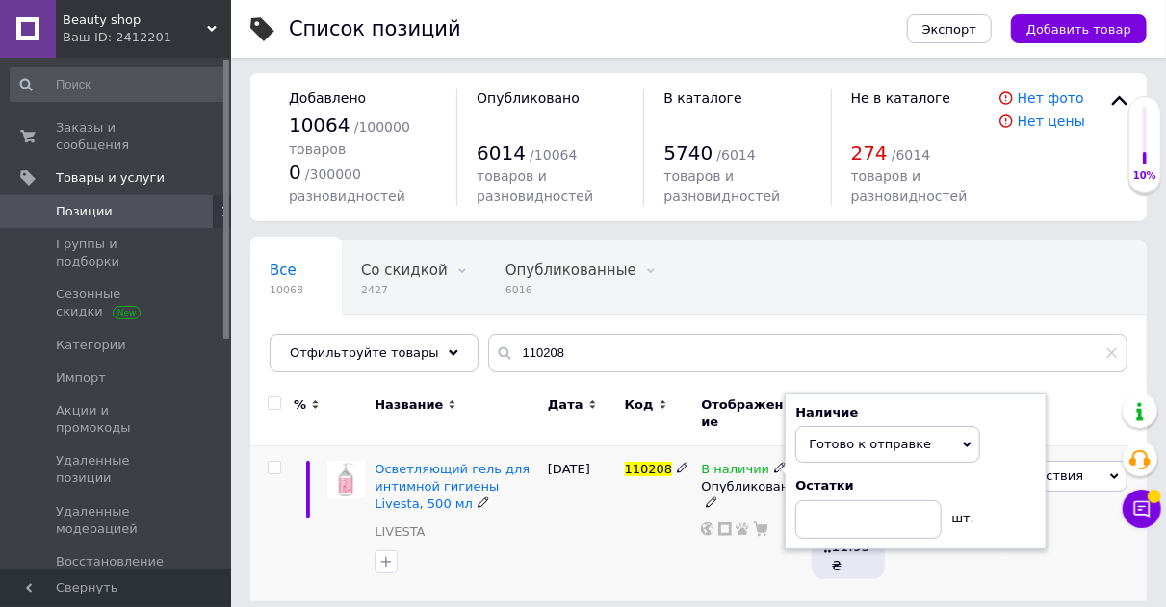
click at [671, 537] on div "110208" at bounding box center [658, 524] width 77 height 155
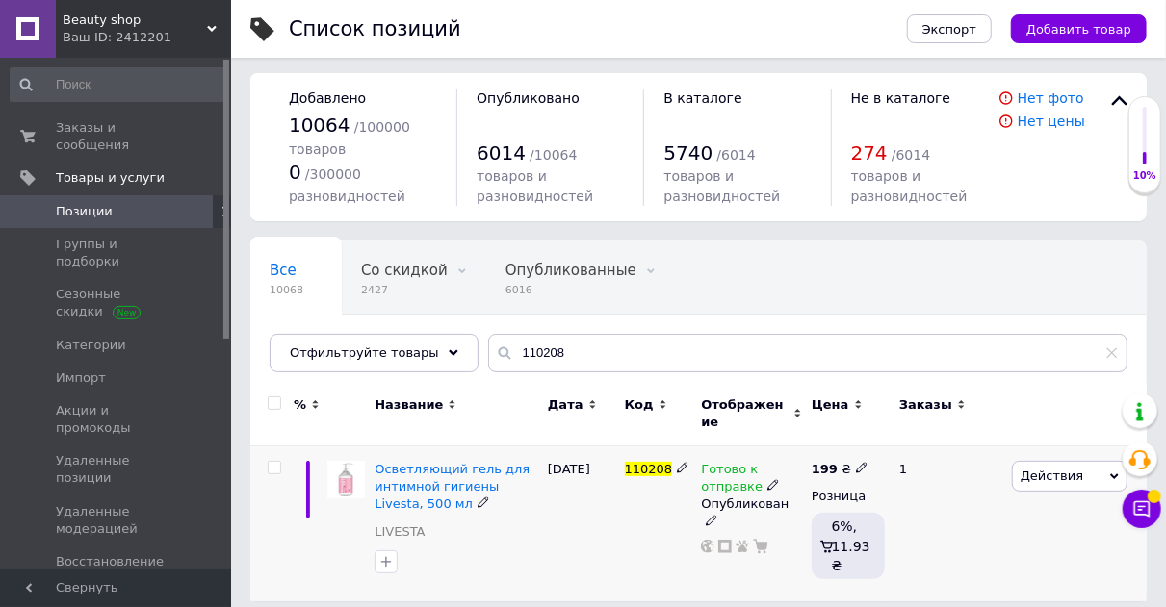
click at [1050, 469] on span "Действия" at bounding box center [1052, 476] width 63 height 14
click at [927, 581] on li "Скидка" at bounding box center [989, 594] width 273 height 27
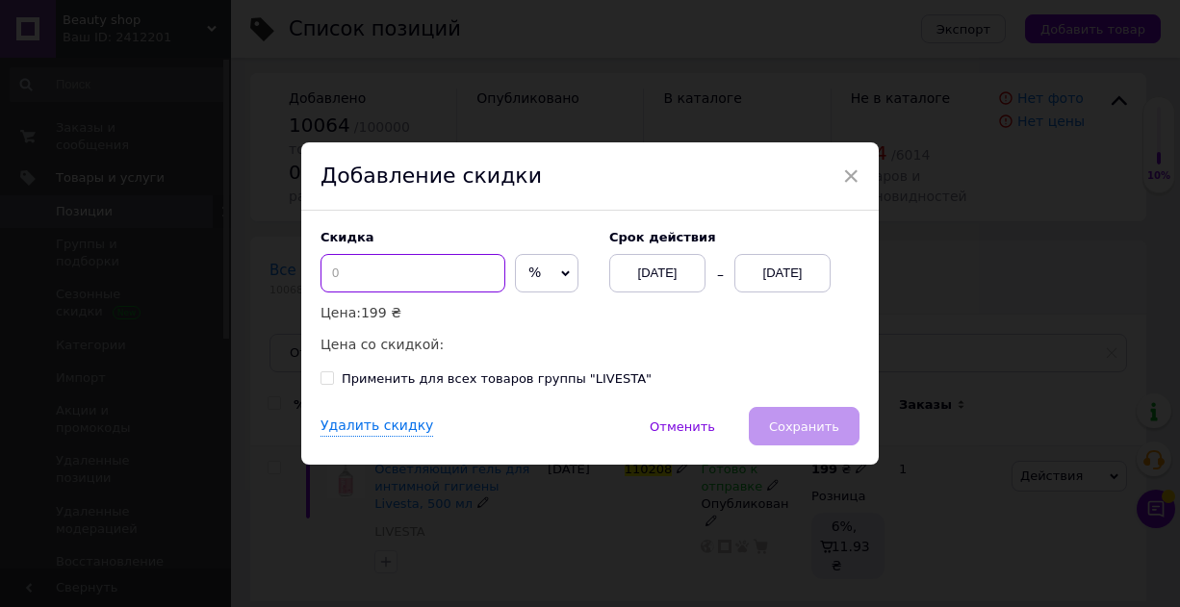
click at [405, 267] on input at bounding box center [413, 273] width 185 height 39
type input "5"
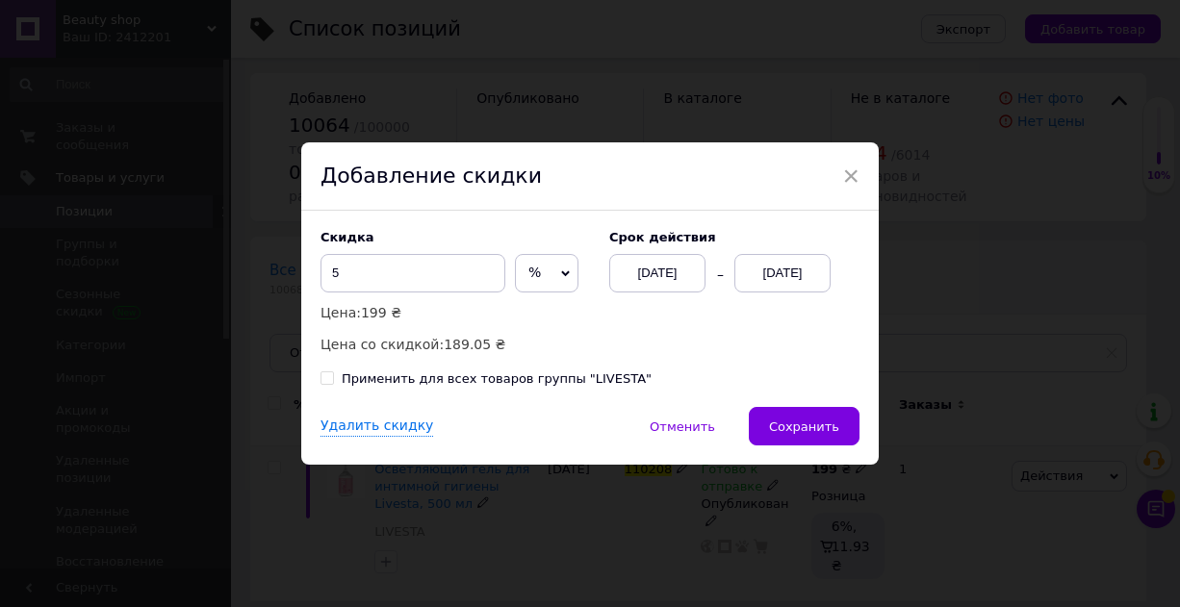
click at [779, 285] on div "12.09.2025" at bounding box center [783, 273] width 96 height 39
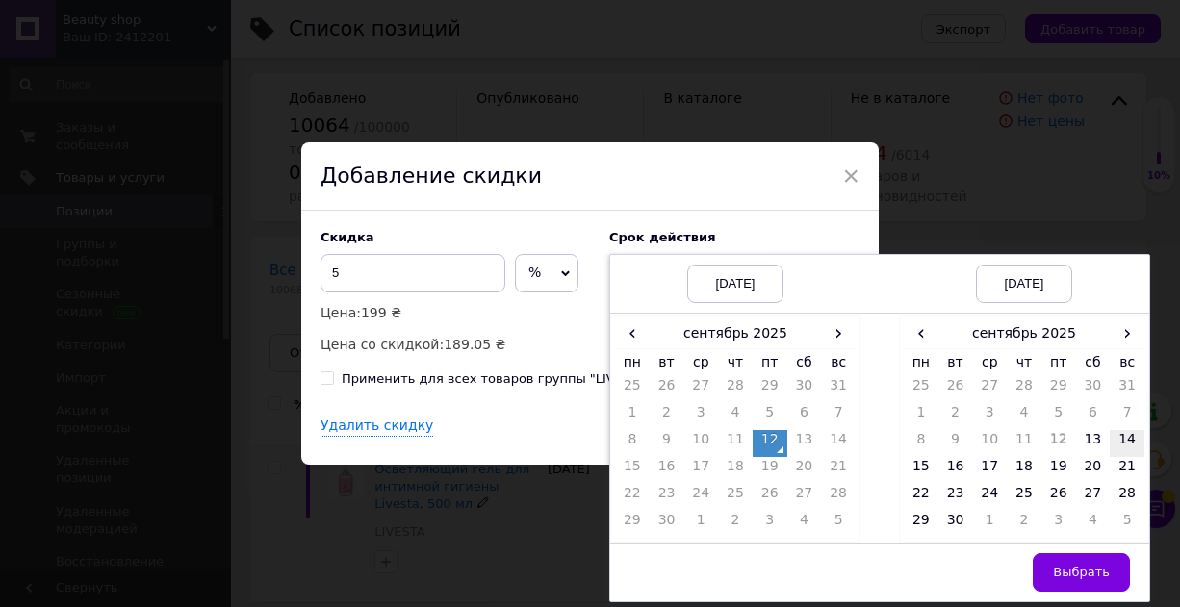
click at [1120, 439] on td "14" at bounding box center [1127, 443] width 35 height 27
click at [1089, 570] on span "Выбрать" at bounding box center [1081, 572] width 57 height 14
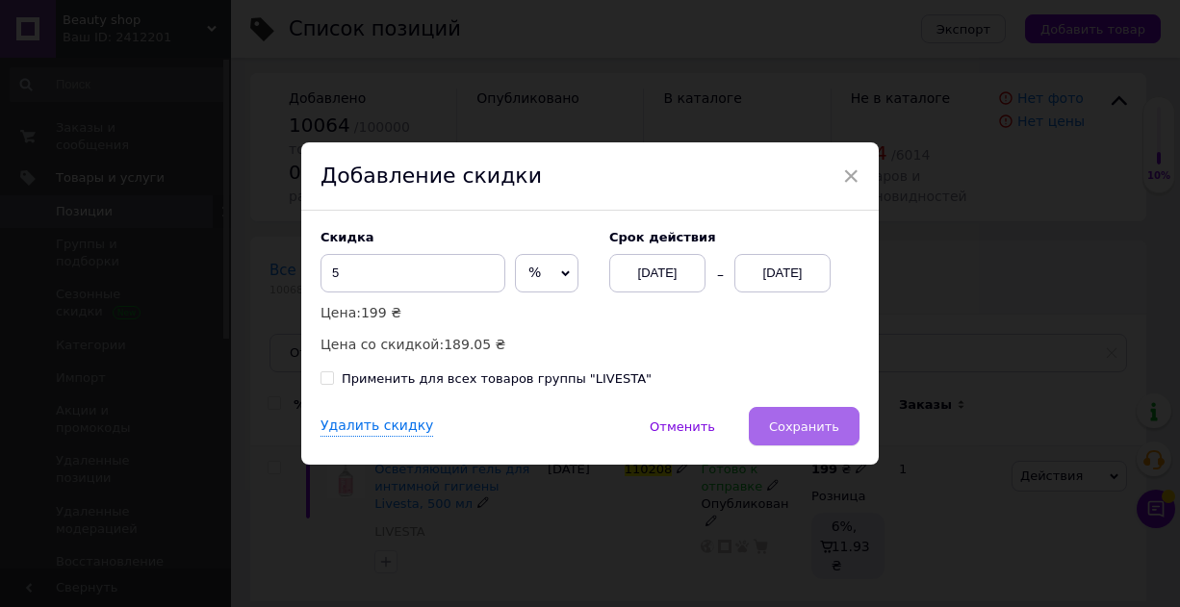
click at [792, 421] on span "Сохранить" at bounding box center [804, 427] width 70 height 14
